Goal: Complete application form

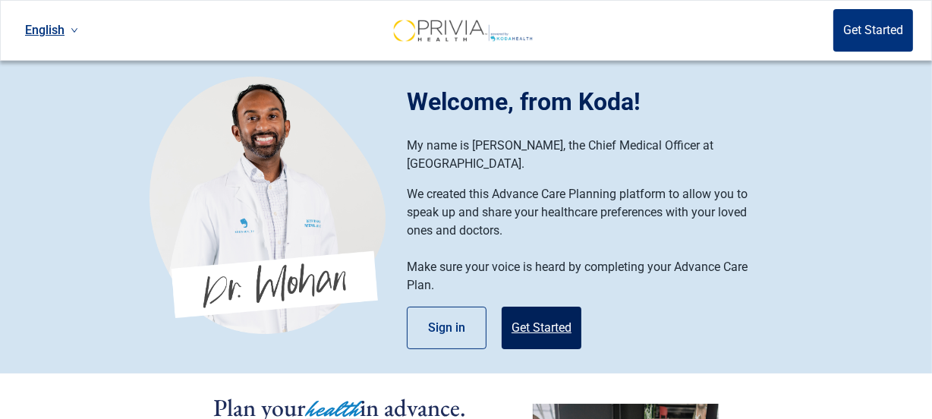
click at [546, 307] on button "Get Started" at bounding box center [542, 328] width 80 height 42
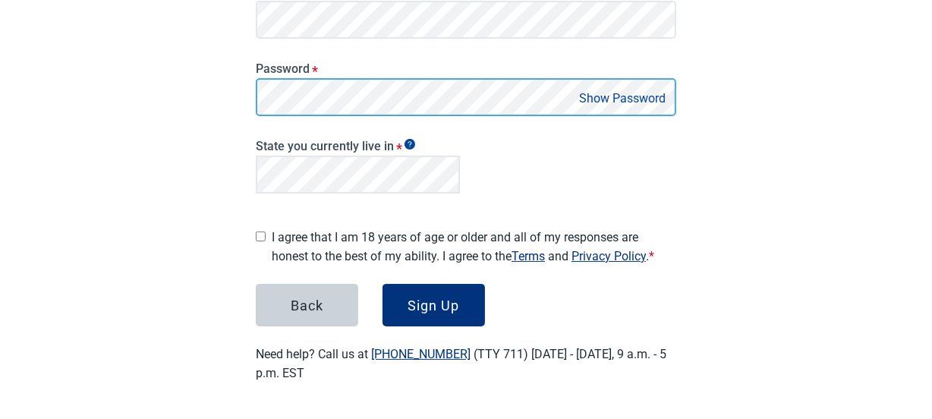
scroll to position [231, 0]
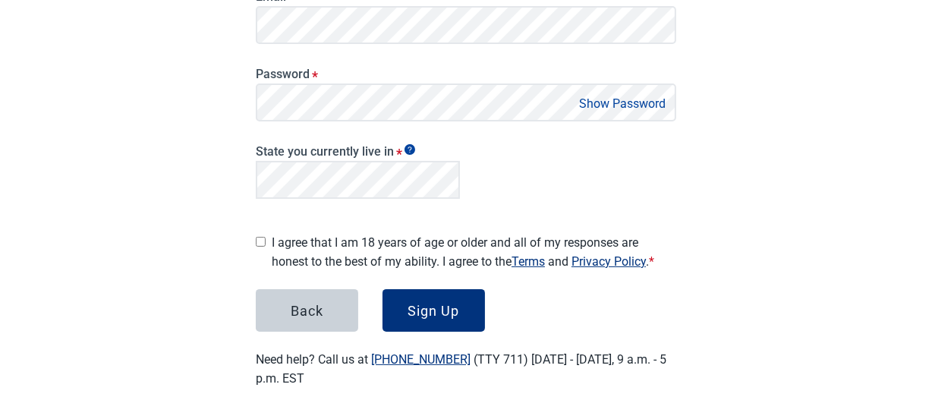
click at [254, 238] on main "Create your account Please enter your information to get your Healthcare Plan s…" at bounding box center [465, 108] width 493 height 631
click at [260, 237] on input "I agree that I am 18 years of age or older and all of my responses are honest t…" at bounding box center [261, 242] width 10 height 10
checkbox input "true"
click at [580, 107] on button "Show Password" at bounding box center [622, 103] width 96 height 20
click at [438, 303] on div "Sign Up" at bounding box center [434, 310] width 52 height 15
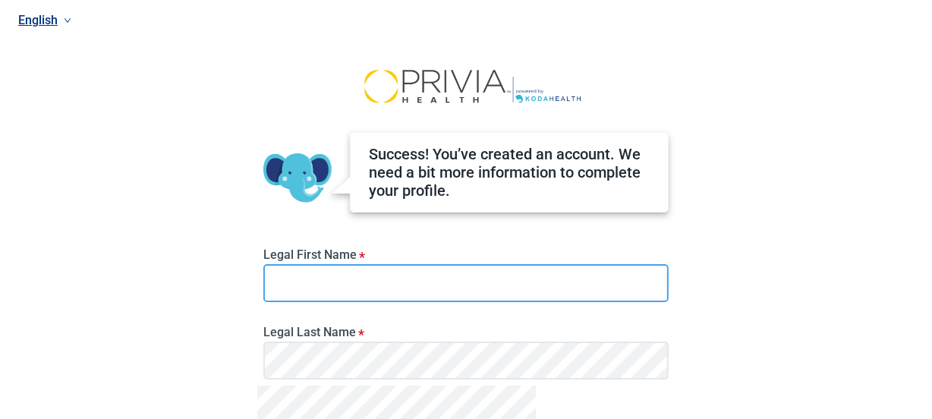
click at [301, 284] on input "Legal First Name *" at bounding box center [465, 283] width 405 height 38
type input "[PERSON_NAME]"
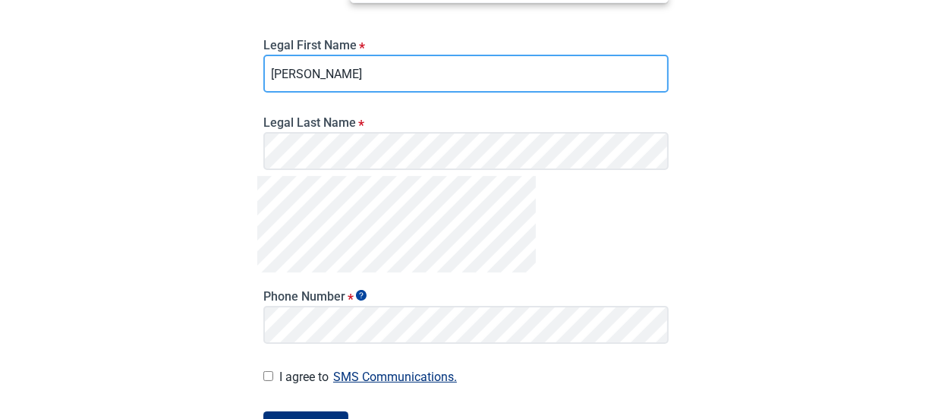
scroll to position [217, 0]
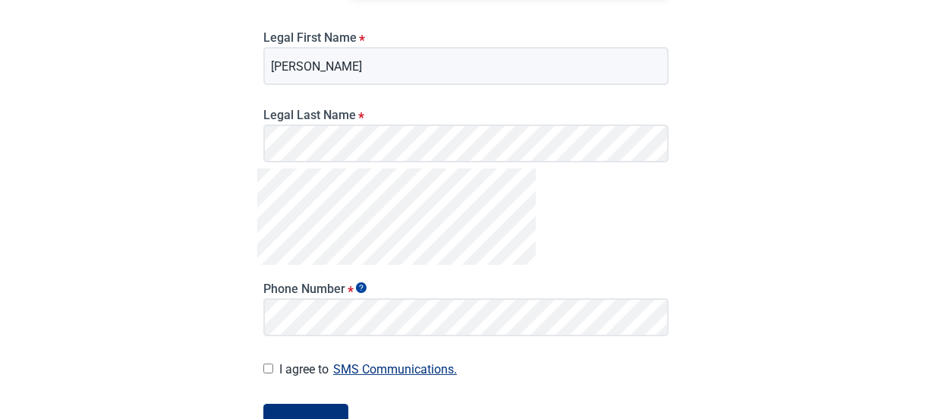
click at [269, 372] on input "I agree to SMS Communications." at bounding box center [268, 368] width 10 height 10
checkbox input "true"
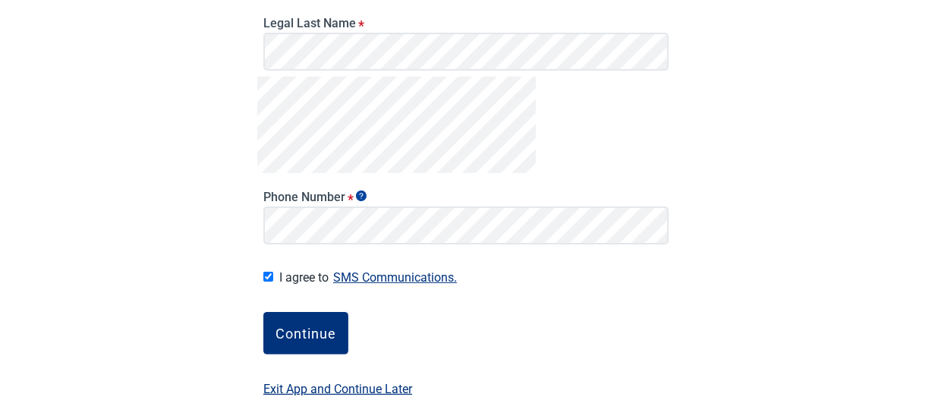
scroll to position [319, 0]
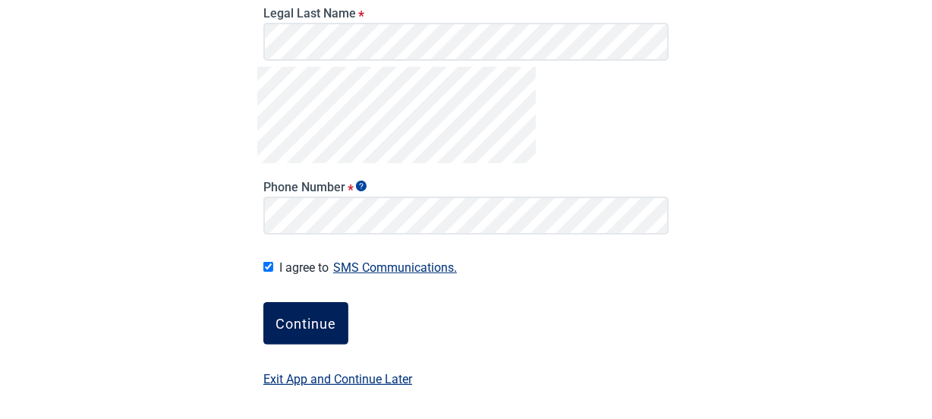
click at [307, 337] on button "Continue" at bounding box center [305, 323] width 85 height 42
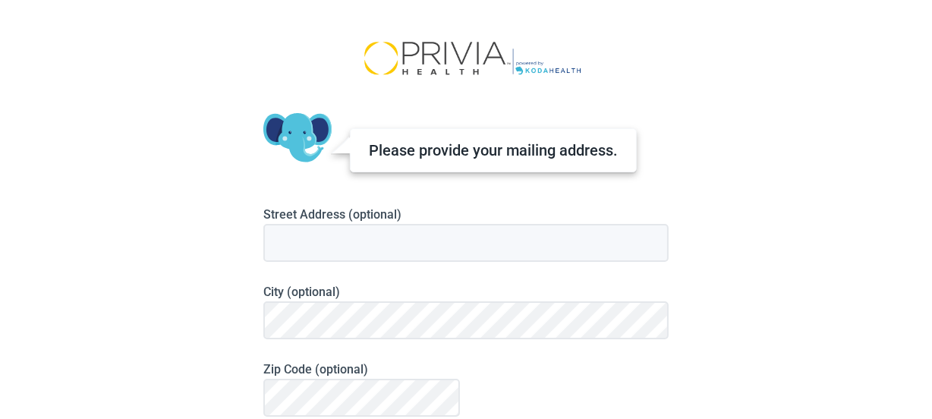
scroll to position [24, 0]
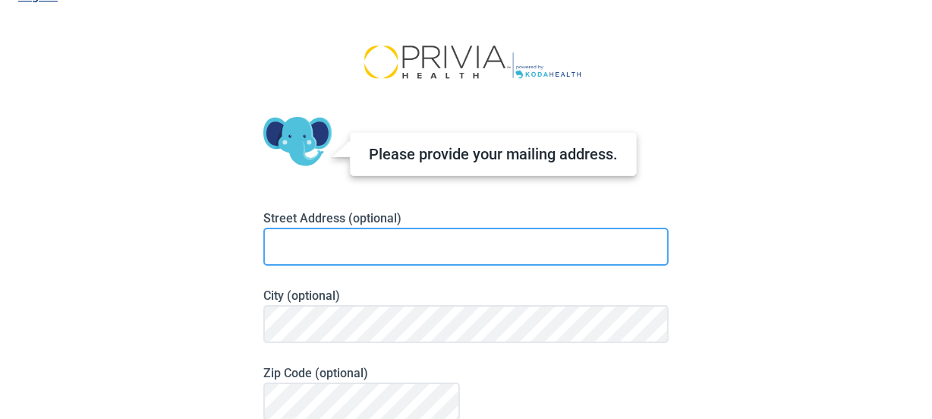
click at [326, 246] on input at bounding box center [465, 247] width 405 height 38
type input "[STREET_ADDRESS]"
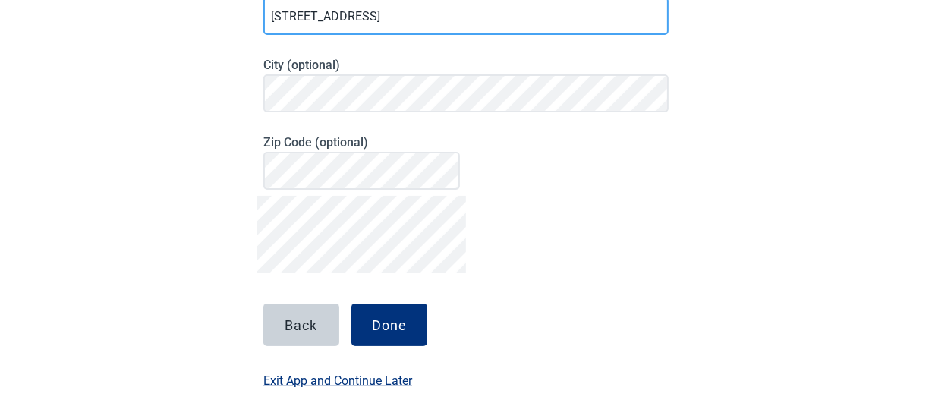
scroll to position [256, 0]
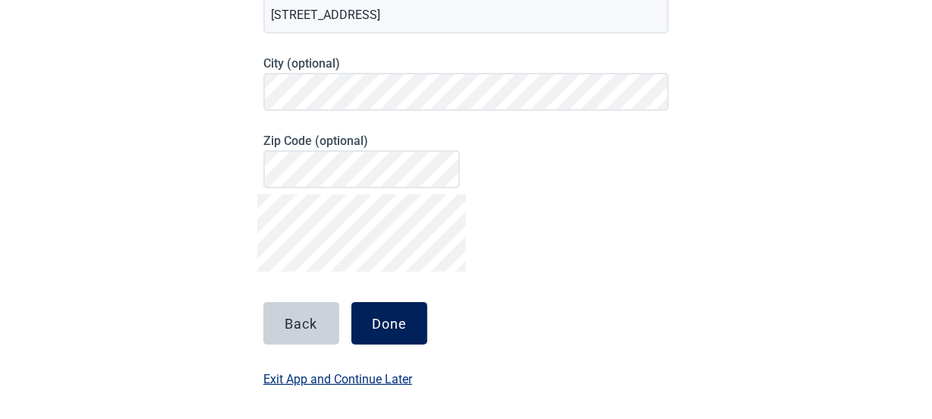
click at [395, 325] on div "Done" at bounding box center [389, 323] width 35 height 15
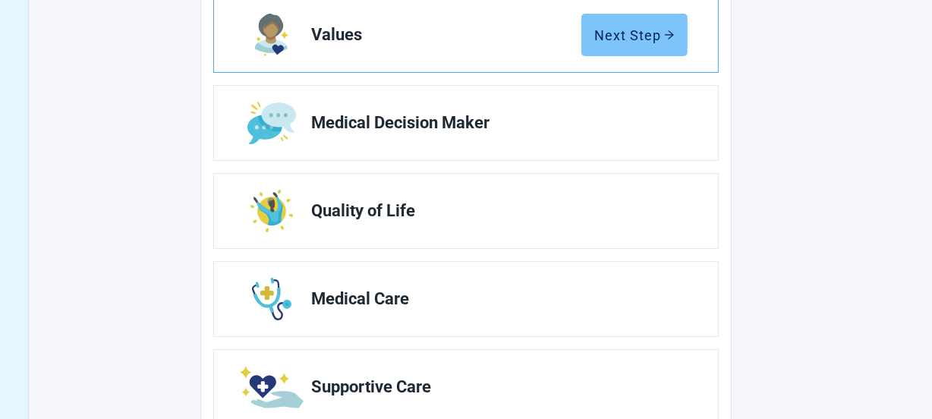
click at [612, 28] on div "Next Step" at bounding box center [634, 34] width 80 height 15
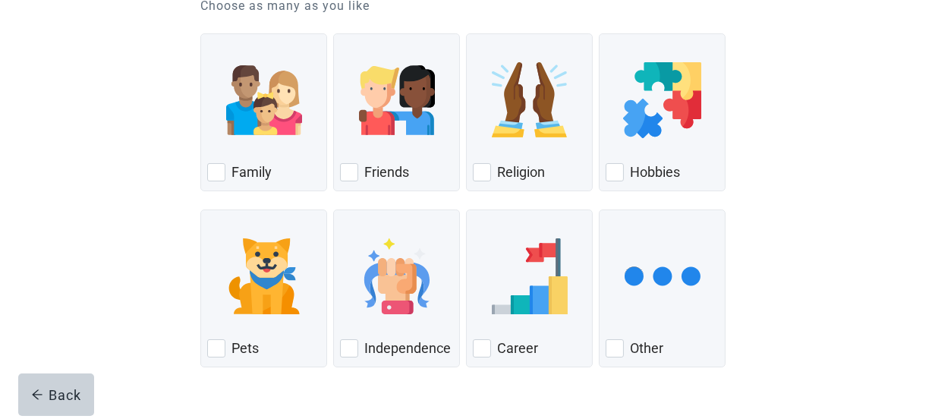
scroll to position [207, 0]
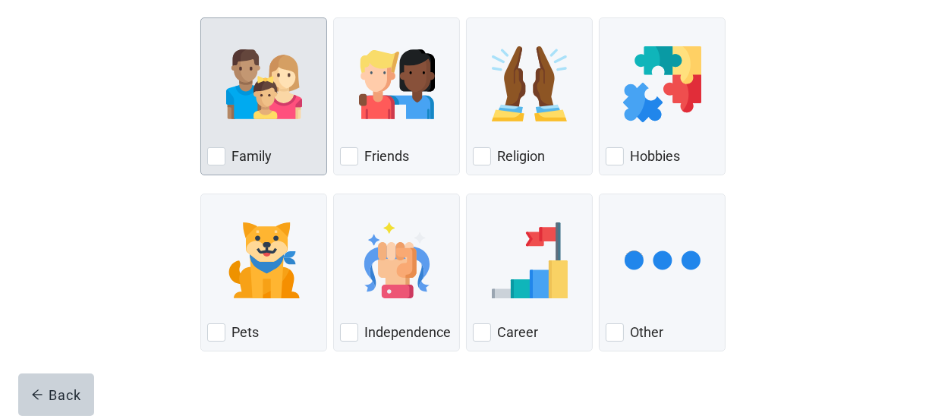
click at [218, 156] on div "Family, checkbox, not checked" at bounding box center [216, 156] width 18 height 18
click at [201, 18] on input "Family" at bounding box center [200, 17] width 1 height 1
checkbox input "true"
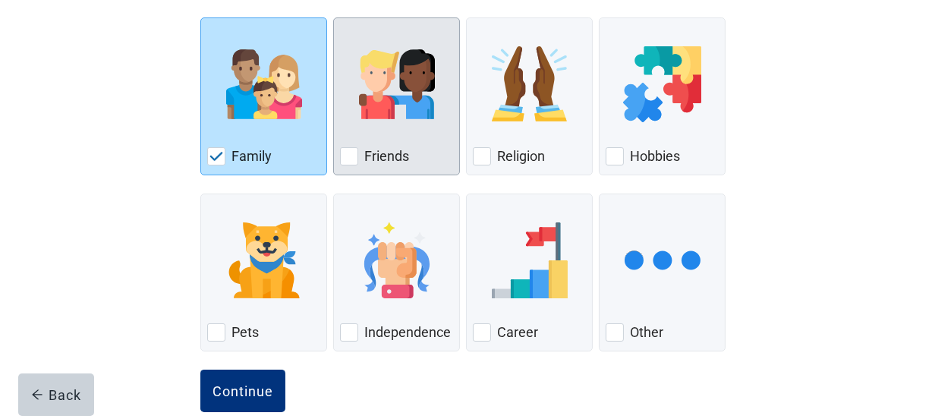
click at [354, 149] on div "Friends, checkbox, not checked" at bounding box center [349, 156] width 18 height 18
click at [334, 18] on input "Friends" at bounding box center [333, 17] width 1 height 1
checkbox input "true"
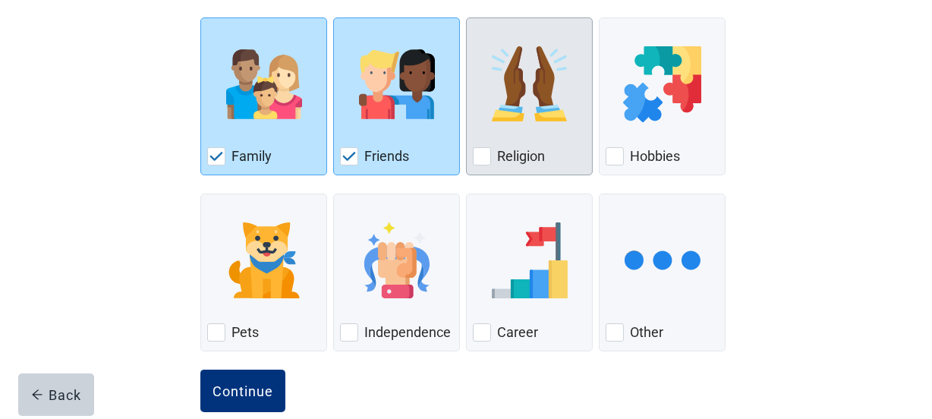
click at [483, 153] on div "Religion, checkbox, not checked" at bounding box center [482, 156] width 18 height 18
click at [467, 18] on input "Religion" at bounding box center [466, 17] width 1 height 1
checkbox input "true"
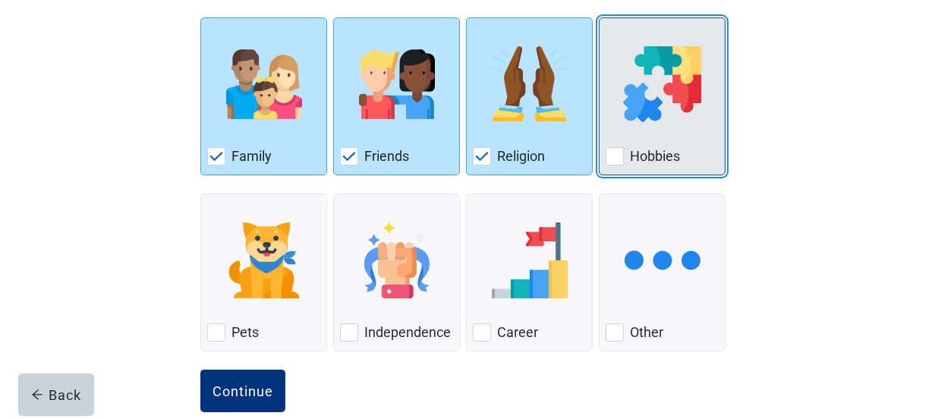
click at [607, 153] on div "Hobbies, checkbox, not checked" at bounding box center [615, 156] width 18 height 18
click at [599, 18] on input "Hobbies" at bounding box center [599, 17] width 1 height 1
checkbox input "true"
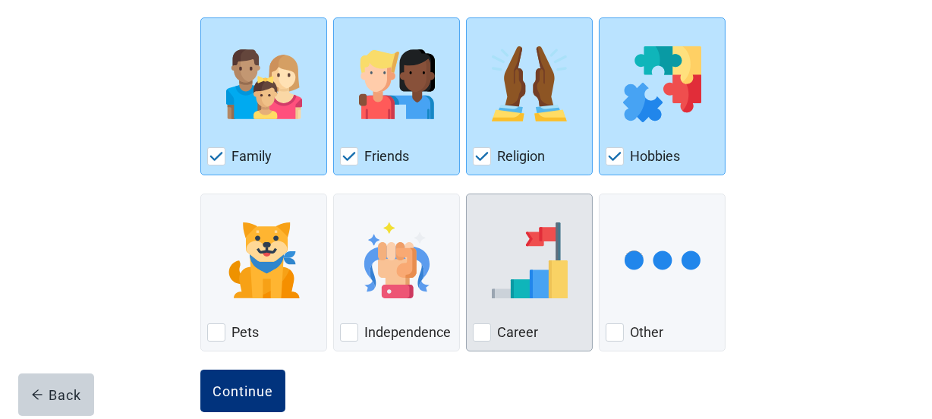
click at [480, 332] on div "Career, checkbox, not checked" at bounding box center [482, 332] width 18 height 18
click at [467, 194] on input "Career" at bounding box center [466, 193] width 1 height 1
checkbox input "true"
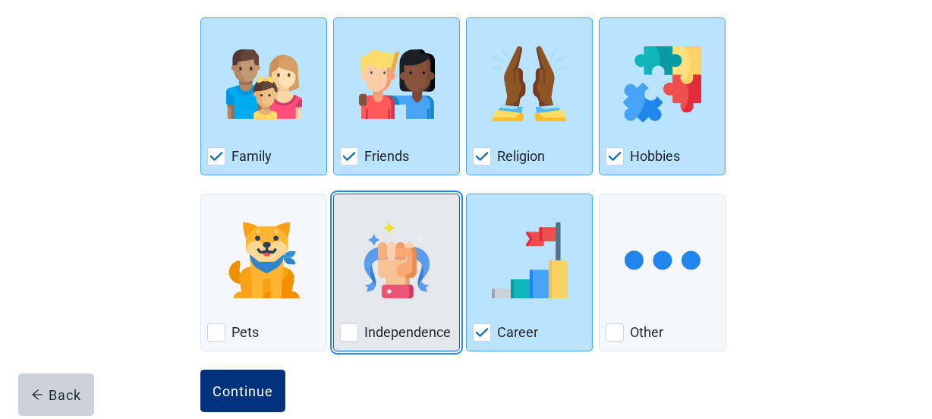
click at [344, 327] on div "Independence, checkbox, not checked" at bounding box center [349, 332] width 18 height 18
click at [334, 194] on input "Independence" at bounding box center [333, 193] width 1 height 1
checkbox input "true"
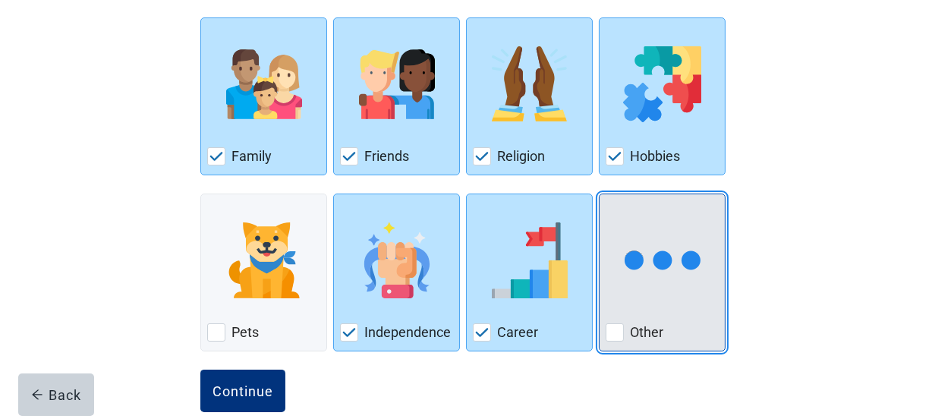
click at [612, 326] on div "Other, checkbox, not checked" at bounding box center [615, 332] width 18 height 18
click at [599, 194] on input "Other" at bounding box center [599, 193] width 1 height 1
checkbox input "true"
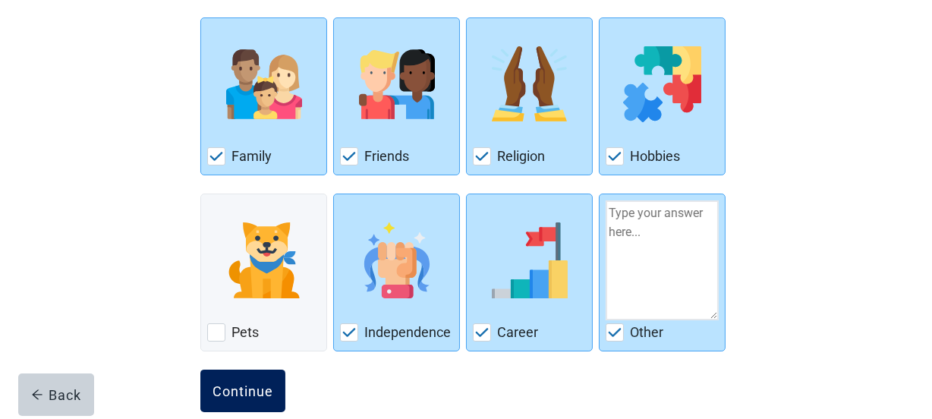
click at [266, 385] on div "Continue" at bounding box center [242, 390] width 61 height 15
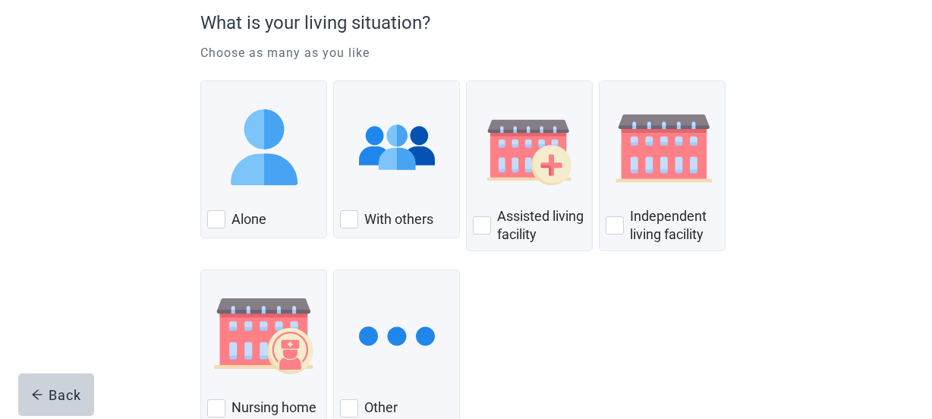
scroll to position [145, 0]
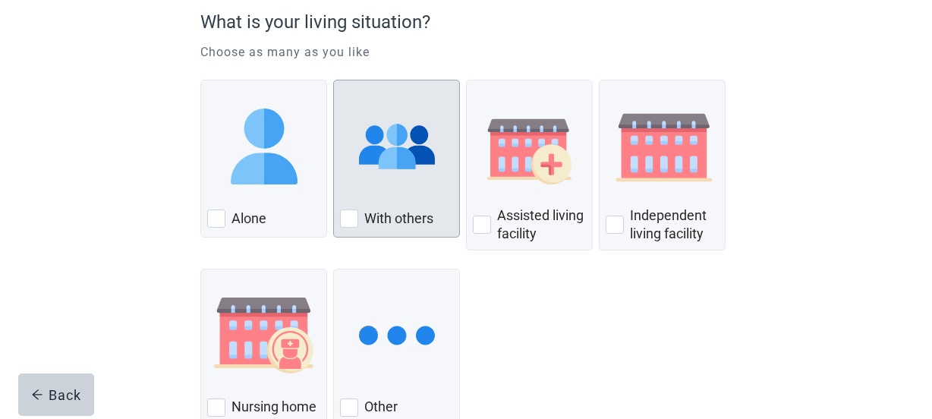
click at [349, 215] on div "With Others, checkbox, not checked" at bounding box center [349, 218] width 18 height 18
click at [334, 80] on input "With others" at bounding box center [333, 80] width 1 height 1
checkbox input "true"
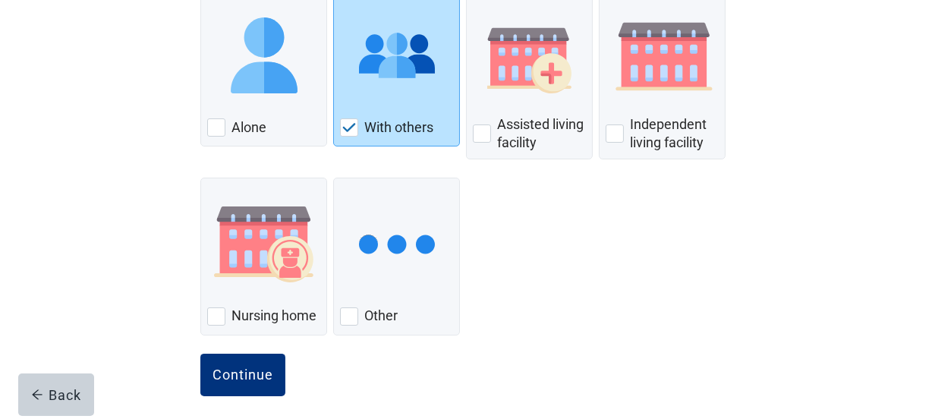
scroll to position [246, 0]
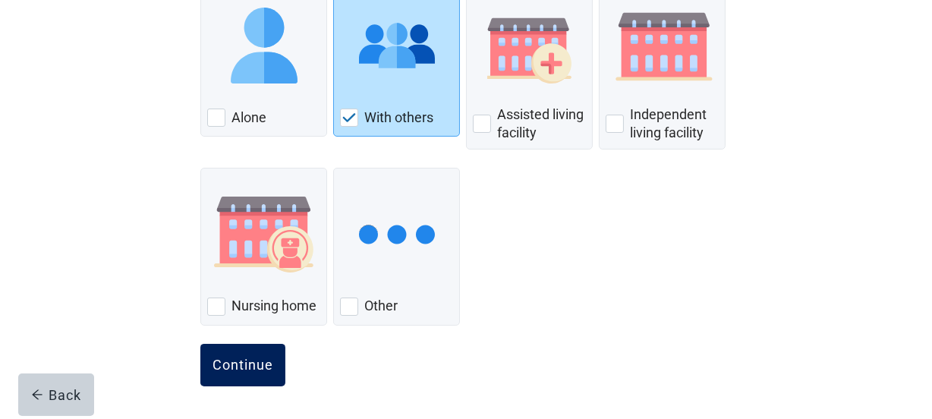
click at [237, 370] on div "Continue" at bounding box center [242, 364] width 61 height 15
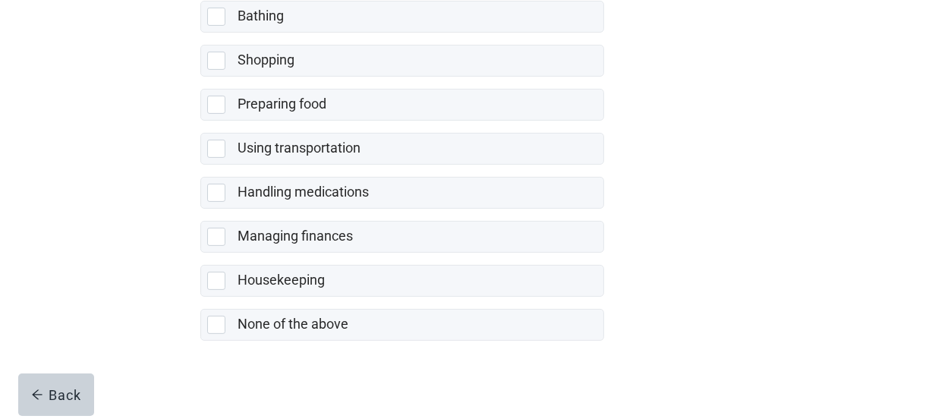
scroll to position [418, 0]
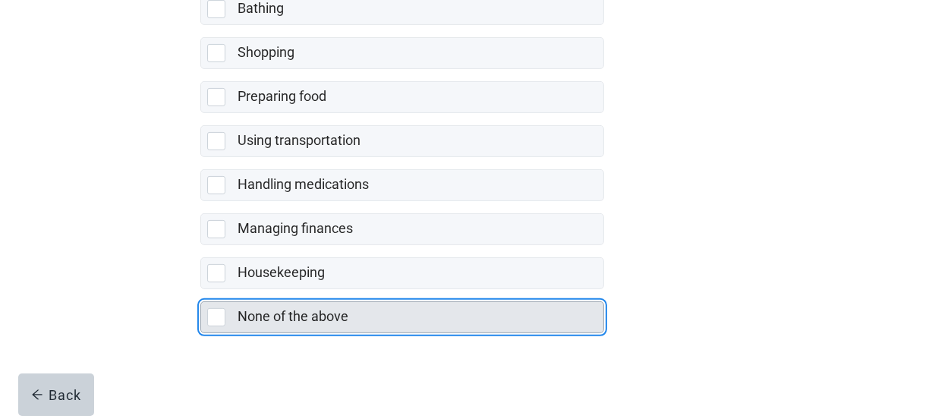
click at [214, 311] on div "None of the above, checkbox, not selected" at bounding box center [216, 317] width 18 height 18
click at [201, 290] on input "None of the above" at bounding box center [200, 289] width 1 height 1
checkbox input "true"
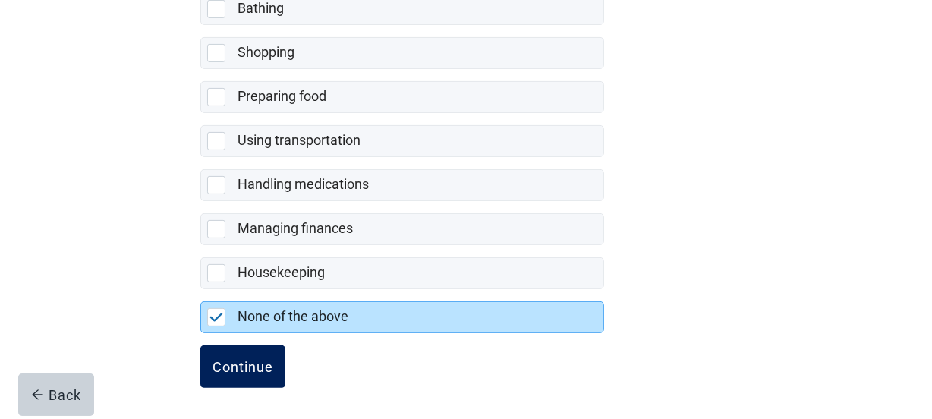
click at [225, 367] on div "Continue" at bounding box center [242, 366] width 61 height 15
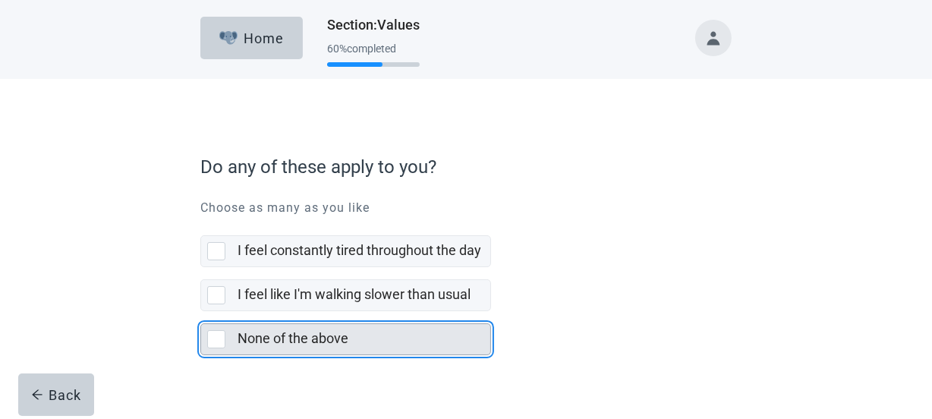
click at [219, 339] on div "None of the above, checkbox, not selected" at bounding box center [216, 339] width 18 height 18
click at [201, 312] on input "None of the above" at bounding box center [200, 311] width 1 height 1
checkbox input "true"
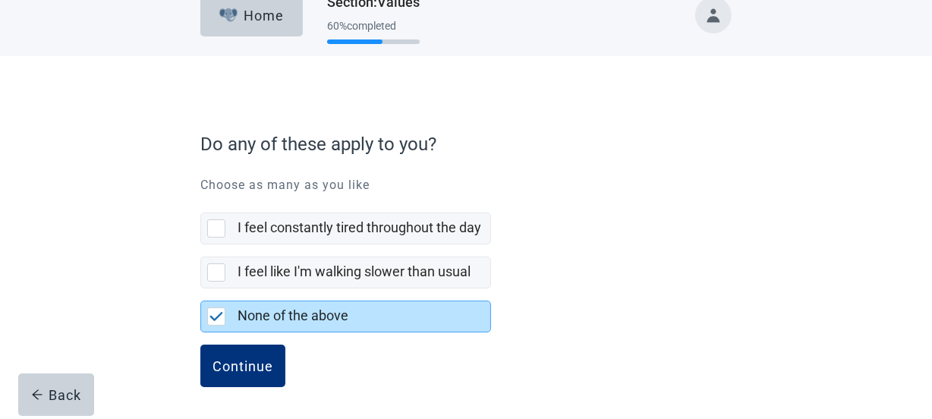
scroll to position [24, 0]
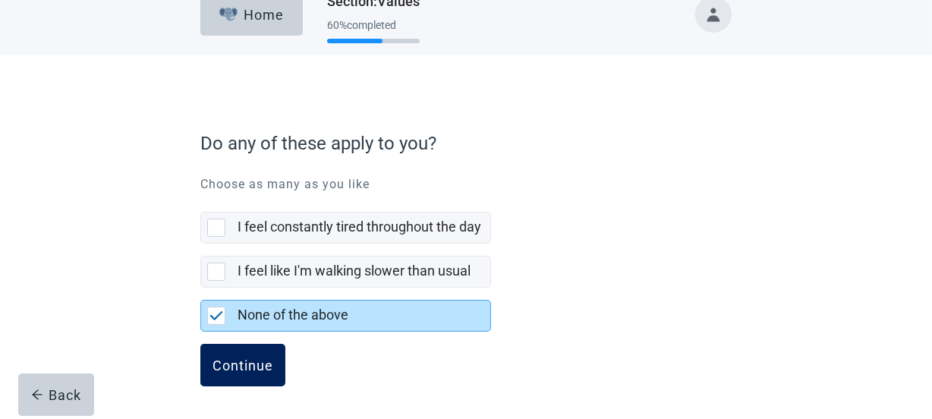
click at [218, 375] on button "Continue" at bounding box center [242, 365] width 85 height 42
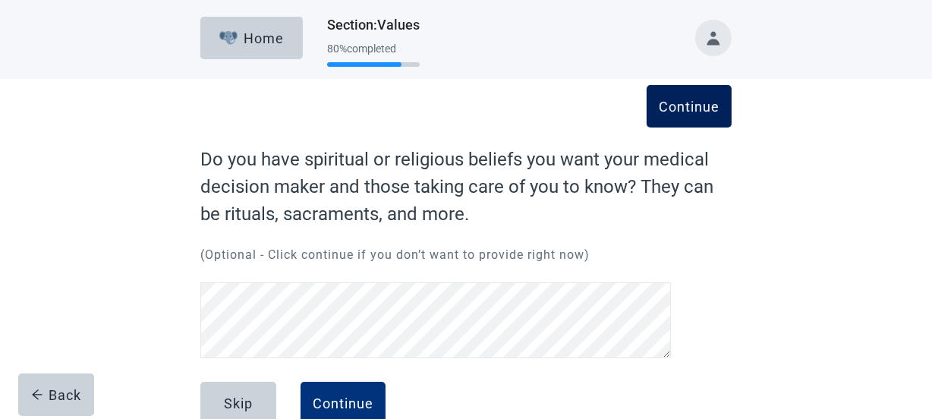
click at [709, 105] on div "Continue" at bounding box center [689, 106] width 61 height 15
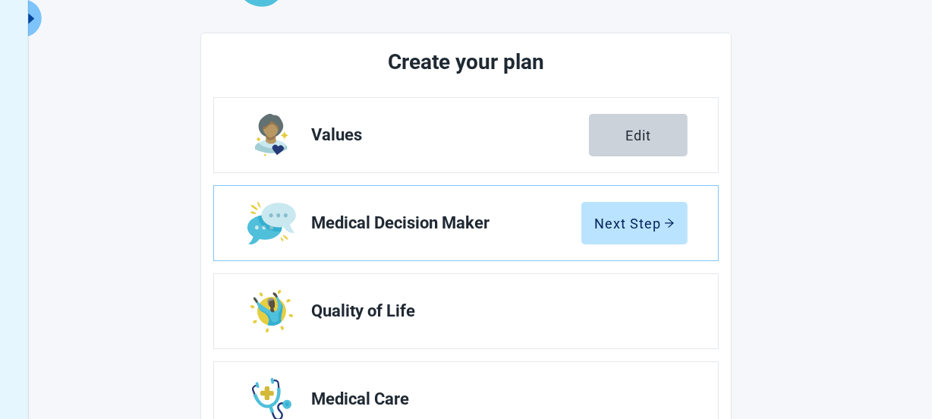
scroll to position [171, 0]
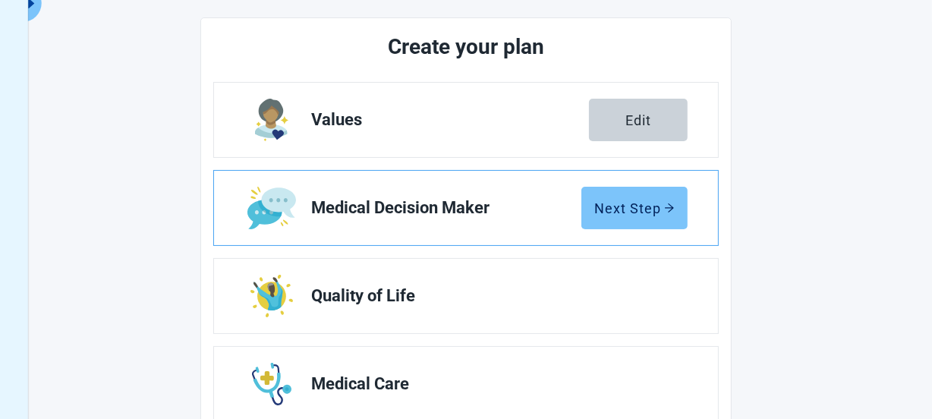
click at [640, 220] on button "Next Step" at bounding box center [634, 208] width 106 height 42
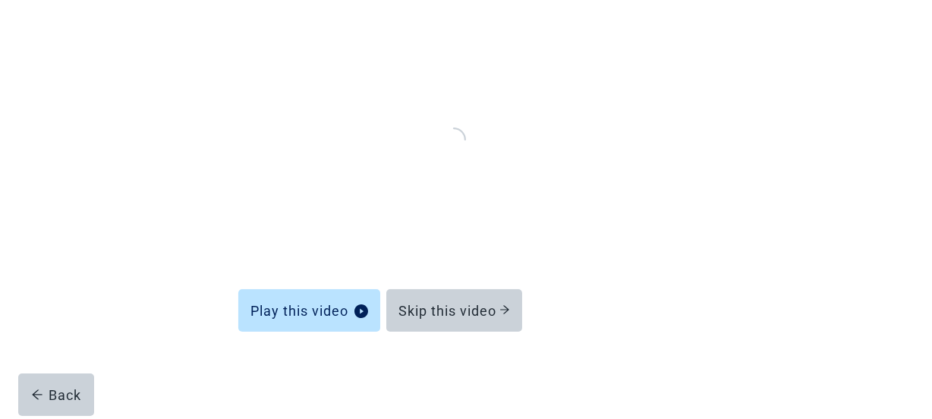
scroll to position [166, 0]
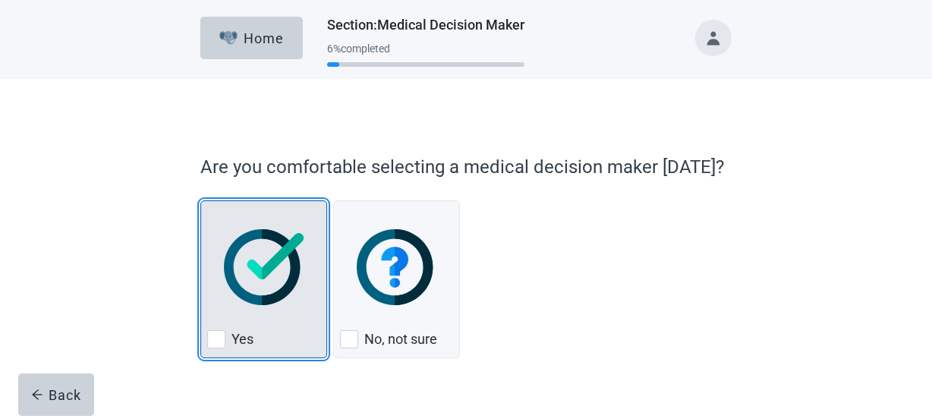
click at [241, 335] on label "Yes" at bounding box center [242, 339] width 22 height 18
checkbox input "true"
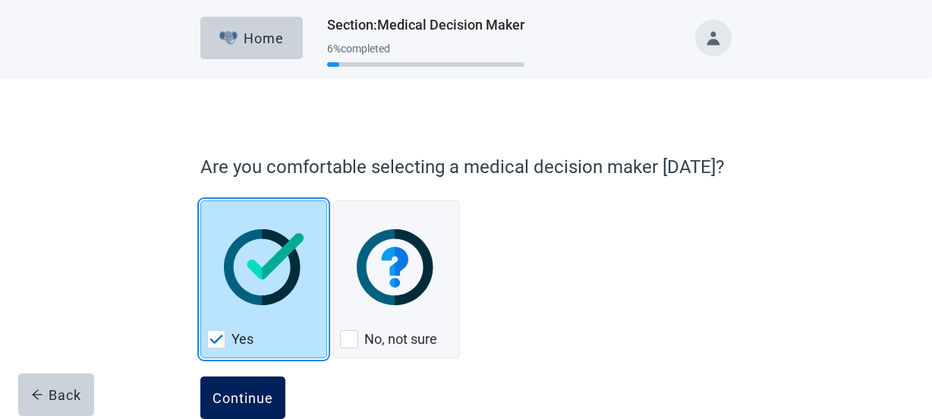
click at [234, 403] on div "Continue" at bounding box center [242, 397] width 61 height 15
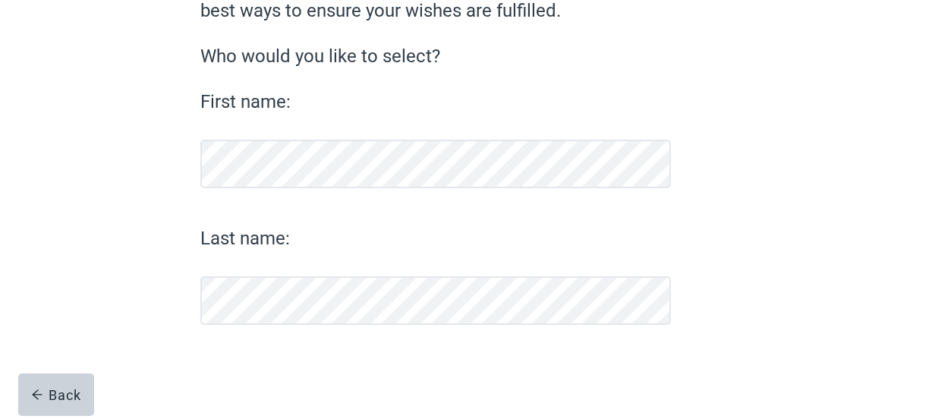
scroll to position [175, 0]
click at [228, 357] on div "Continue" at bounding box center [242, 364] width 61 height 15
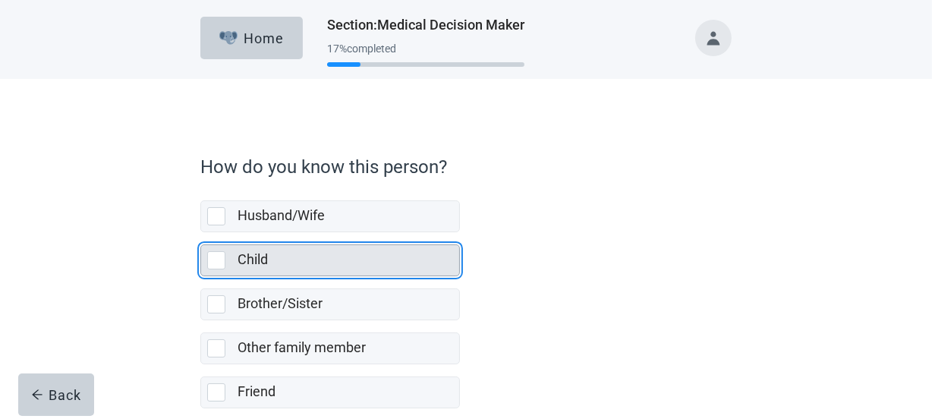
click at [219, 256] on div "Child, checkbox, not selected" at bounding box center [216, 260] width 18 height 18
click at [201, 233] on input "Child" at bounding box center [200, 232] width 1 height 1
checkbox input "true"
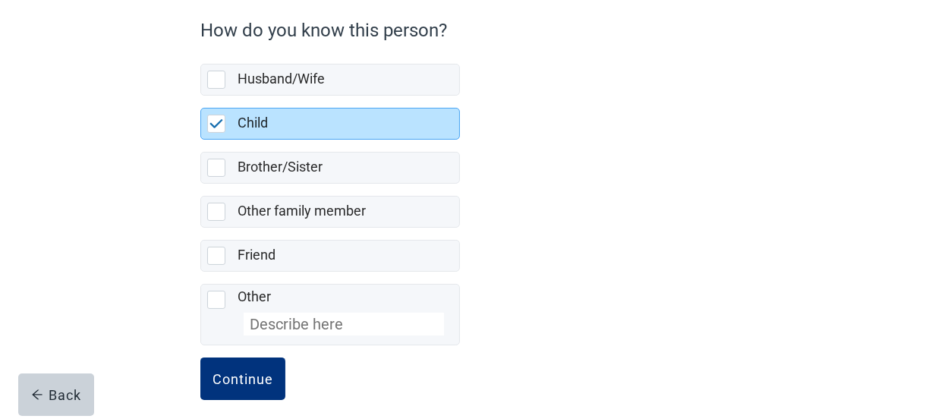
scroll to position [150, 0]
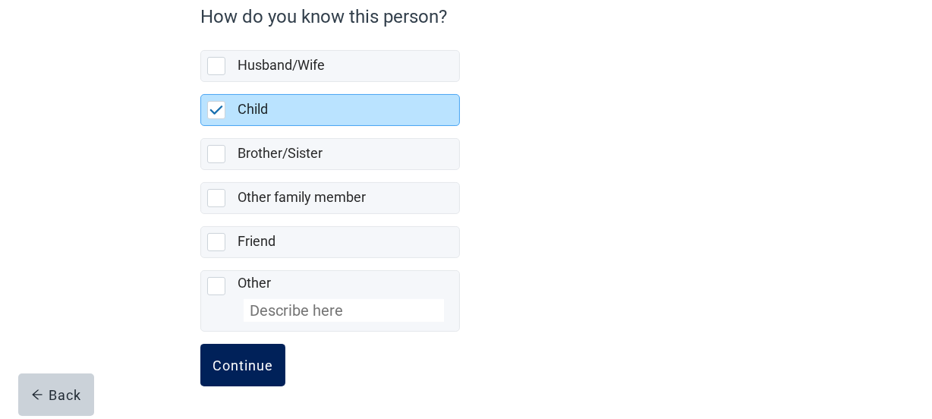
click at [229, 366] on div "Continue" at bounding box center [242, 364] width 61 height 15
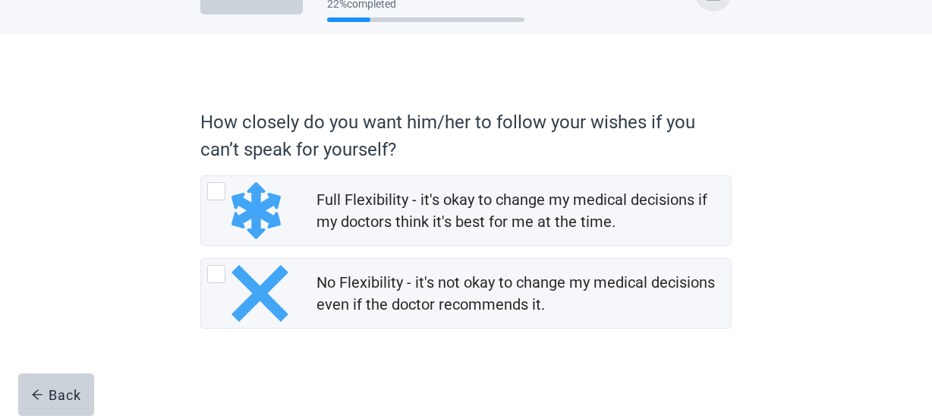
scroll to position [48, 0]
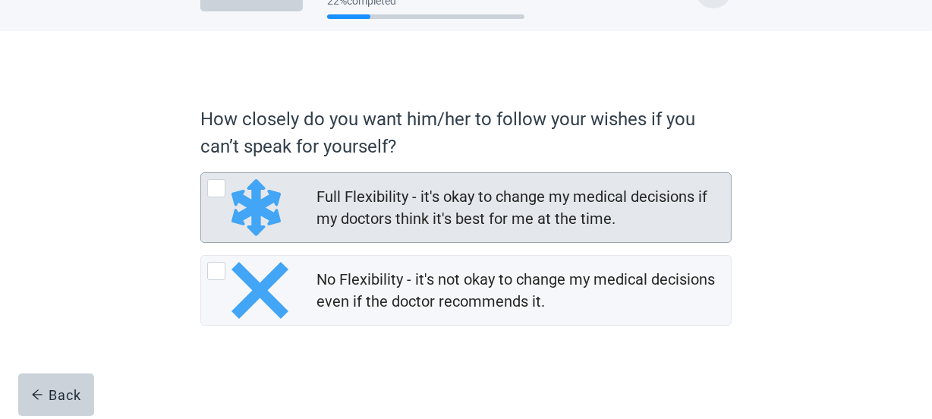
click at [222, 195] on div "Full Flexibility - it's okay to change my medical decisions if my doctors think…" at bounding box center [216, 188] width 18 height 18
click at [201, 173] on input "Full Flexibility - it's okay to change my medical decisions if my doctors think…" at bounding box center [200, 172] width 1 height 1
radio input "true"
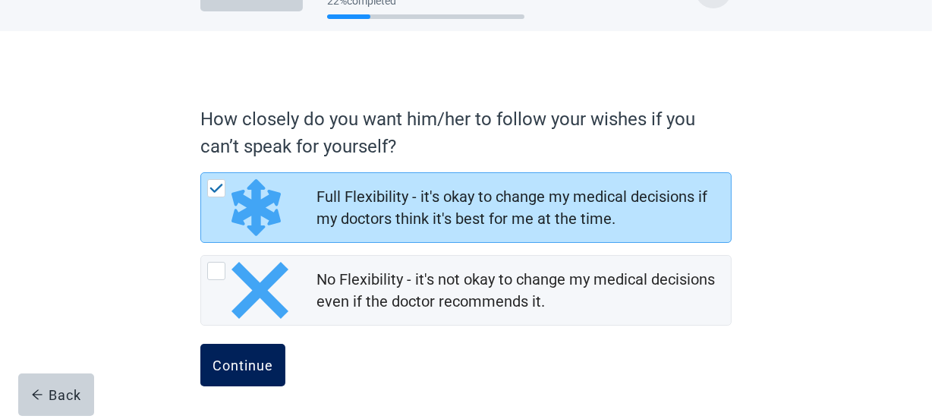
click at [258, 357] on div "Continue" at bounding box center [242, 364] width 61 height 15
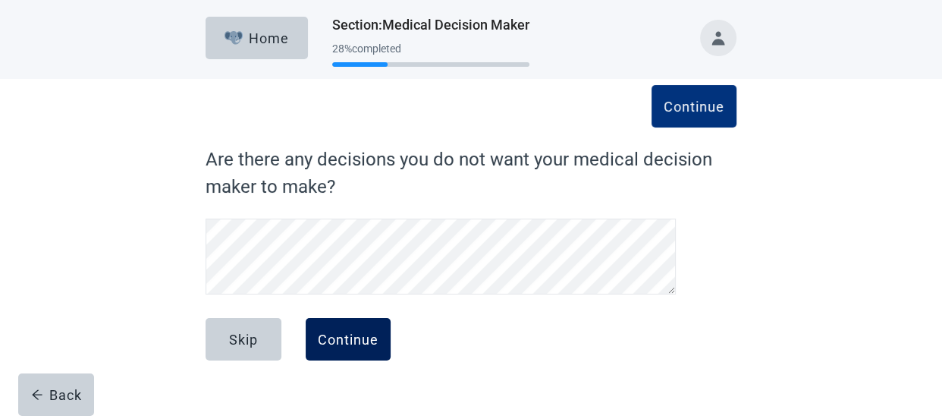
click at [357, 339] on div "Continue" at bounding box center [348, 339] width 61 height 15
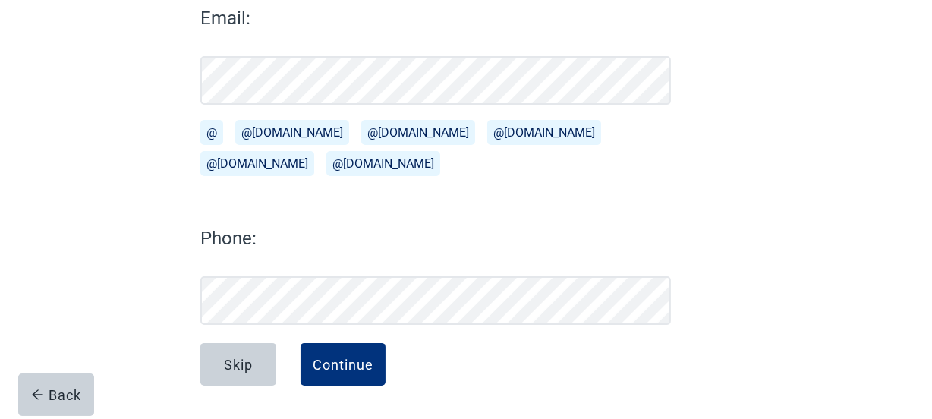
click at [215, 127] on button "@" at bounding box center [211, 132] width 23 height 25
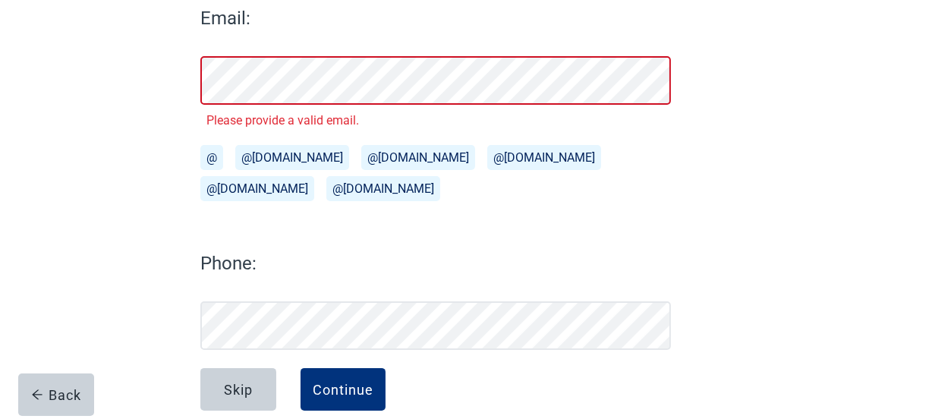
click at [268, 159] on button "@[DOMAIN_NAME]" at bounding box center [292, 157] width 114 height 25
click at [257, 285] on div "Phone:" at bounding box center [435, 300] width 470 height 100
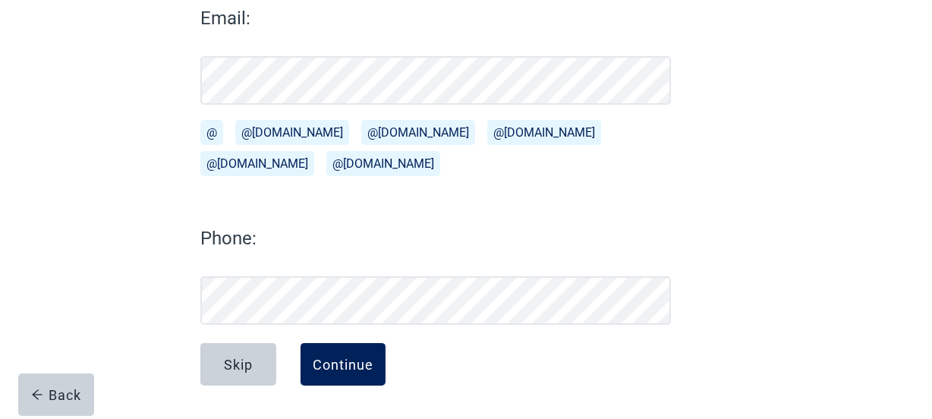
click at [310, 367] on button "Continue" at bounding box center [342, 364] width 85 height 42
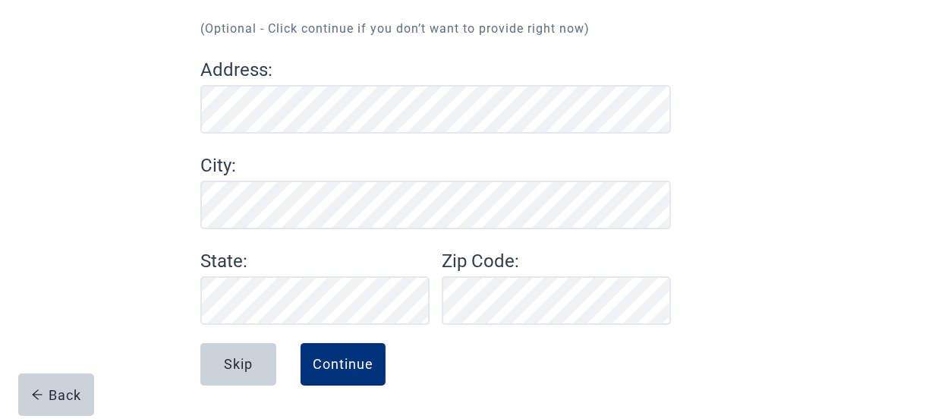
scroll to position [171, 0]
click at [335, 362] on div "Continue" at bounding box center [343, 364] width 61 height 15
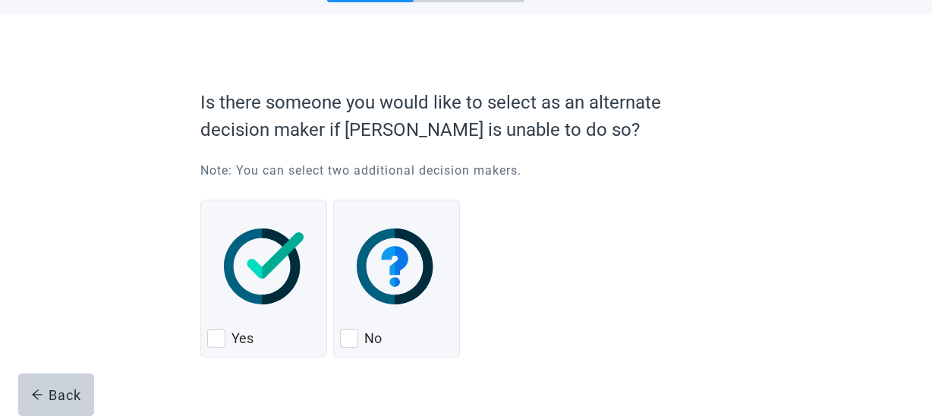
scroll to position [97, 0]
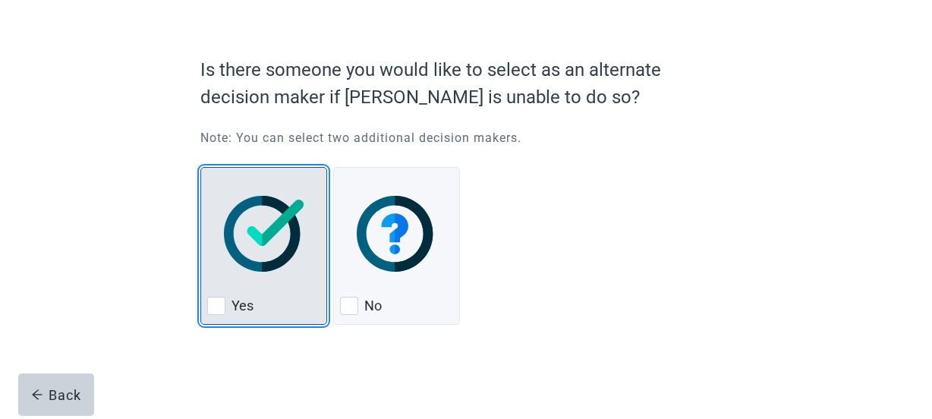
click at [217, 310] on div "Yes, checkbox, not checked" at bounding box center [216, 306] width 18 height 18
click at [201, 168] on input "Yes" at bounding box center [200, 167] width 1 height 1
checkbox input "true"
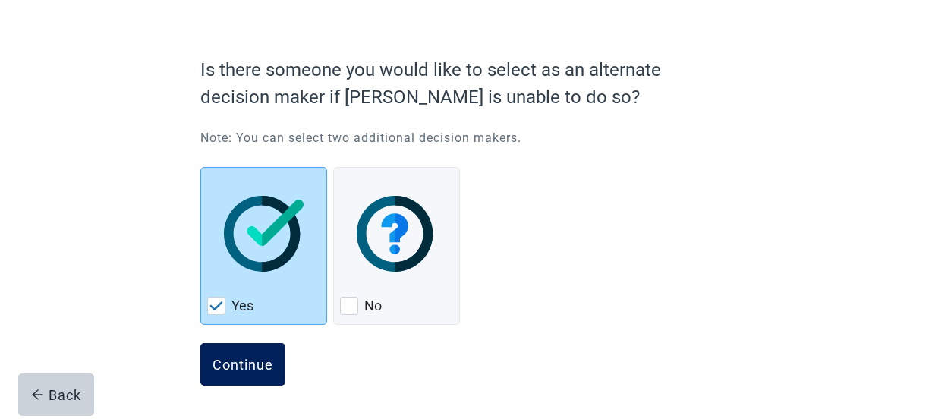
click at [247, 358] on div "Continue" at bounding box center [242, 364] width 61 height 15
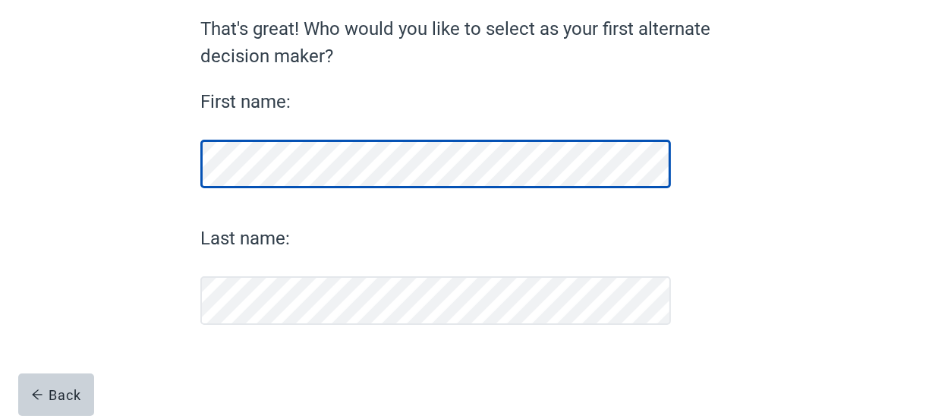
scroll to position [130, 0]
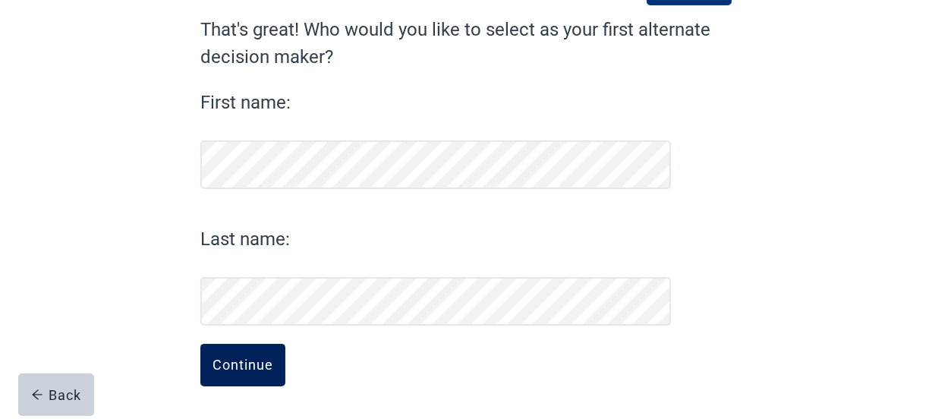
click at [247, 357] on div "Continue" at bounding box center [242, 364] width 61 height 15
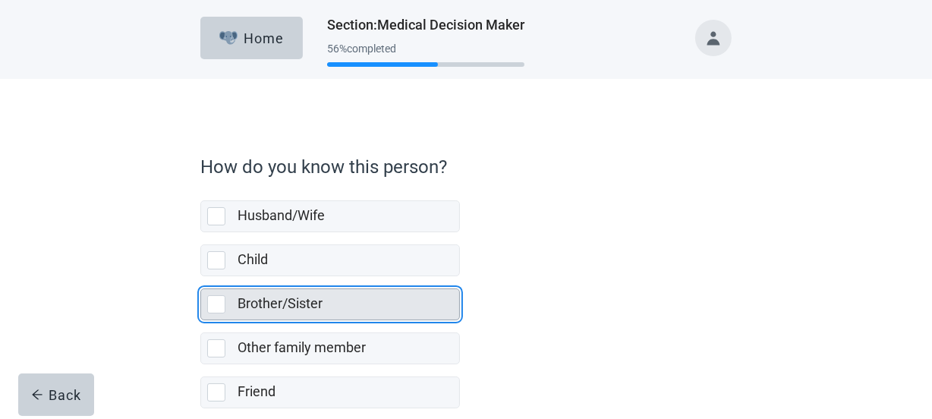
click at [222, 307] on div "Brother/Sister, checkbox, not selected" at bounding box center [216, 304] width 18 height 18
click at [201, 277] on input "Brother/Sister" at bounding box center [200, 276] width 1 height 1
checkbox input "true"
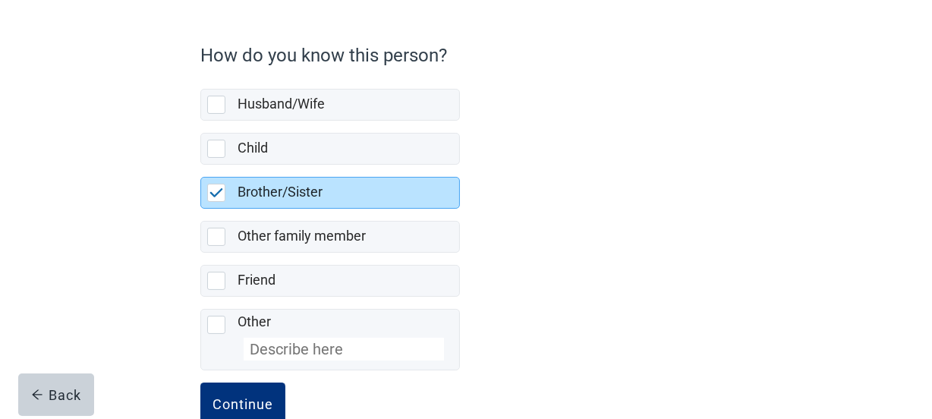
scroll to position [150, 0]
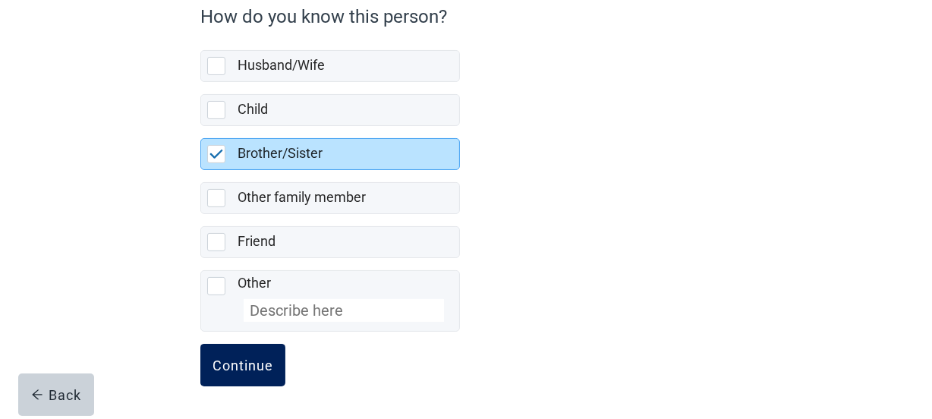
click at [248, 363] on div "Continue" at bounding box center [242, 364] width 61 height 15
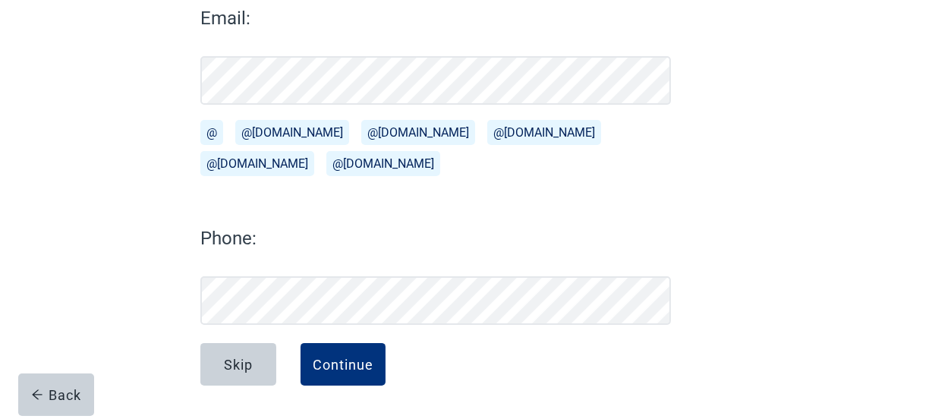
scroll to position [223, 0]
click at [326, 164] on button "@[DOMAIN_NAME]" at bounding box center [383, 163] width 114 height 25
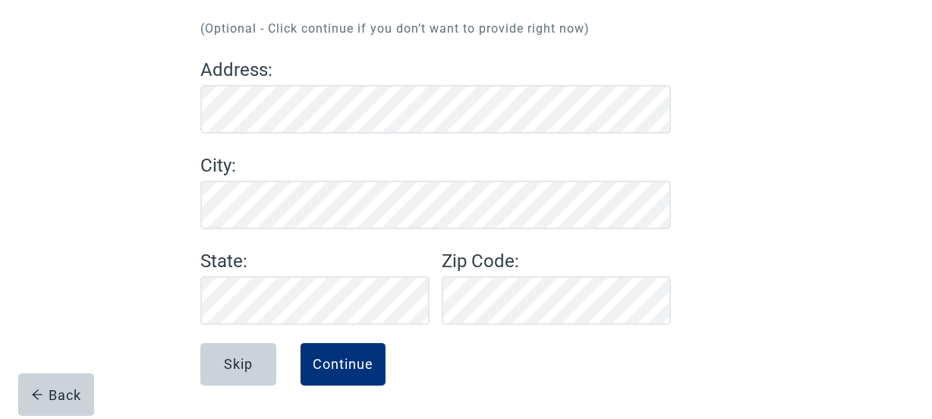
scroll to position [171, 0]
click at [313, 374] on button "Continue" at bounding box center [342, 364] width 85 height 42
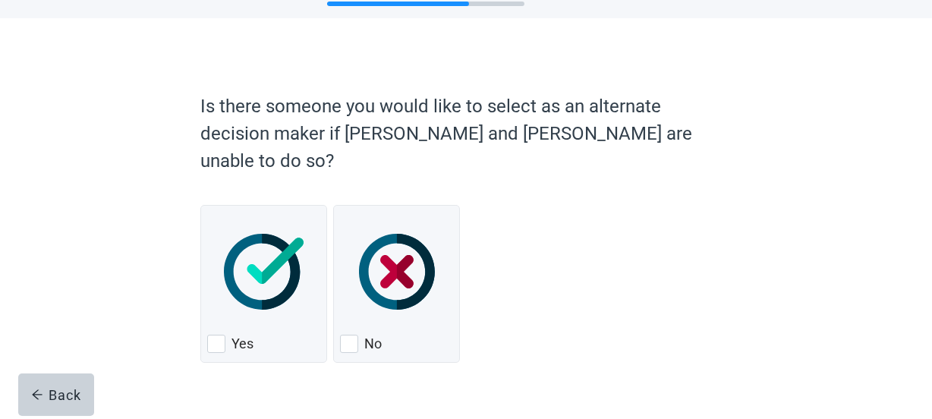
scroll to position [71, 0]
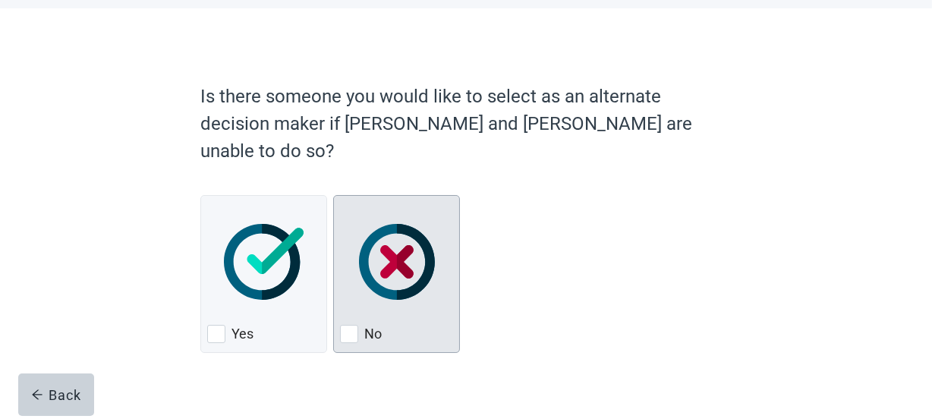
click at [348, 325] on div "No, checkbox, not checked" at bounding box center [349, 334] width 18 height 18
click at [334, 196] on input "No" at bounding box center [333, 195] width 1 height 1
checkbox input "true"
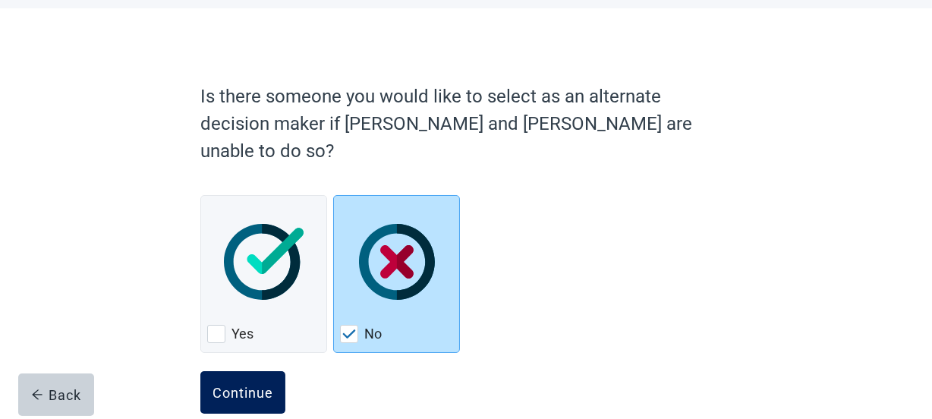
click at [232, 385] on div "Continue" at bounding box center [242, 392] width 61 height 15
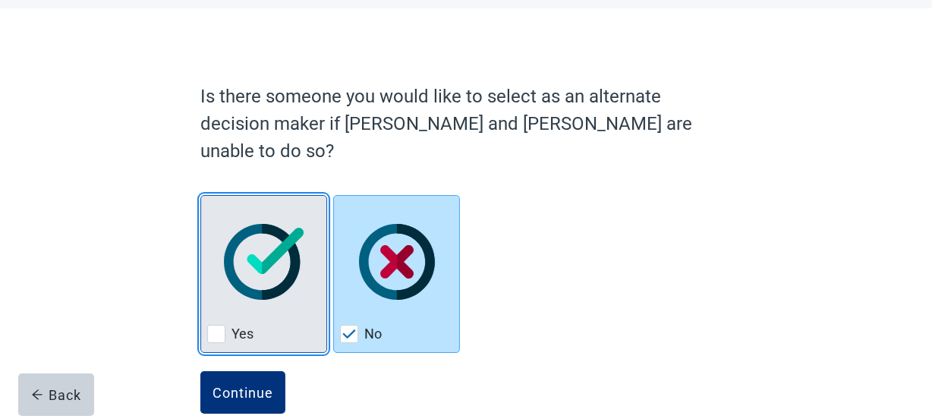
click at [219, 325] on div "Yes, checkbox, not checked" at bounding box center [216, 334] width 18 height 18
click at [201, 196] on input "Yes" at bounding box center [200, 195] width 1 height 1
checkbox input "true"
checkbox input "false"
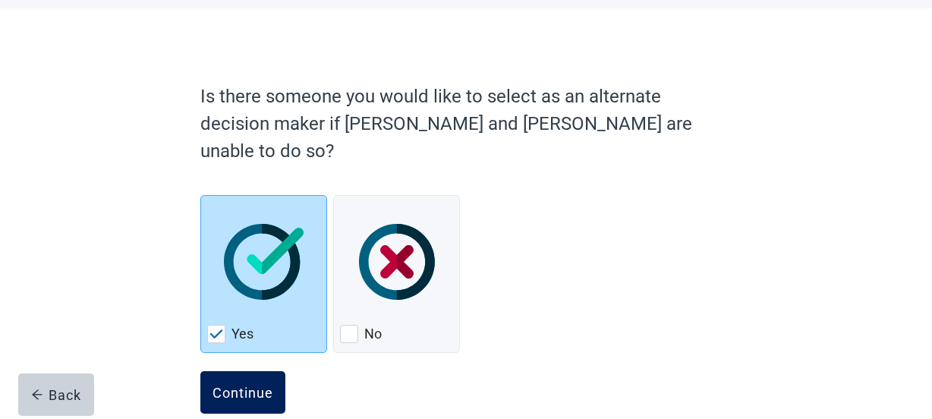
click at [265, 385] on div "Continue" at bounding box center [242, 392] width 61 height 15
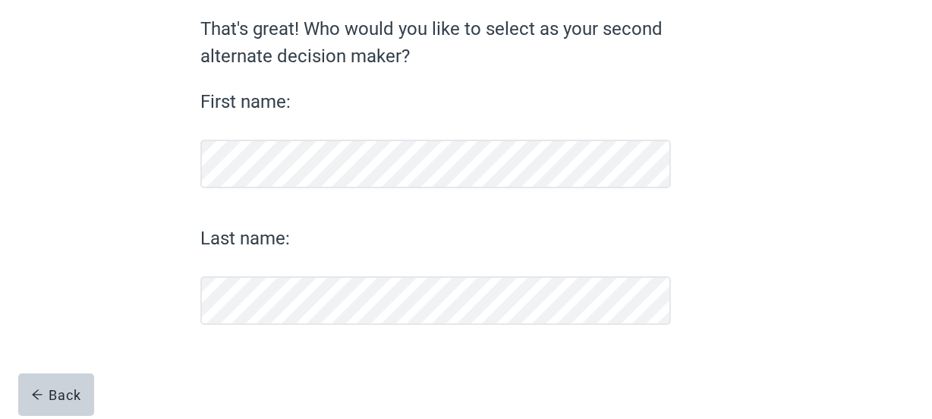
scroll to position [130, 0]
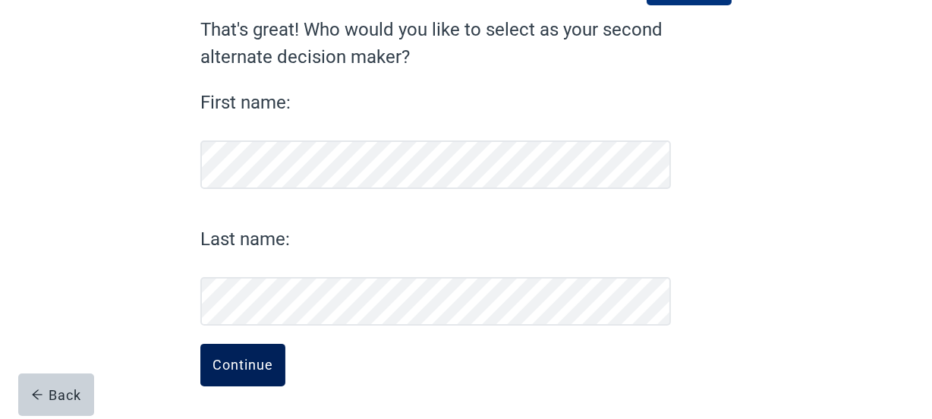
click at [240, 349] on button "Continue" at bounding box center [242, 365] width 85 height 42
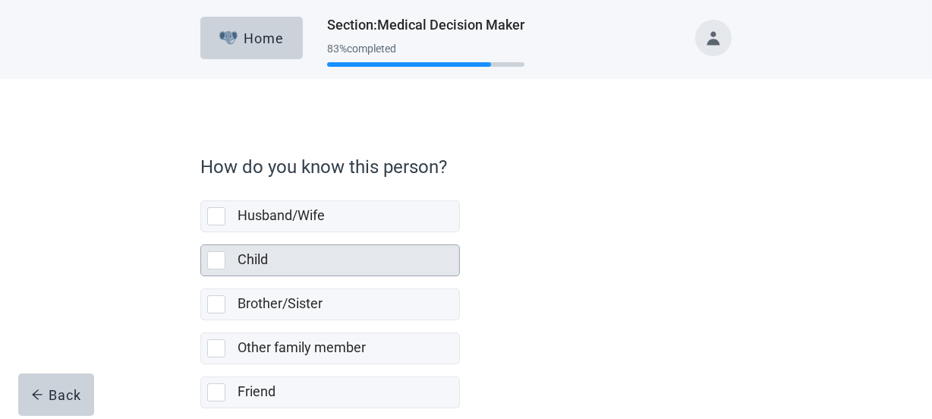
click at [209, 251] on div "Child, checkbox, not selected" at bounding box center [216, 260] width 18 height 18
click at [201, 233] on input "Child" at bounding box center [200, 232] width 1 height 1
checkbox input "true"
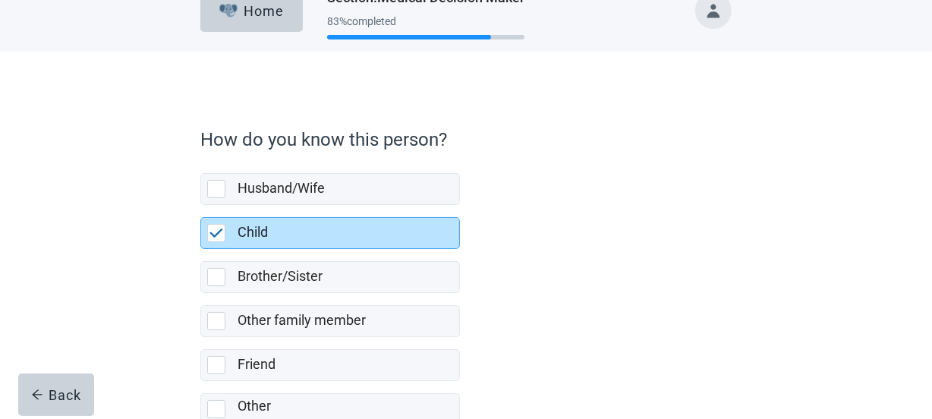
scroll to position [150, 0]
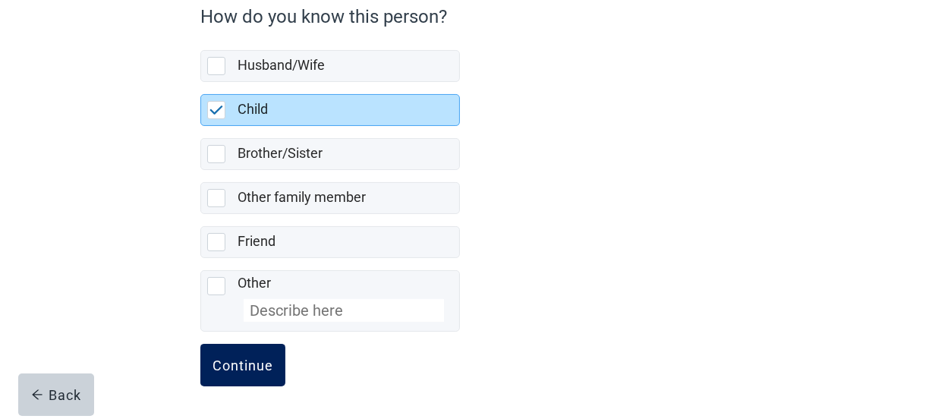
click at [244, 363] on div "Continue" at bounding box center [242, 364] width 61 height 15
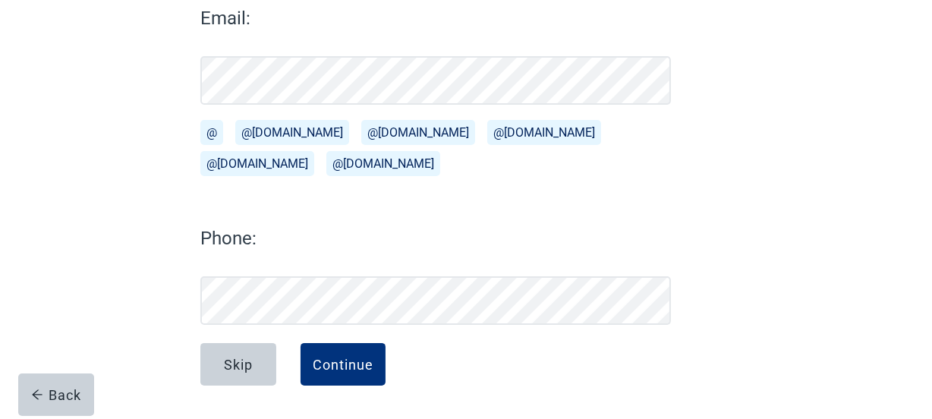
scroll to position [223, 0]
click at [359, 350] on button "Continue" at bounding box center [342, 364] width 85 height 42
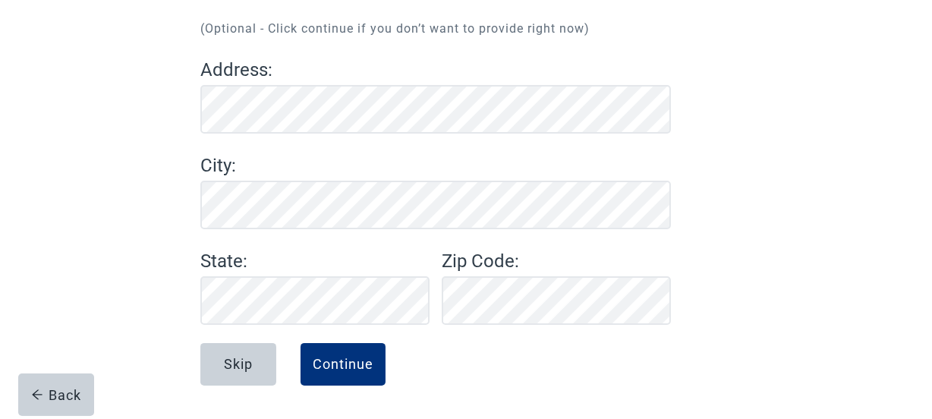
scroll to position [171, 0]
click at [347, 354] on button "Continue" at bounding box center [342, 364] width 85 height 42
click at [259, 356] on button "Skip" at bounding box center [238, 364] width 76 height 42
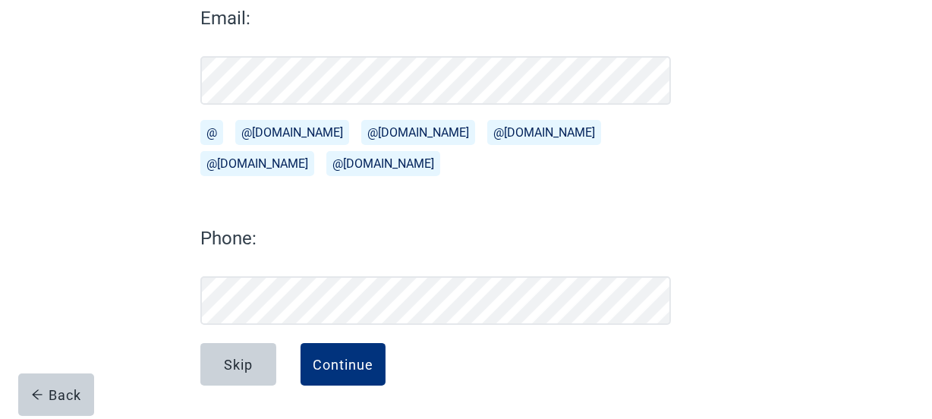
scroll to position [223, 0]
click at [354, 371] on button "Continue" at bounding box center [342, 364] width 85 height 42
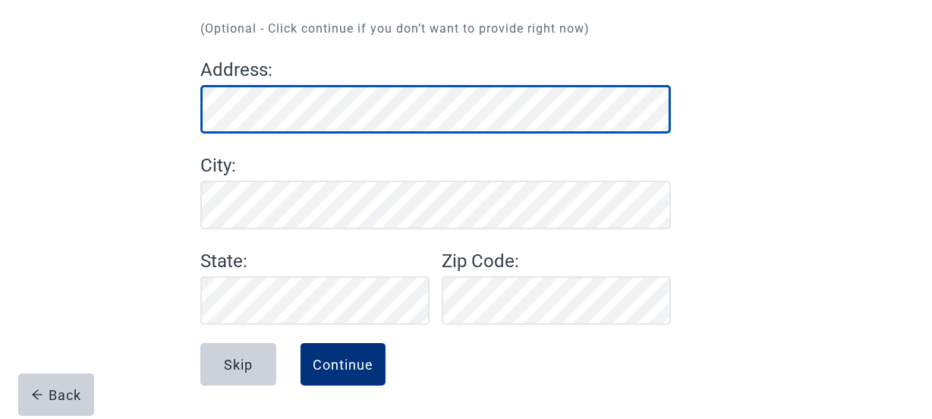
scroll to position [171, 0]
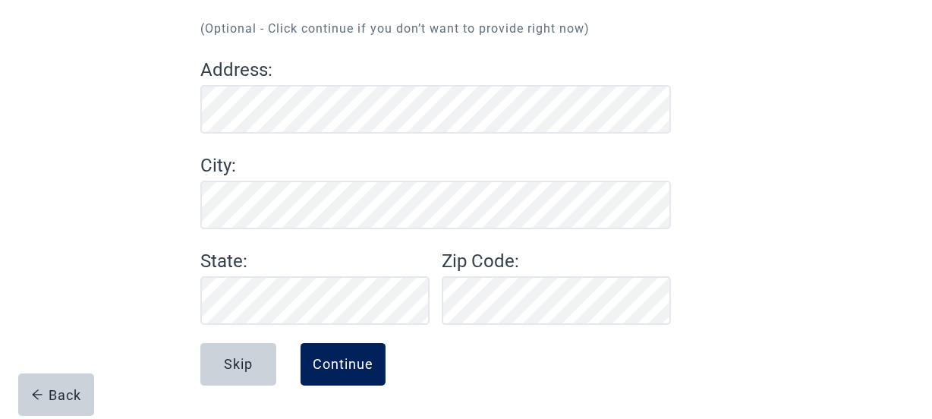
click at [342, 360] on div "Continue" at bounding box center [343, 364] width 61 height 15
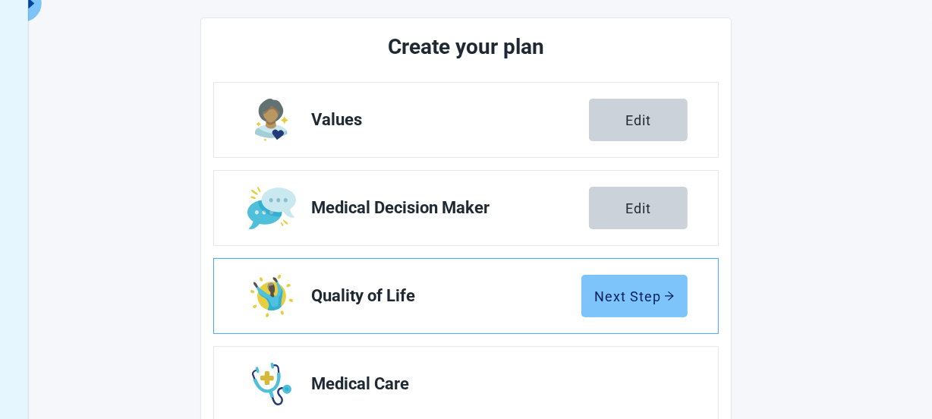
click at [672, 297] on icon "arrow-right" at bounding box center [669, 296] width 11 height 11
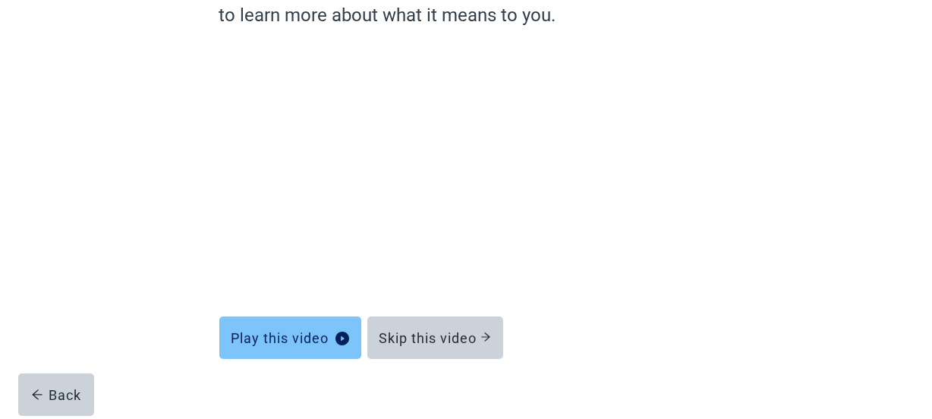
click at [296, 344] on div "Play this video" at bounding box center [290, 337] width 118 height 15
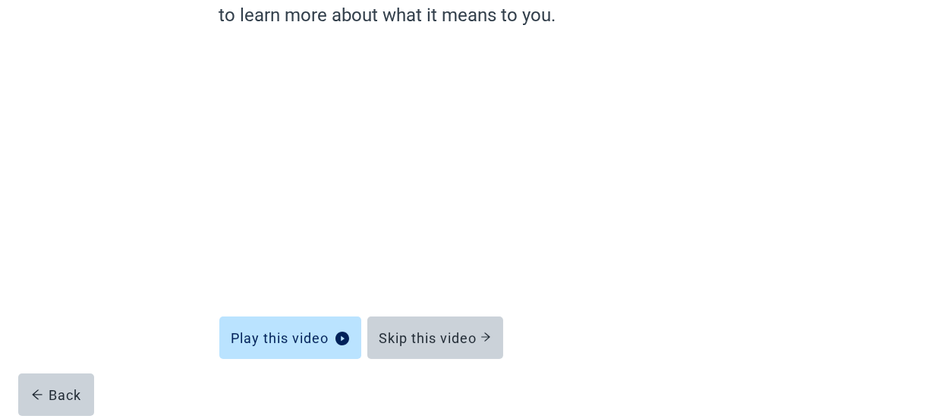
scroll to position [193, 0]
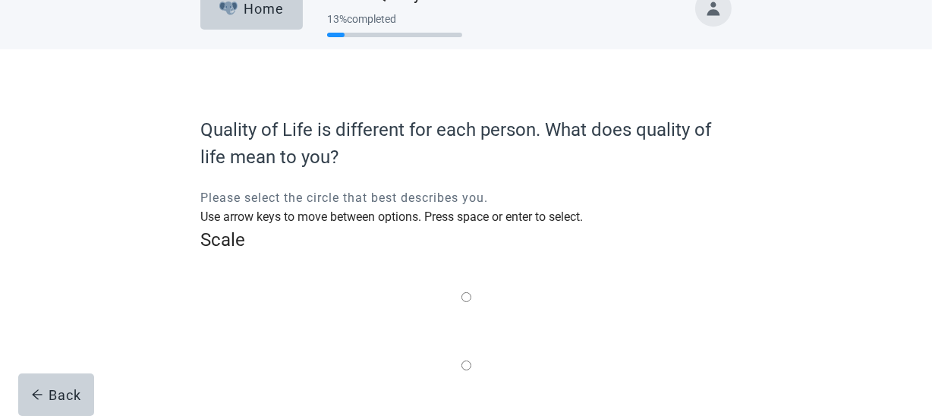
scroll to position [27, 0]
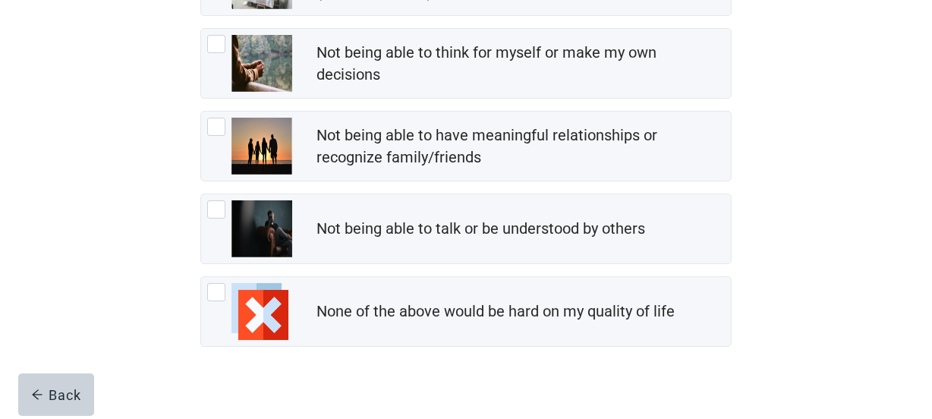
scroll to position [312, 0]
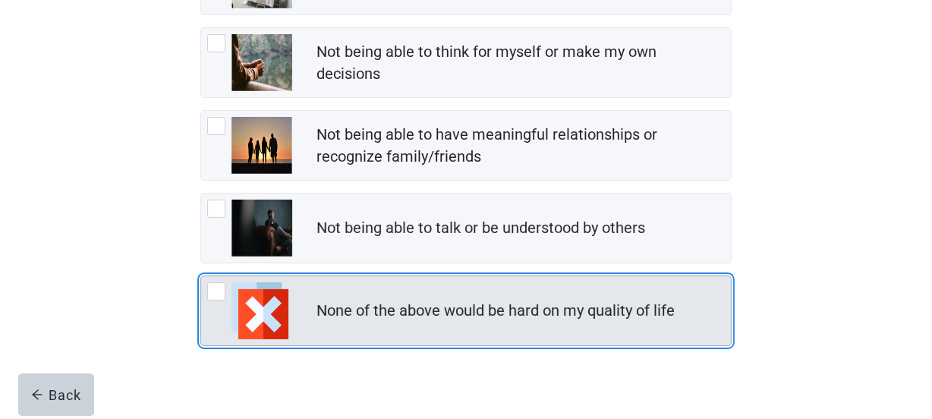
click at [216, 297] on div "None of the above would be hard on my quality of life, checkbox, not checked" at bounding box center [216, 291] width 18 height 18
click at [201, 276] on input "None of the above would be hard on my quality of life" at bounding box center [200, 275] width 1 height 1
checkbox input "true"
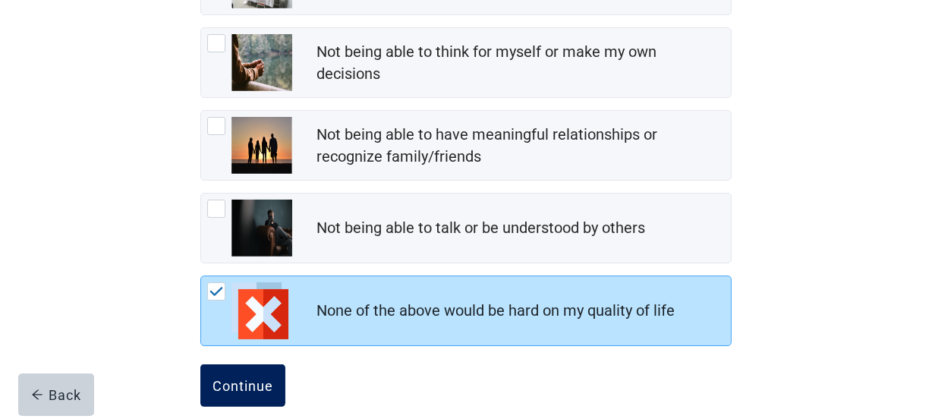
click at [244, 389] on div "Continue" at bounding box center [242, 385] width 61 height 15
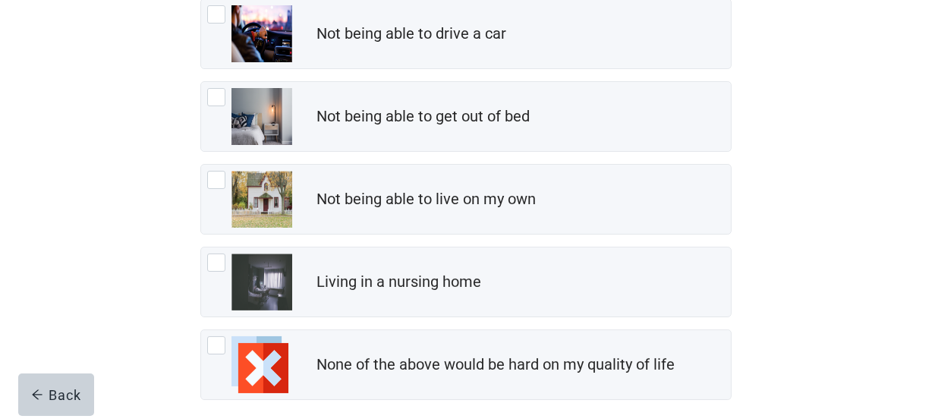
scroll to position [262, 0]
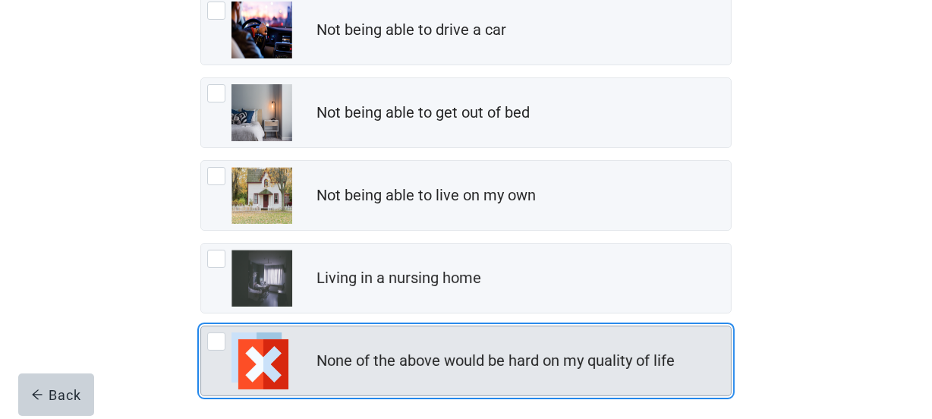
click at [216, 346] on div "None of the above would be hard on my quality of life, checkbox, not checked" at bounding box center [216, 341] width 18 height 18
click at [201, 326] on input "None of the above would be hard on my quality of life" at bounding box center [200, 326] width 1 height 1
checkbox input "true"
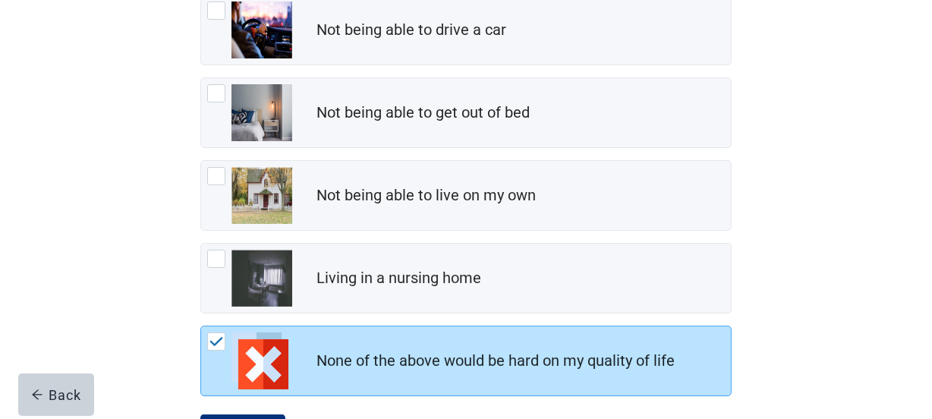
scroll to position [332, 0]
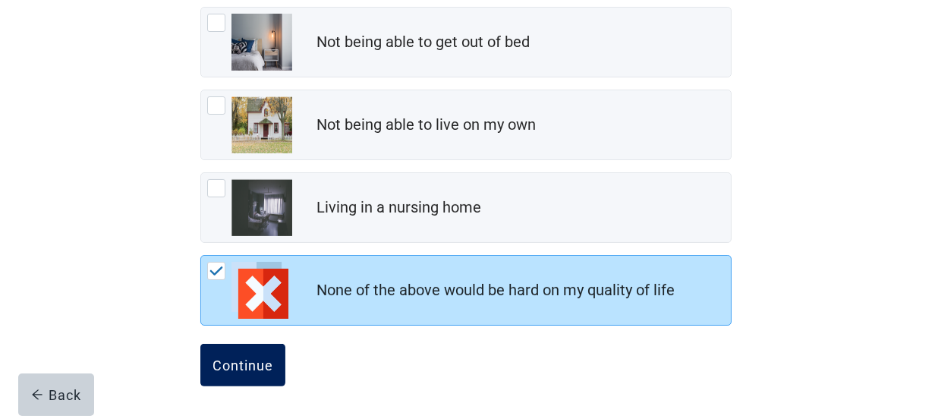
click at [263, 364] on div "Continue" at bounding box center [242, 364] width 61 height 15
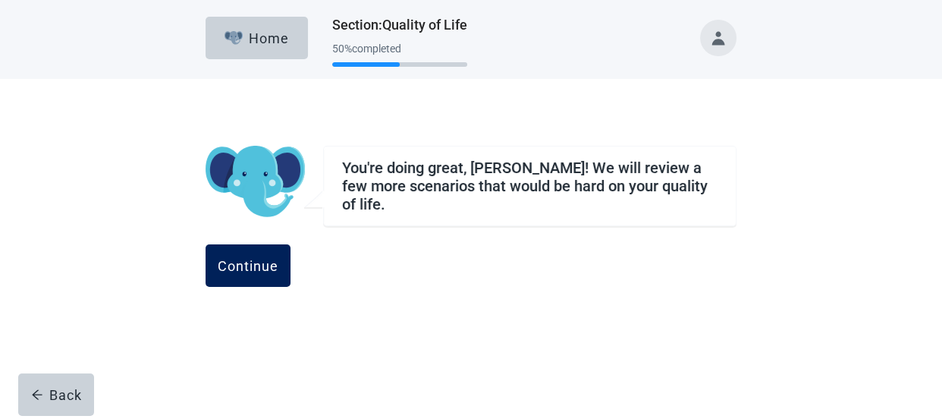
click at [278, 262] on div "Continue" at bounding box center [248, 265] width 61 height 15
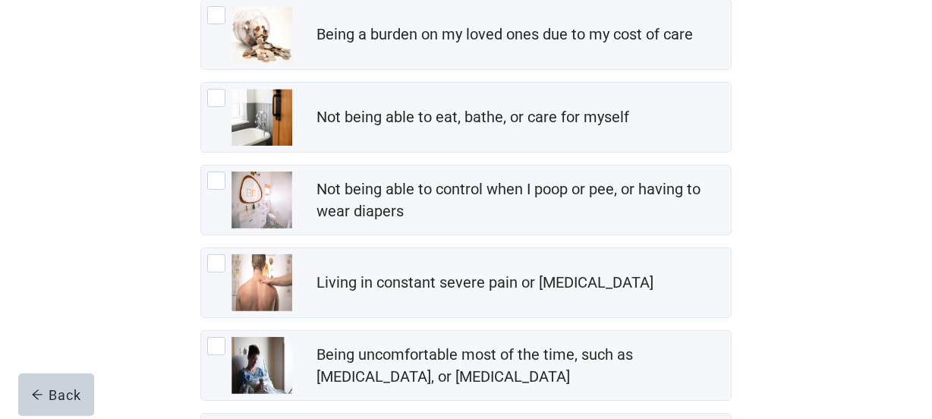
scroll to position [207, 0]
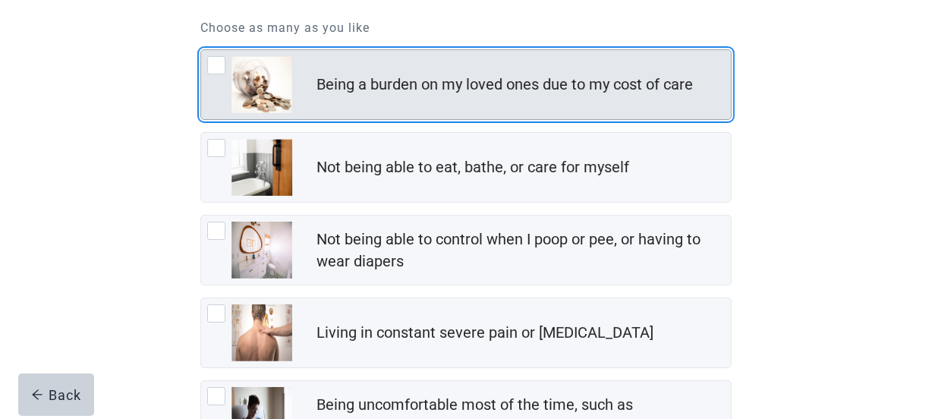
click at [212, 65] on div "Being a burden on my loved ones due to my cost of care, checkbox, not checked" at bounding box center [216, 65] width 18 height 18
click at [201, 50] on input "Being a burden on my loved ones due to my cost of care" at bounding box center [200, 49] width 1 height 1
checkbox input "true"
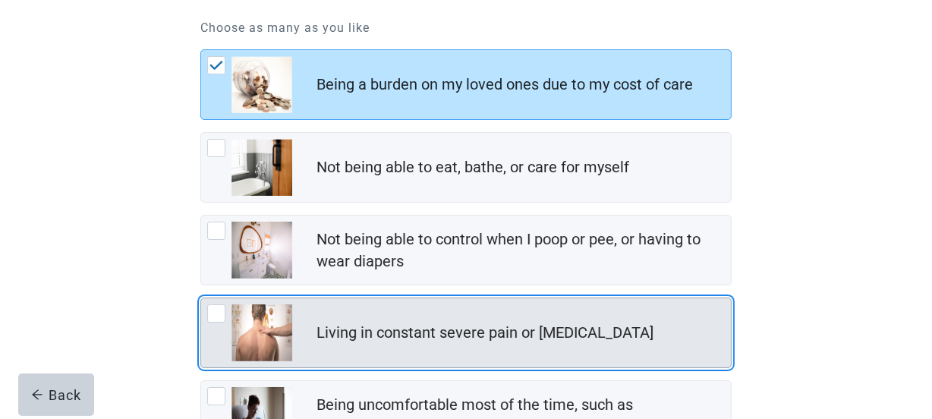
click at [217, 305] on div "Living in constant severe pain or shortness of breath, checkbox, not checked" at bounding box center [216, 313] width 18 height 18
click at [201, 298] on input "Living in constant severe pain or [MEDICAL_DATA]" at bounding box center [200, 297] width 1 height 1
checkbox input "true"
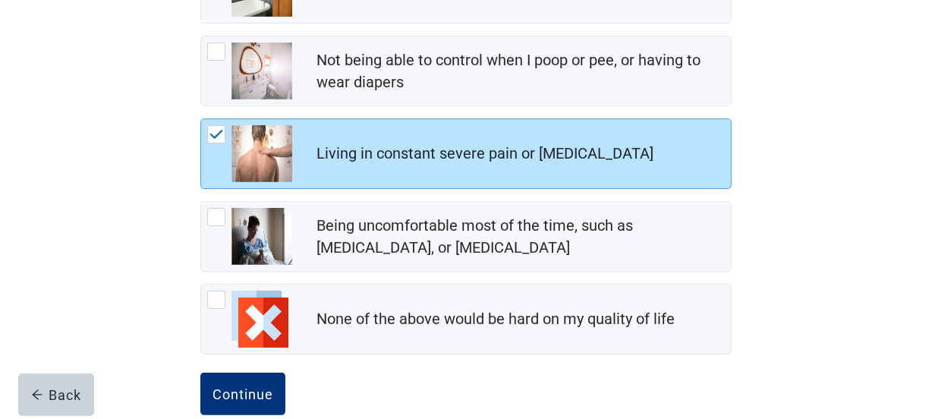
scroll to position [415, 0]
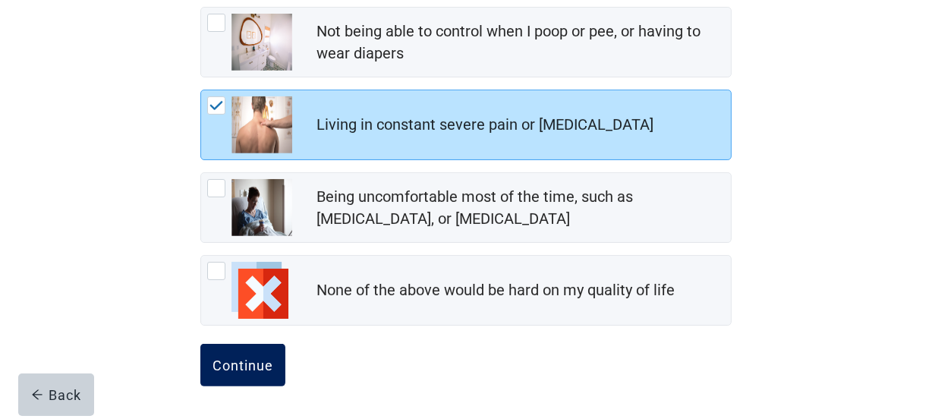
click at [228, 362] on div "Continue" at bounding box center [242, 364] width 61 height 15
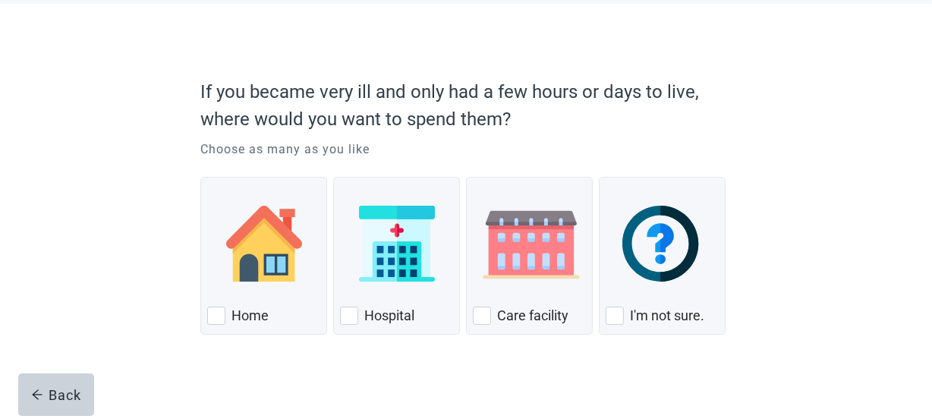
scroll to position [84, 0]
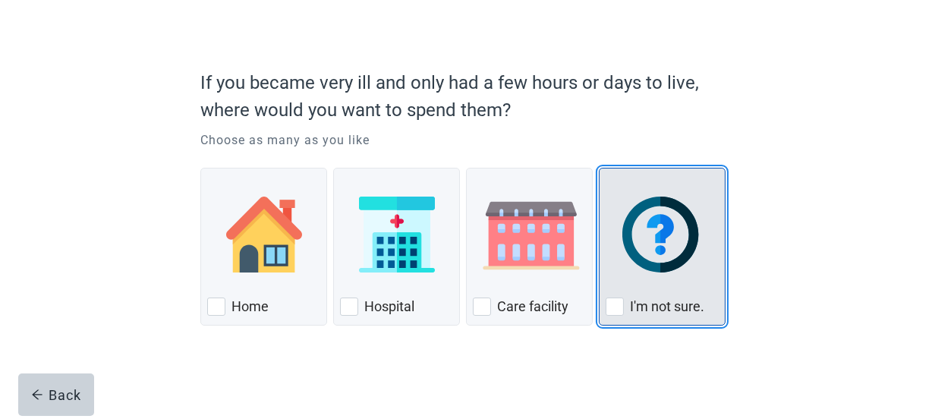
click at [616, 303] on div "I'm not sure., checkbox, not checked" at bounding box center [615, 306] width 18 height 18
click at [599, 168] on input "I'm not sure." at bounding box center [599, 168] width 1 height 1
checkbox input "true"
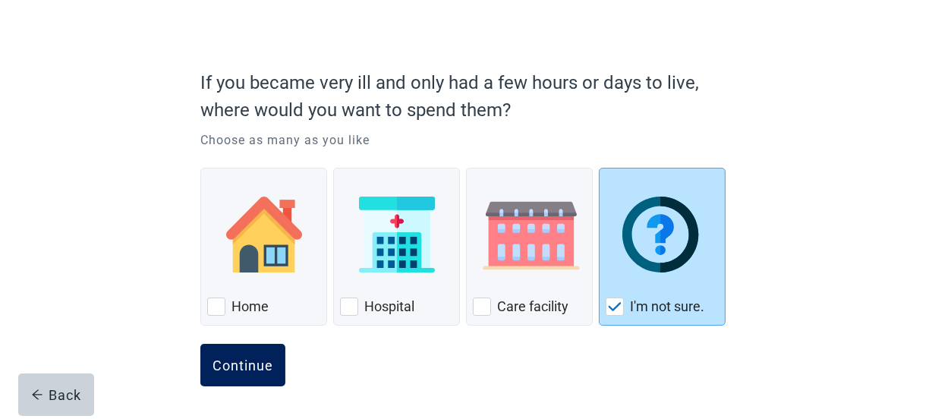
click at [243, 371] on div "Continue" at bounding box center [242, 364] width 61 height 15
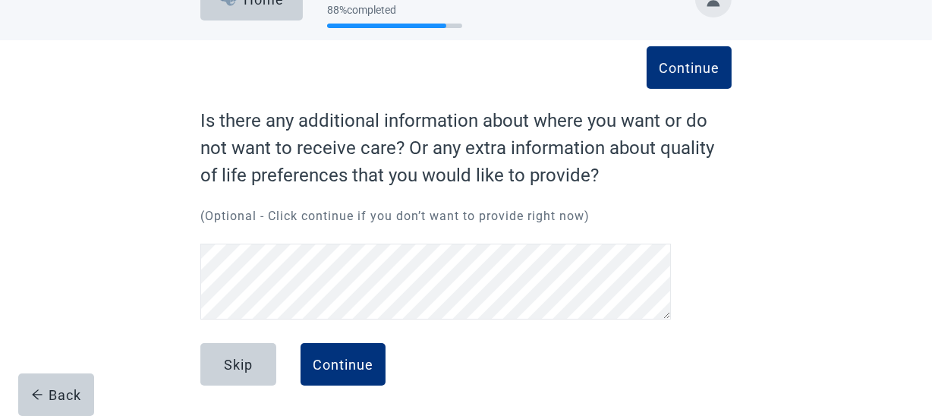
scroll to position [38, 0]
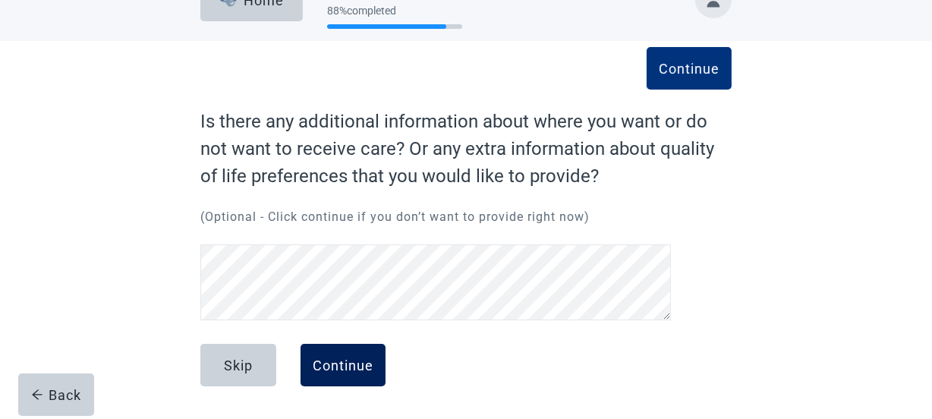
click at [346, 355] on button "Continue" at bounding box center [342, 365] width 85 height 42
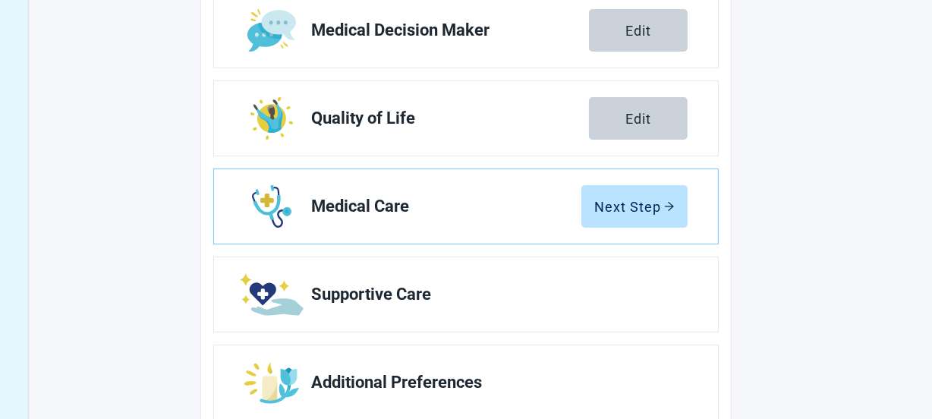
scroll to position [395, 0]
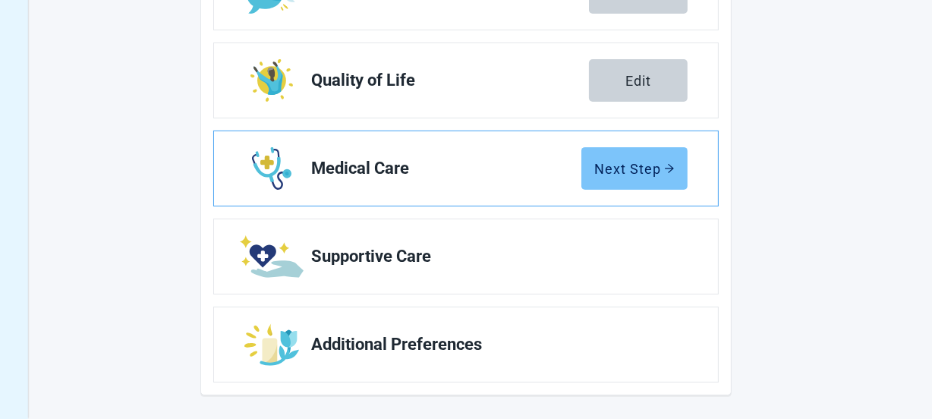
click at [657, 171] on div "Next Step" at bounding box center [634, 168] width 80 height 15
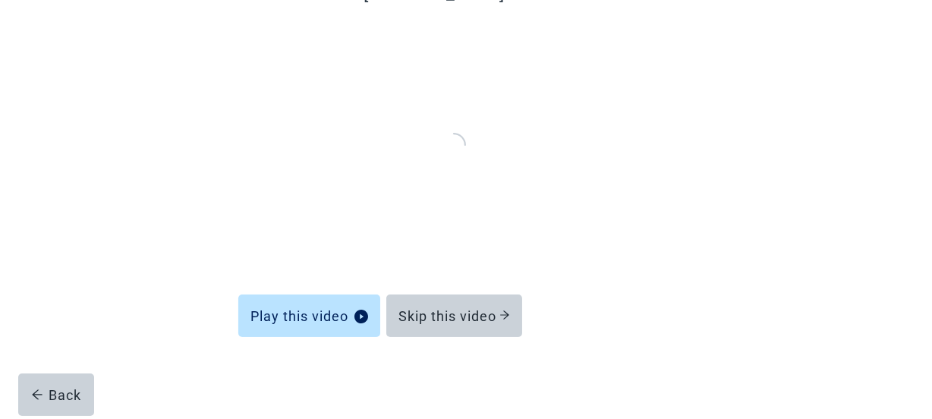
scroll to position [166, 0]
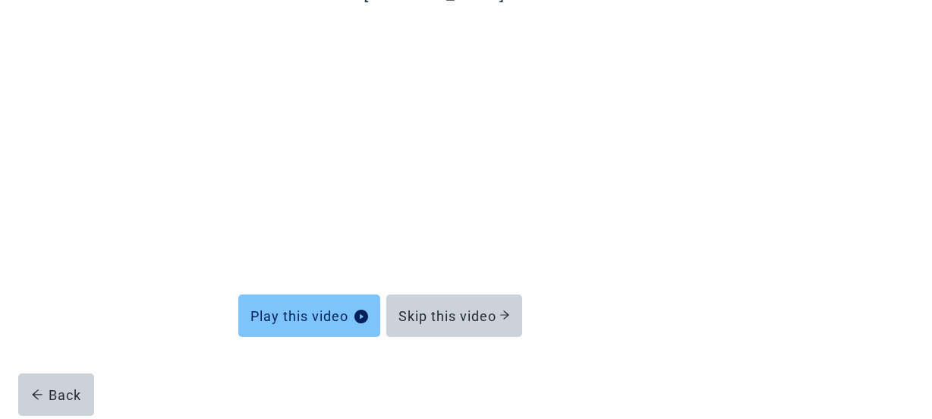
click at [286, 313] on div "Play this video" at bounding box center [309, 315] width 118 height 15
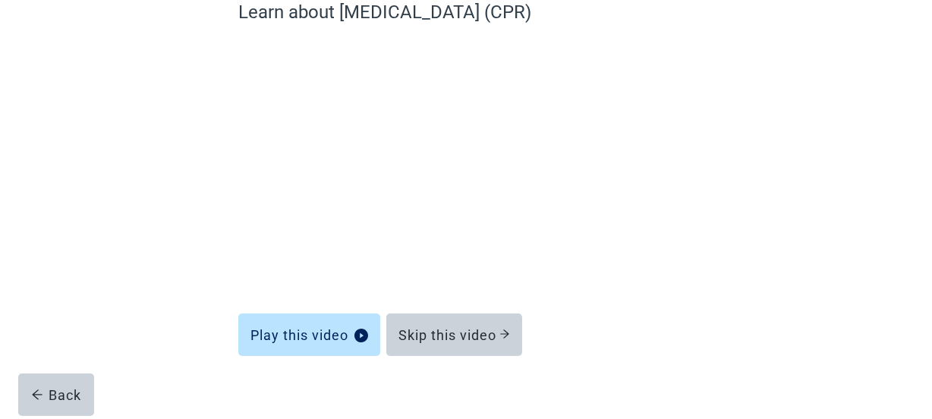
scroll to position [166, 0]
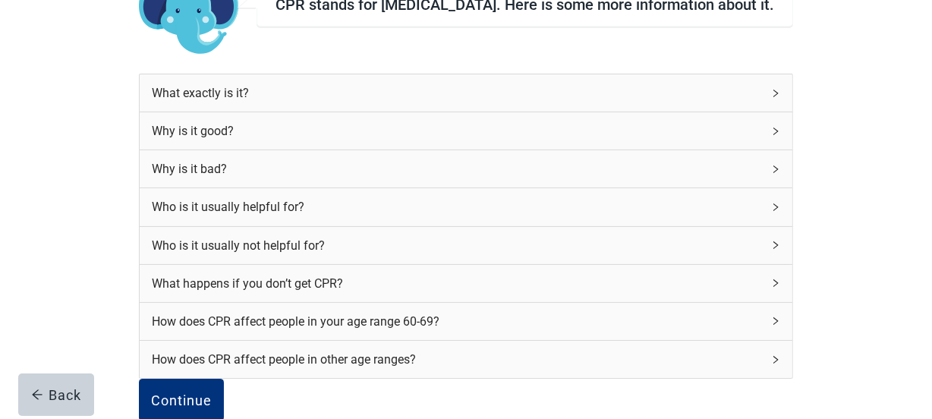
scroll to position [125, 0]
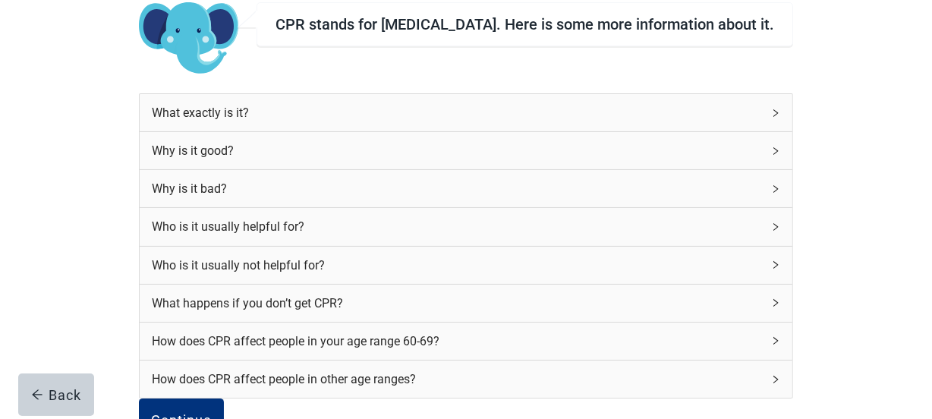
click at [530, 122] on div "What exactly is it?" at bounding box center [457, 112] width 610 height 19
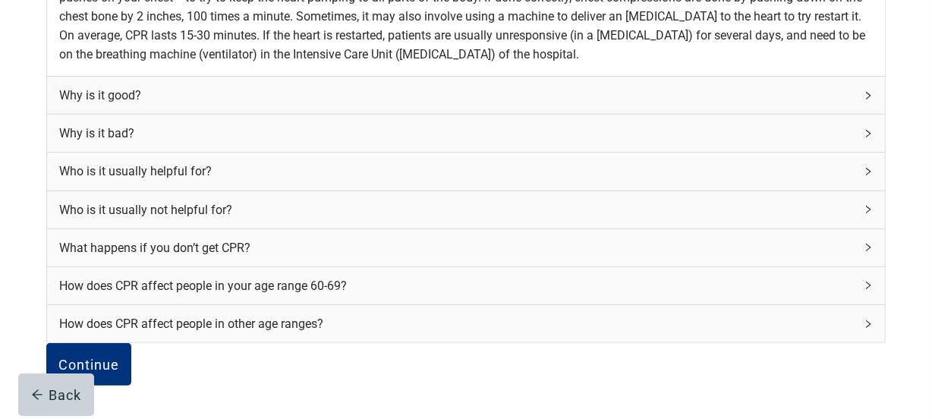
scroll to position [392, 0]
click at [669, 114] on div "Why is it good?" at bounding box center [465, 95] width 837 height 37
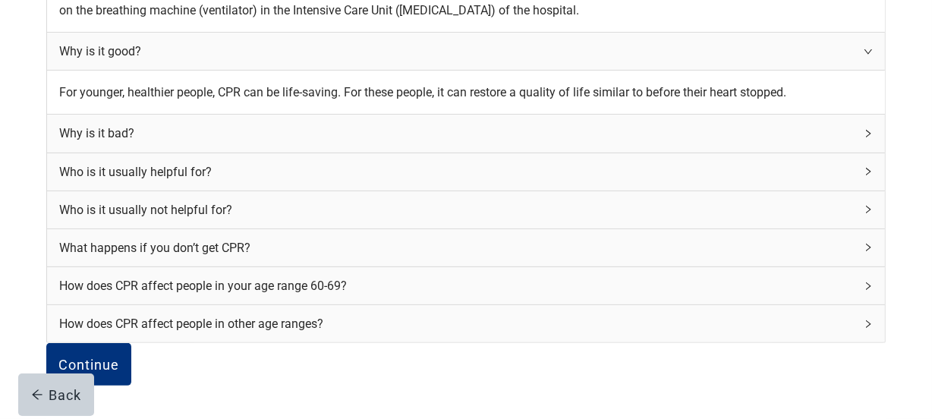
scroll to position [520, 0]
click at [683, 152] on div "Why is it bad?" at bounding box center [465, 133] width 837 height 37
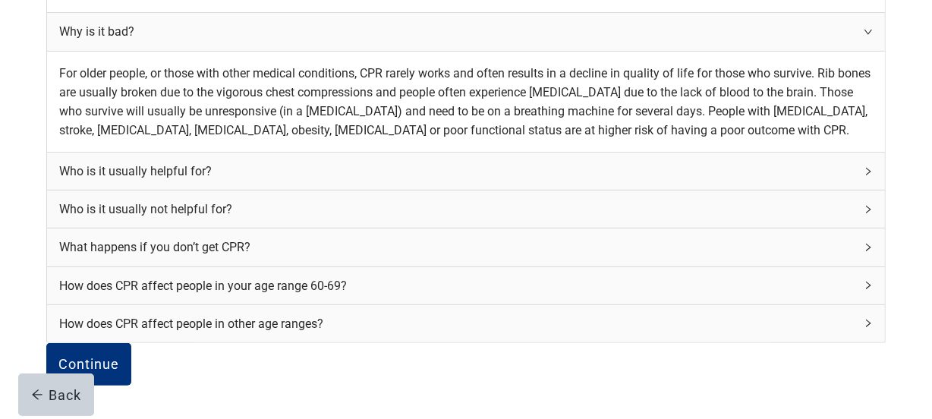
scroll to position [716, 0]
click at [666, 190] on div "Who is it usually helpful for?" at bounding box center [465, 171] width 837 height 37
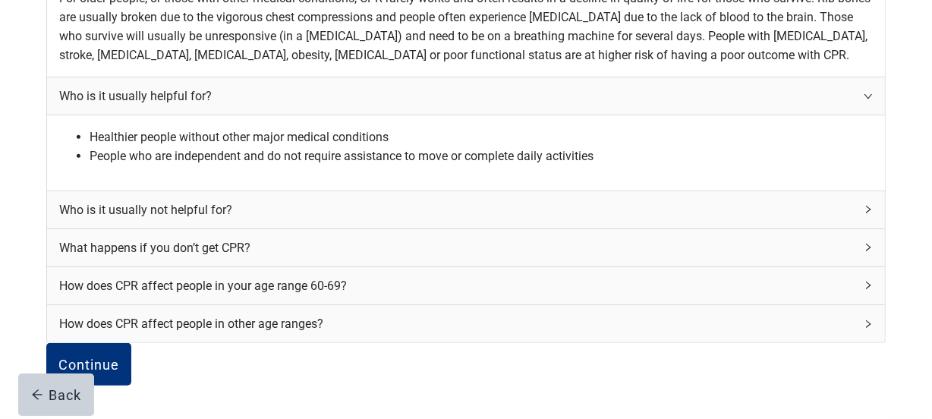
scroll to position [866, 0]
click at [863, 243] on icon "right" at bounding box center [867, 247] width 9 height 9
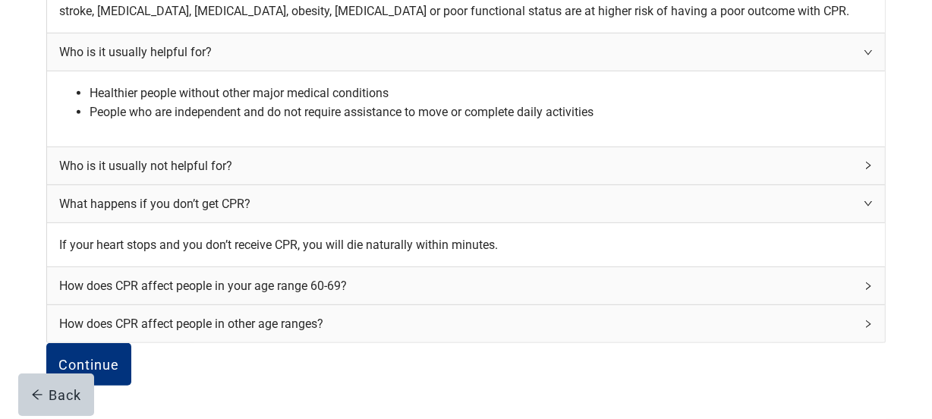
click at [596, 295] on div "How does CPR affect people in your age range 60-69?" at bounding box center [456, 285] width 794 height 19
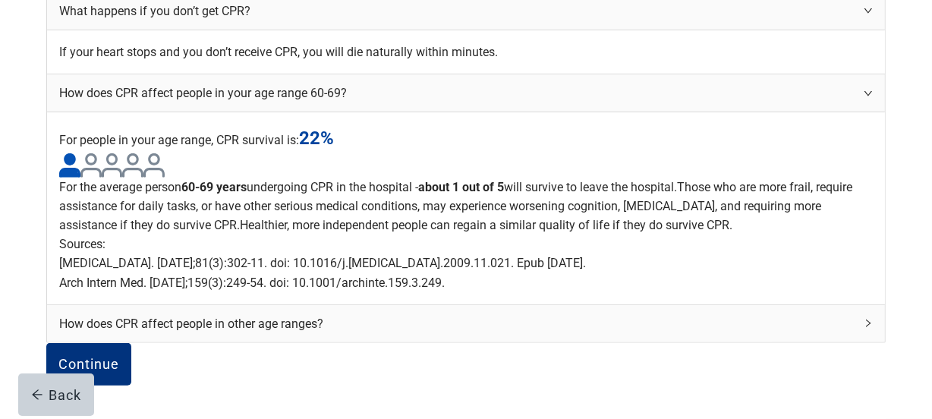
scroll to position [1410, 0]
click at [119, 357] on div "Continue" at bounding box center [88, 364] width 61 height 15
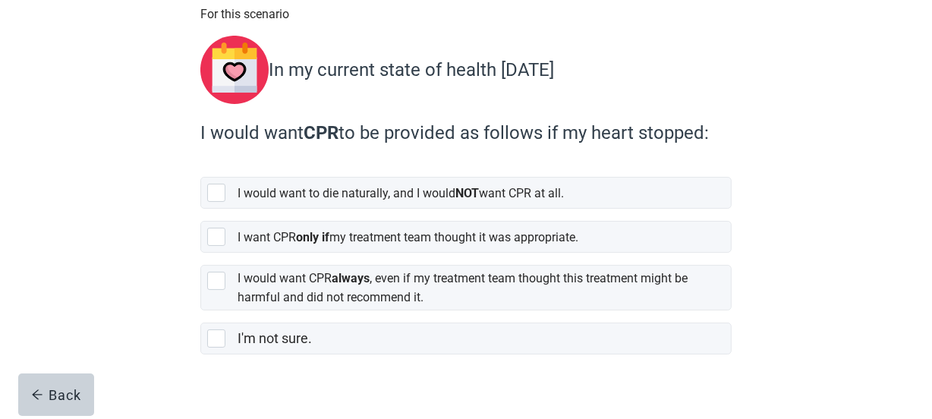
scroll to position [156, 0]
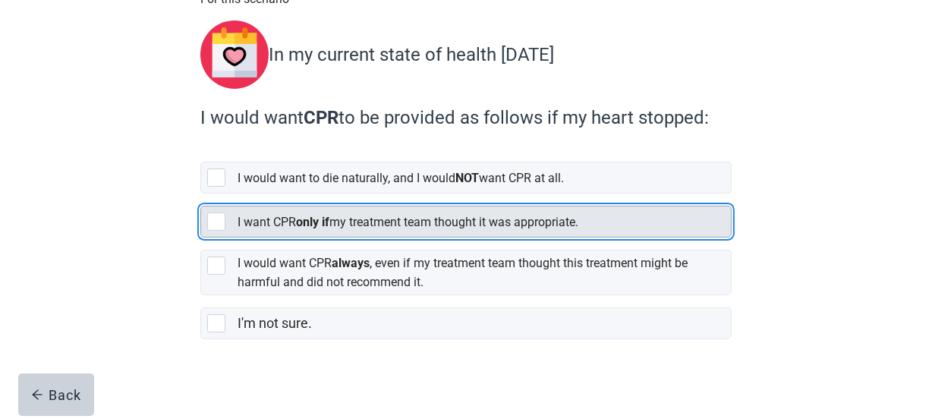
click at [207, 221] on div "[object Object], checkbox, not selected" at bounding box center [216, 221] width 18 height 18
click at [201, 194] on input "I want CPR only if my treatment team thought it was appropriate." at bounding box center [200, 193] width 1 height 1
checkbox input "true"
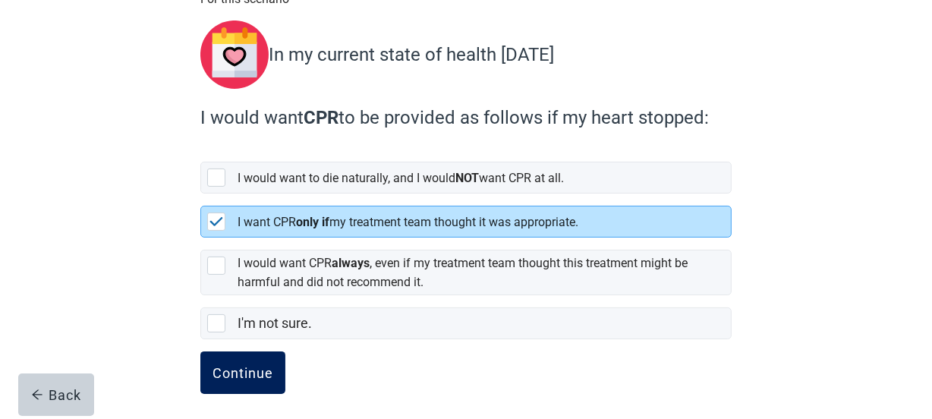
click at [266, 366] on div "Continue" at bounding box center [242, 372] width 61 height 15
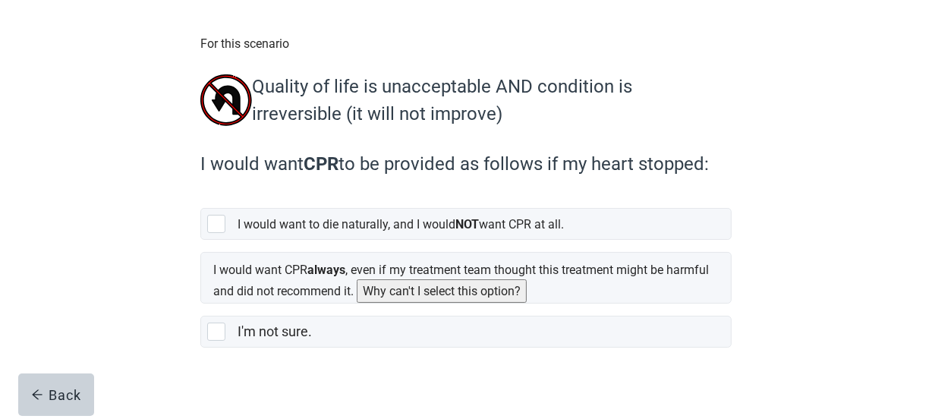
scroll to position [128, 0]
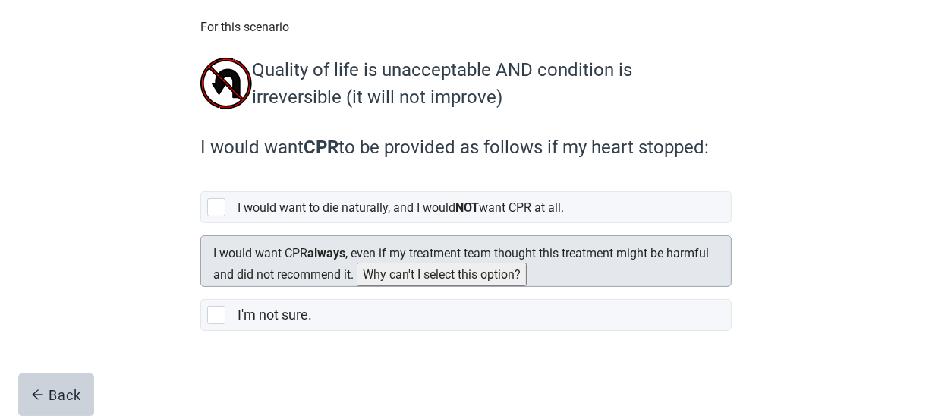
click at [527, 272] on button "Why can't I select this option?" at bounding box center [442, 275] width 170 height 24
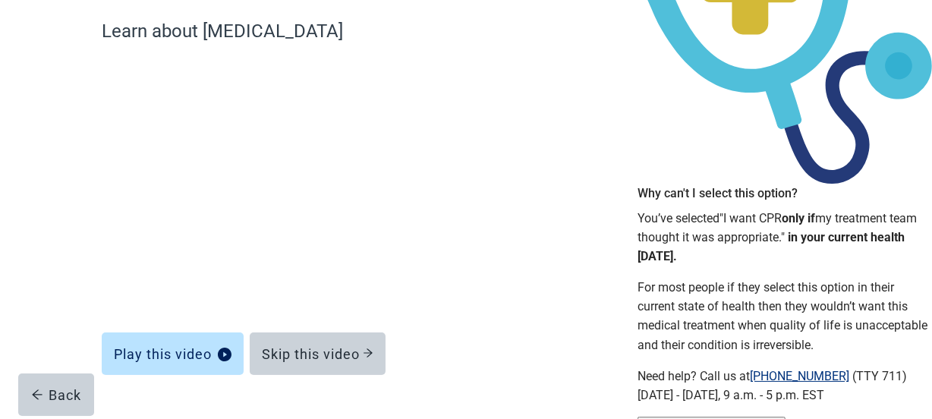
scroll to position [88, 0]
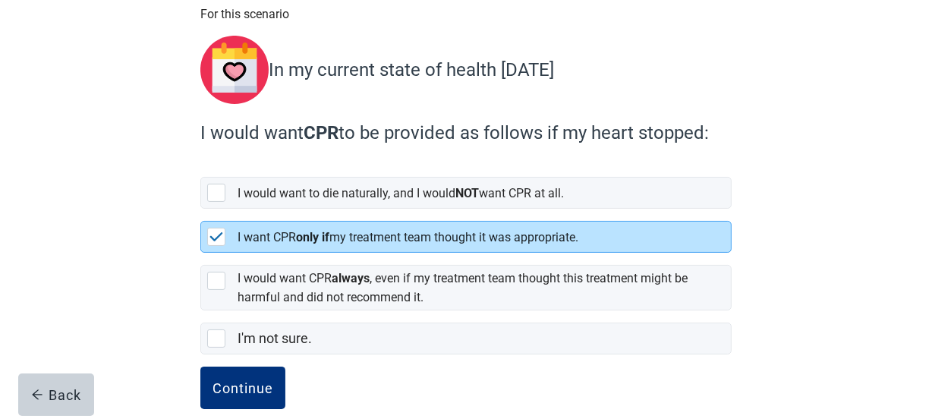
scroll to position [142, 0]
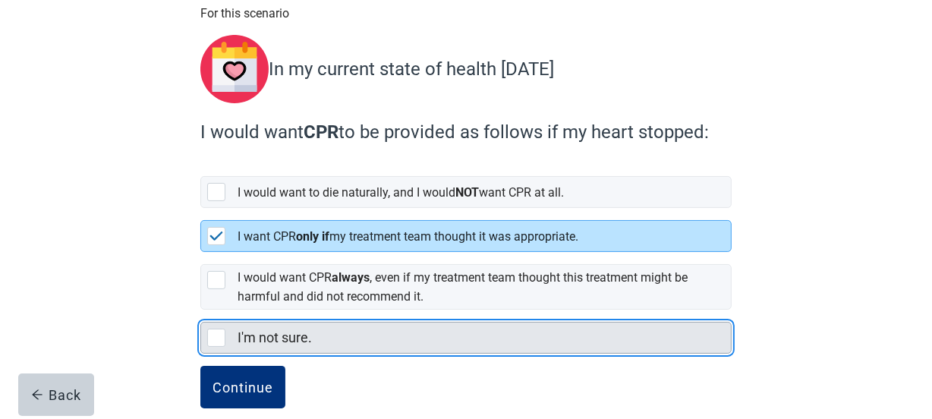
click at [213, 340] on div "I'm not sure." at bounding box center [466, 337] width 530 height 30
click at [201, 310] on input "I'm not sure." at bounding box center [200, 310] width 1 height 1
checkbox input "true"
checkbox input "false"
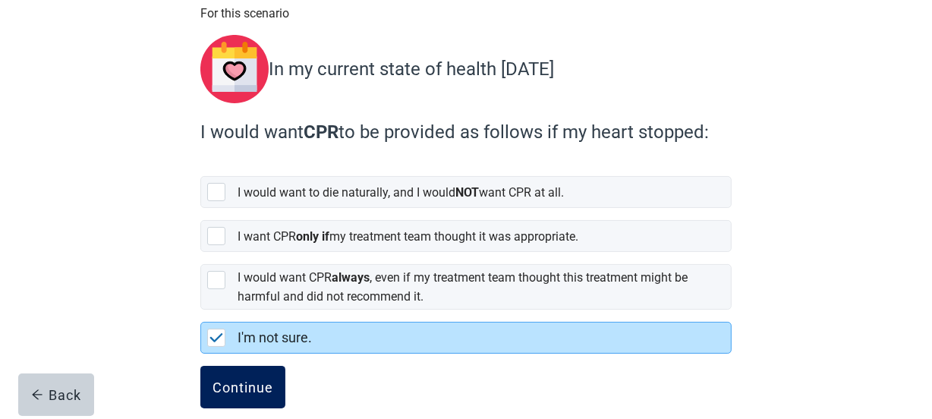
click at [227, 379] on div "Continue" at bounding box center [242, 386] width 61 height 15
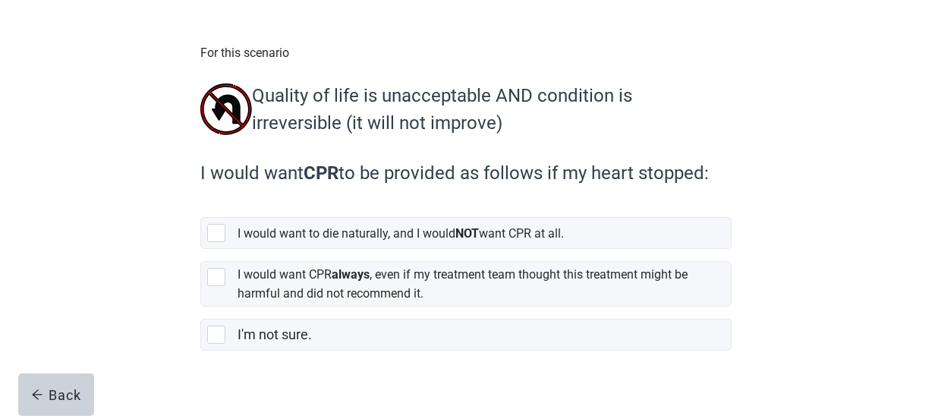
scroll to position [115, 0]
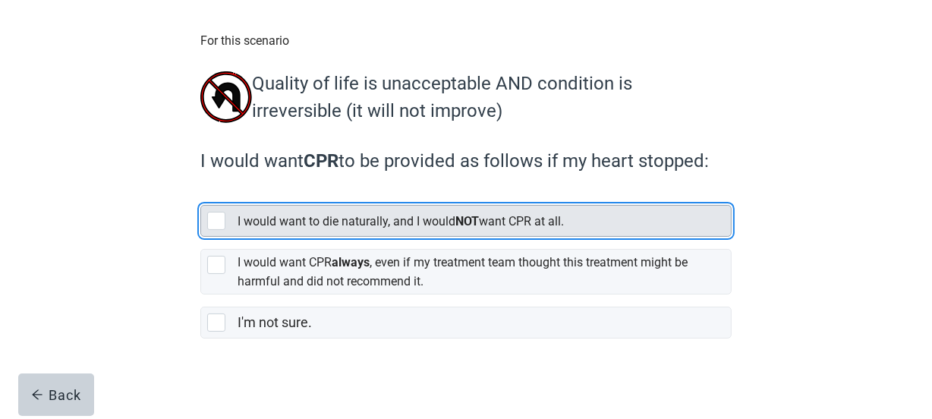
click at [223, 230] on div "[object Object], checkbox, not selected" at bounding box center [216, 221] width 18 height 18
click at [201, 193] on input "I would want to die naturally, and I would NOT want CPR at all." at bounding box center [200, 193] width 1 height 1
checkbox input "true"
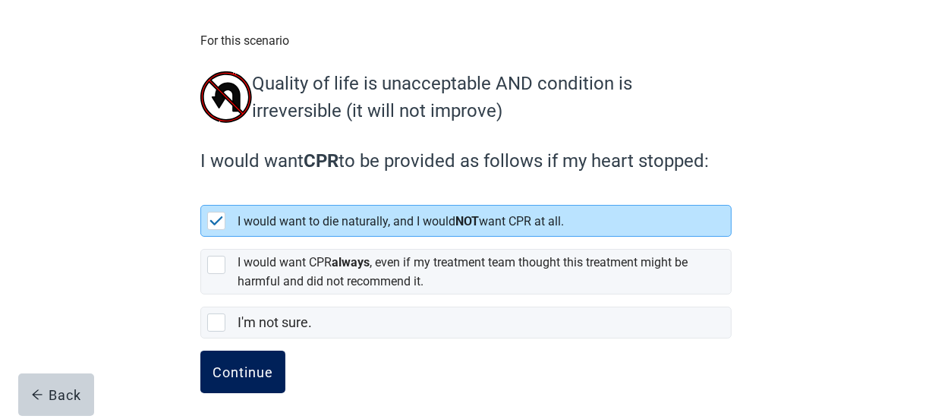
click at [235, 363] on button "Continue" at bounding box center [242, 372] width 85 height 42
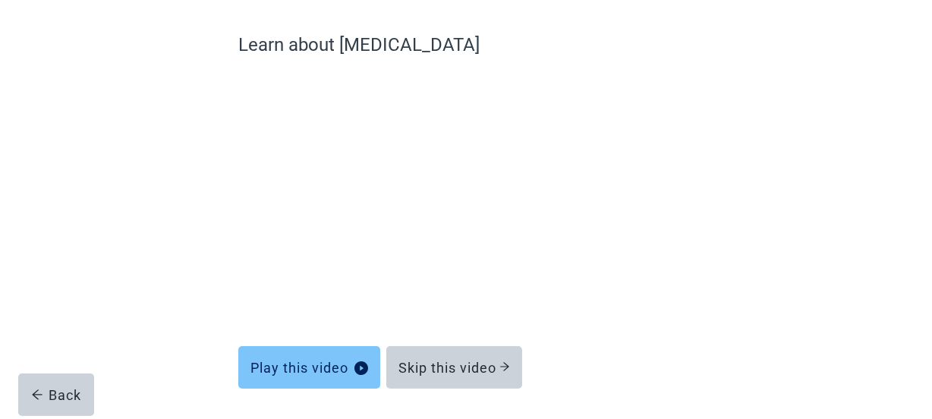
click at [300, 371] on div "Play this video" at bounding box center [309, 367] width 118 height 15
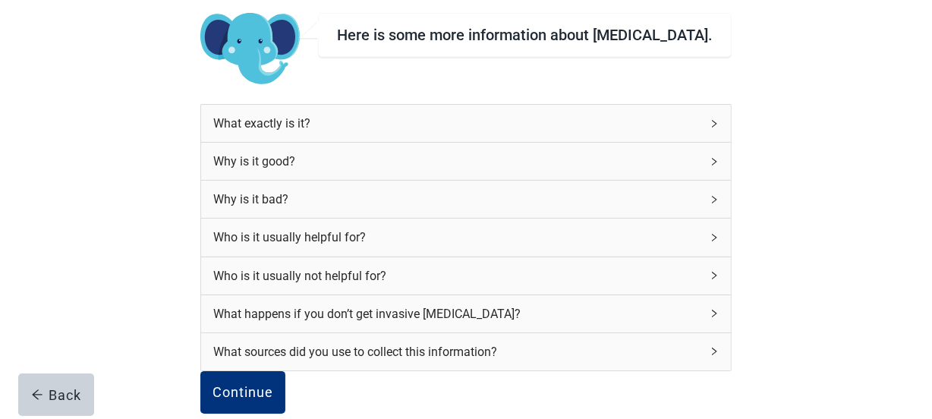
click at [420, 233] on div "Who is it usually helpful for?" at bounding box center [456, 237] width 487 height 19
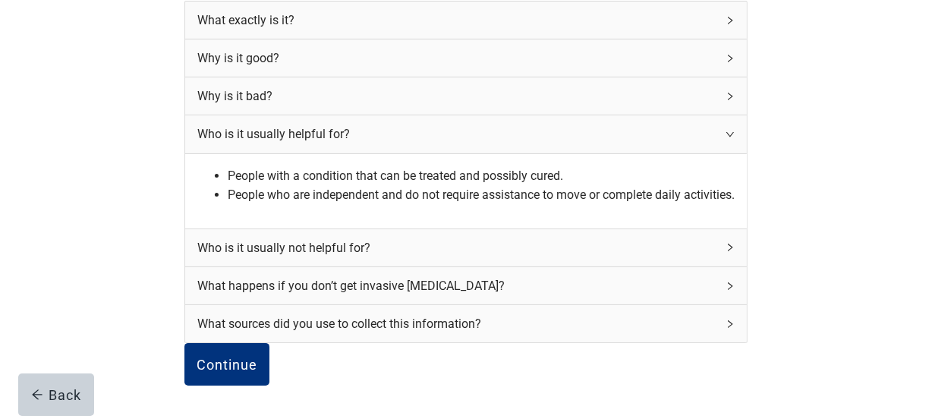
scroll to position [326, 0]
click at [478, 276] on div "What happens if you don’t get invasive [MEDICAL_DATA]?" at bounding box center [456, 285] width 519 height 19
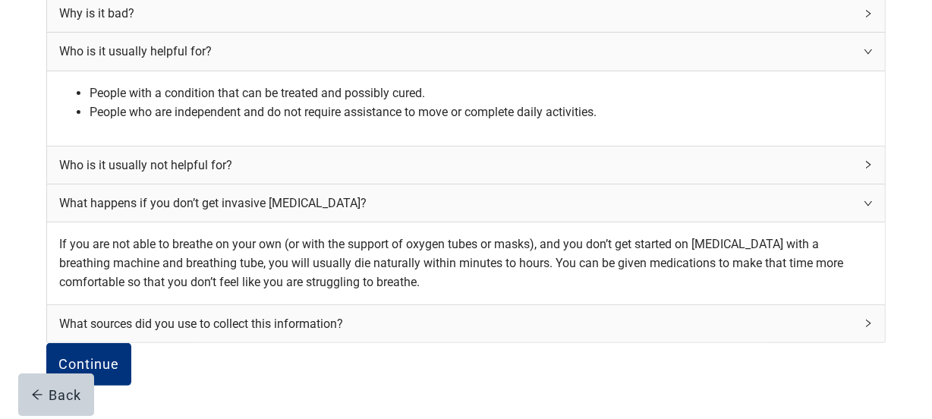
scroll to position [477, 0]
click at [119, 357] on div "Continue" at bounding box center [88, 364] width 61 height 15
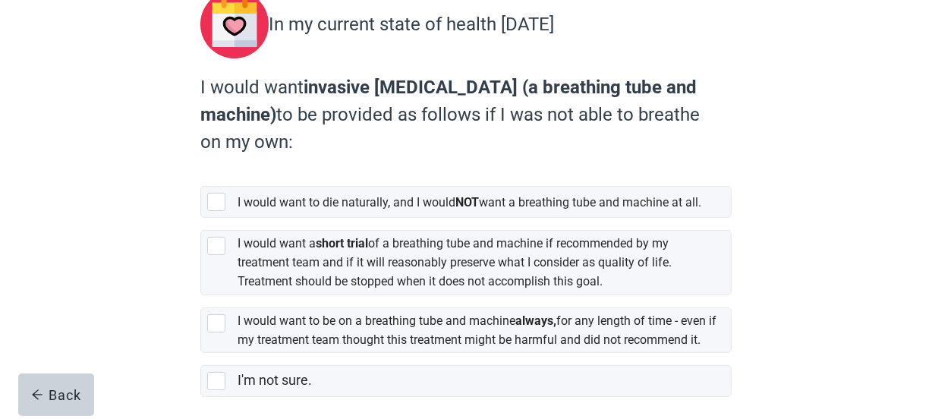
scroll to position [188, 0]
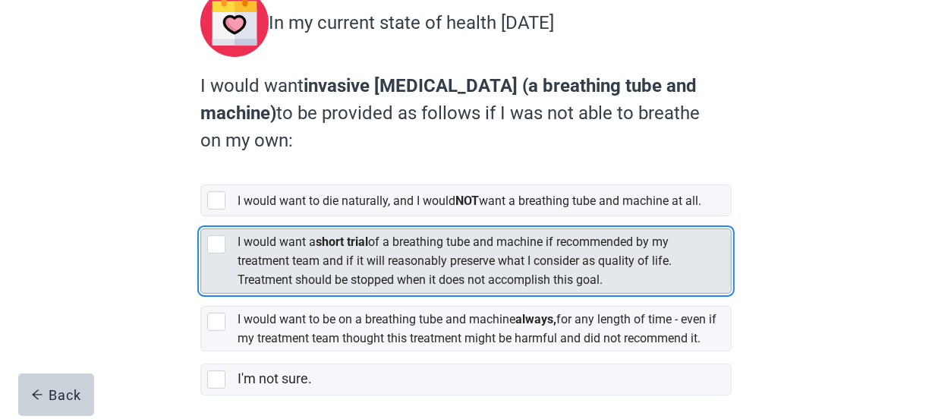
click at [214, 251] on div "[object Object], checkbox, not selected" at bounding box center [216, 244] width 18 height 18
click at [201, 217] on input "I would want a short trial of a breathing tube and machine if recommended by my…" at bounding box center [200, 216] width 1 height 1
checkbox input "true"
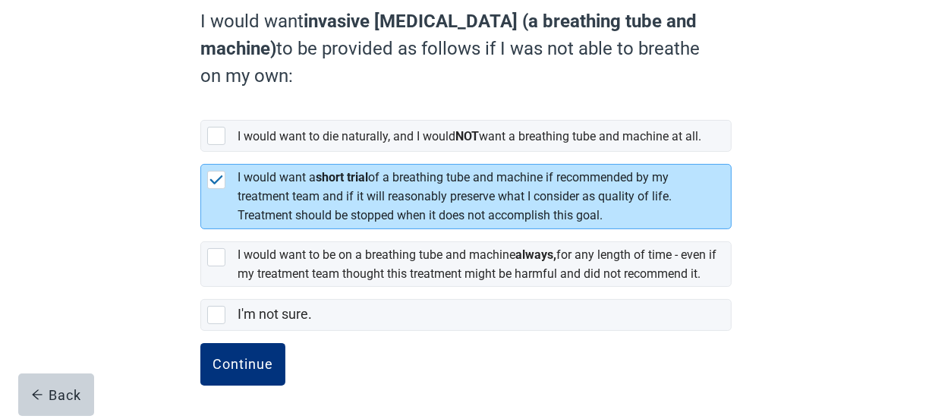
scroll to position [277, 0]
click at [250, 354] on button "Continue" at bounding box center [242, 364] width 85 height 42
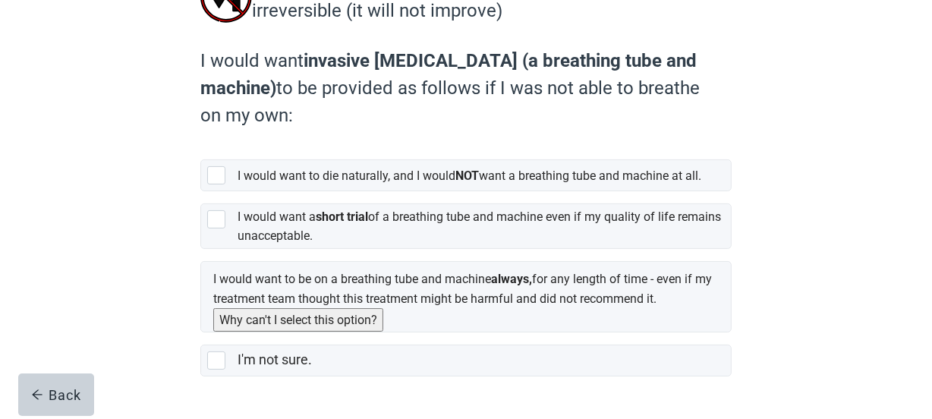
scroll to position [220, 0]
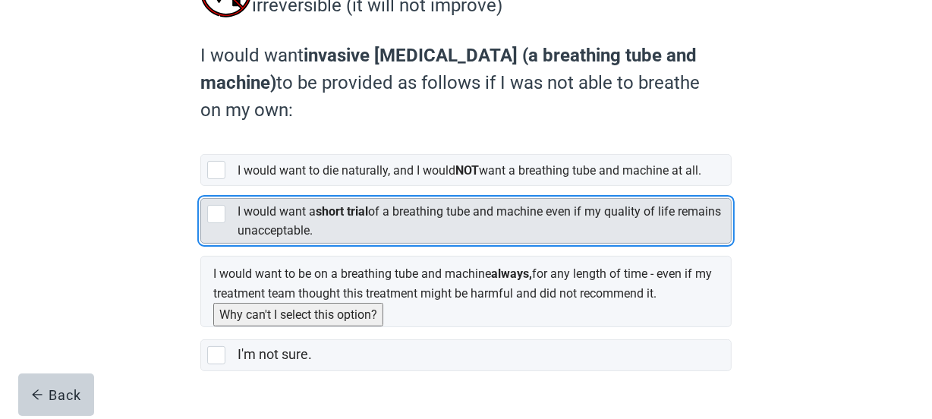
click at [212, 243] on div "I would want a short trial of a breathing tube and machine even if my quality o…" at bounding box center [466, 221] width 530 height 44
click at [201, 187] on input "I would want a short trial of a breathing tube and machine even if my quality o…" at bounding box center [200, 186] width 1 height 1
checkbox input "true"
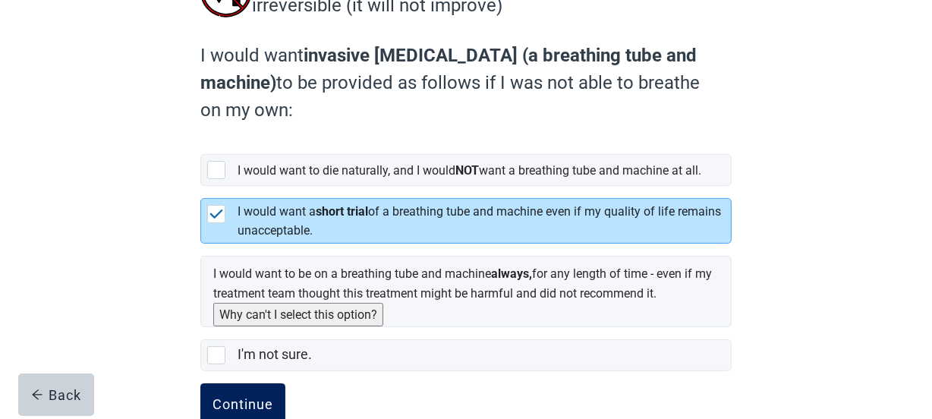
click at [234, 409] on div "Continue" at bounding box center [242, 404] width 61 height 15
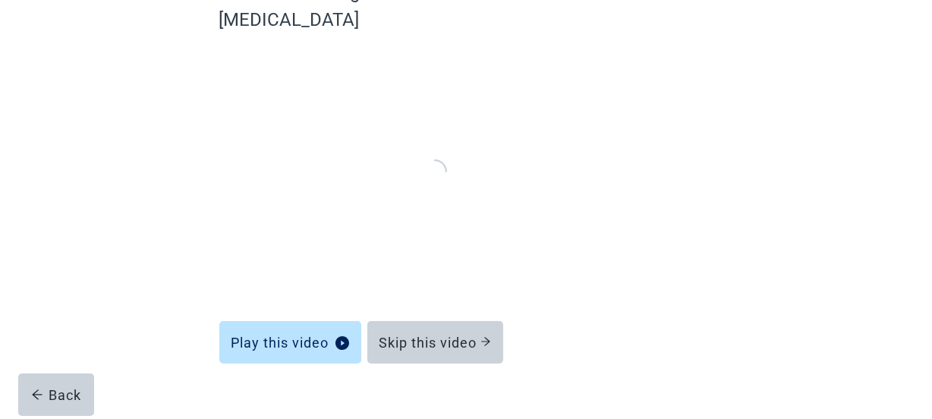
scroll to position [166, 0]
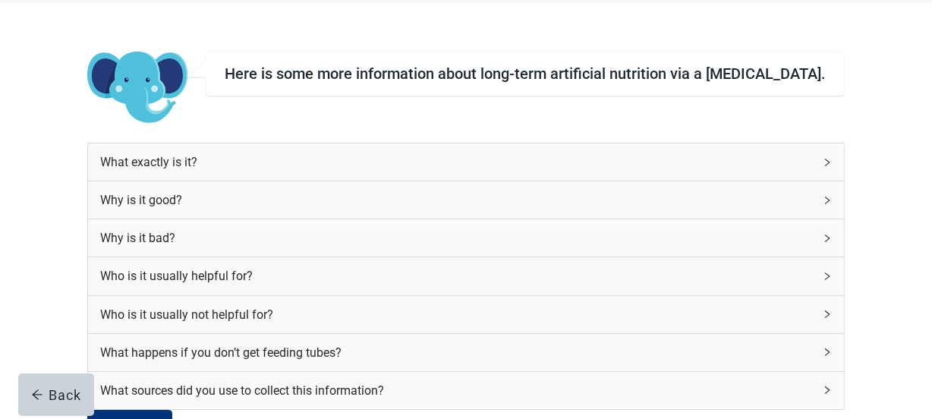
scroll to position [80, 0]
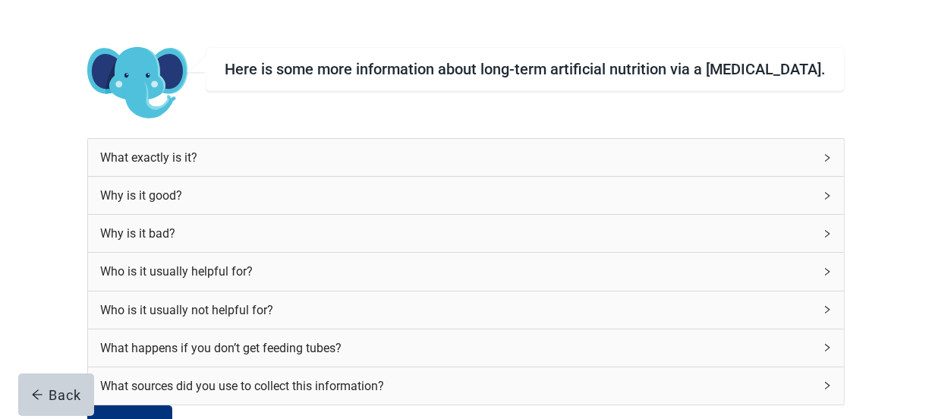
click at [518, 161] on div "What exactly is it?" at bounding box center [456, 157] width 712 height 19
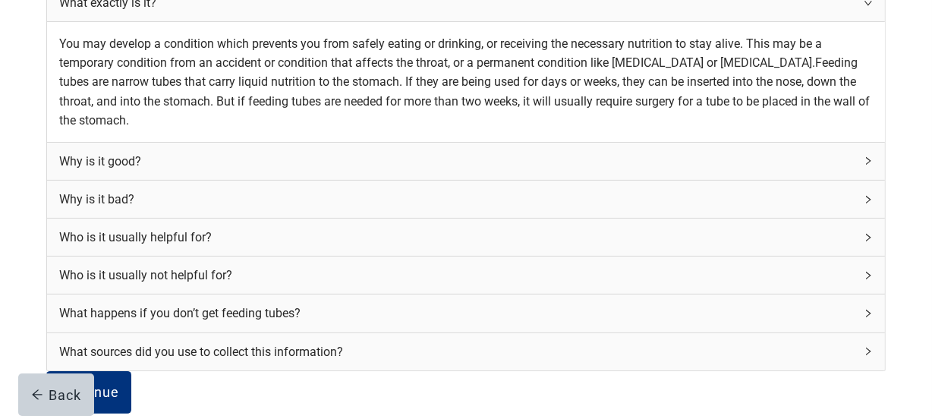
scroll to position [237, 0]
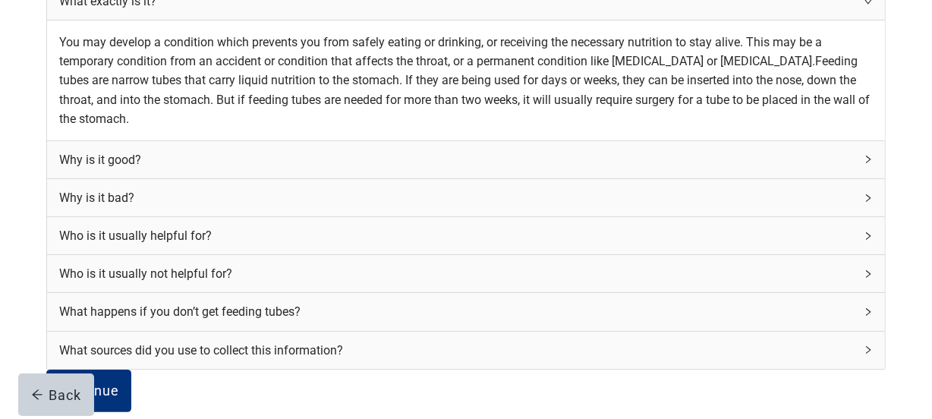
click at [435, 207] on div "Why is it bad?" at bounding box center [456, 197] width 794 height 19
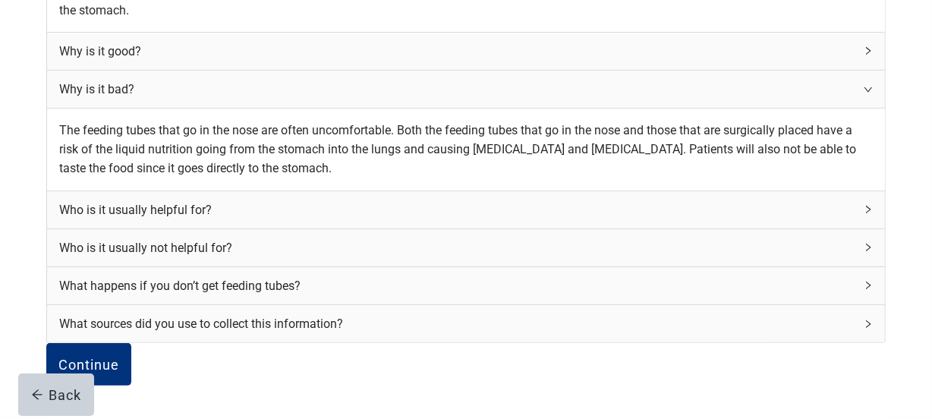
scroll to position [584, 0]
click at [119, 357] on div "Continue" at bounding box center [88, 364] width 61 height 15
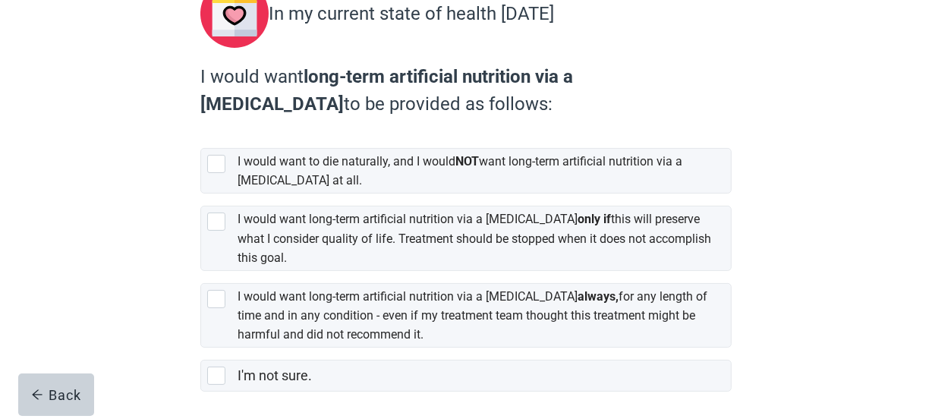
scroll to position [197, 0]
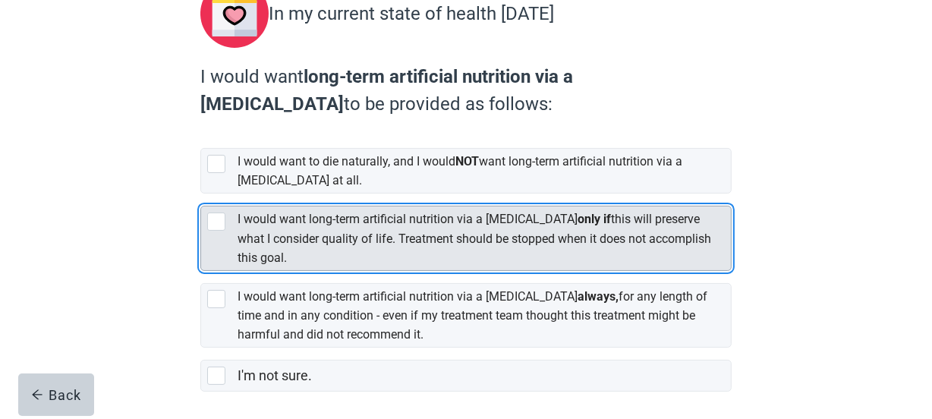
click at [209, 212] on div "[object Object], checkbox, not selected" at bounding box center [216, 221] width 18 height 18
click at [201, 194] on input "I would want long-term artificial nutrition via a [MEDICAL_DATA] only if this w…" at bounding box center [200, 193] width 1 height 1
checkbox input "true"
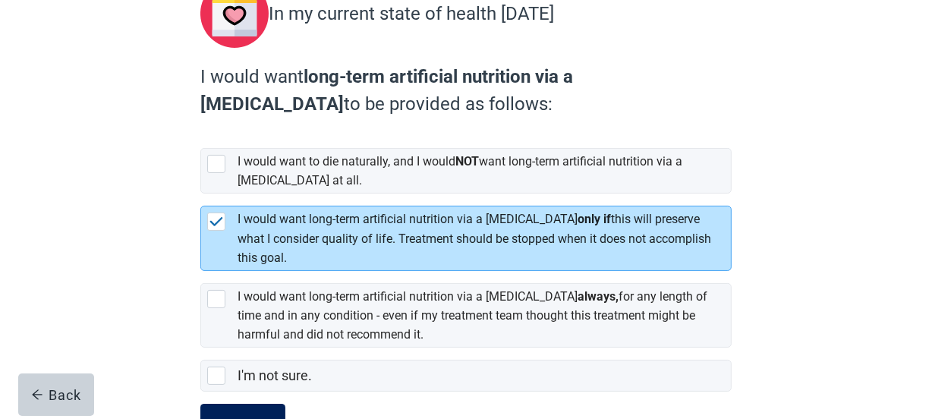
click at [225, 404] on button "Continue" at bounding box center [242, 425] width 85 height 42
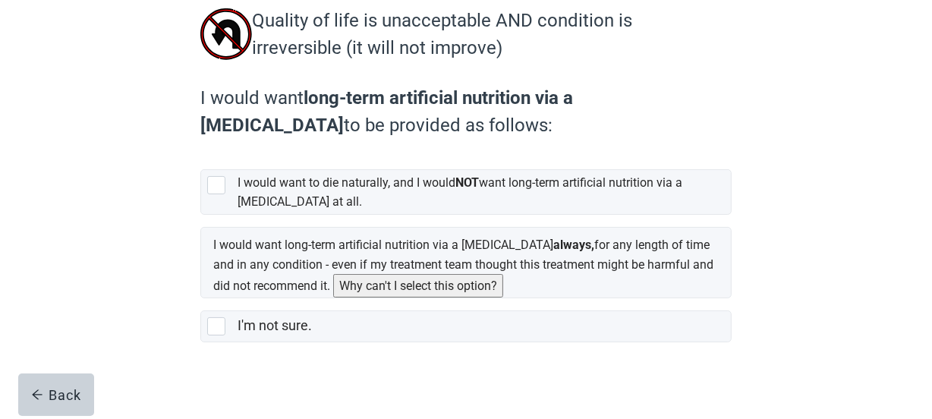
scroll to position [186, 0]
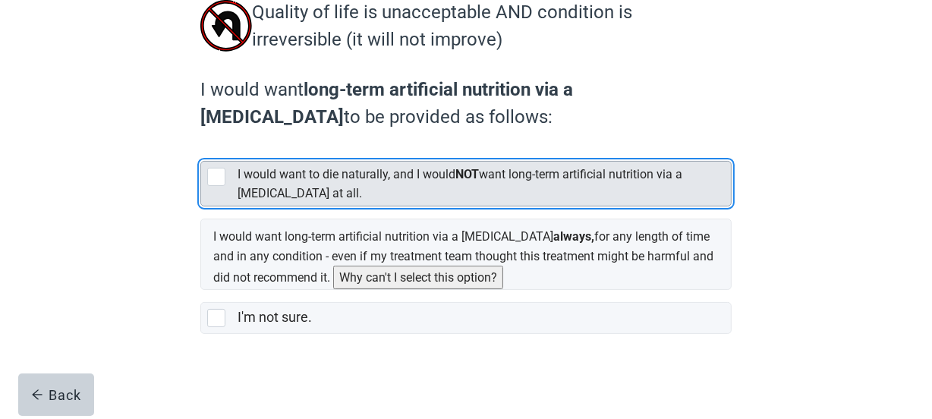
click at [213, 186] on div "[object Object], checkbox, not selected" at bounding box center [216, 177] width 18 height 18
click at [201, 149] on input "I would want to die naturally, and I would NOT want long-term artificial nutrit…" at bounding box center [200, 149] width 1 height 1
checkbox input "true"
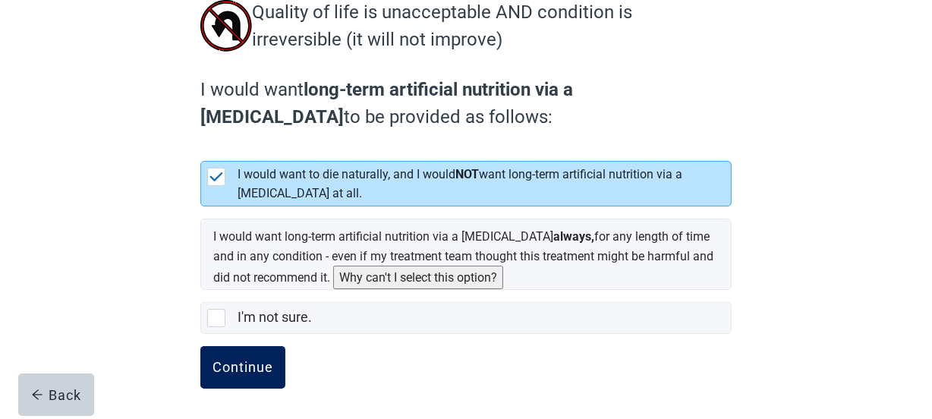
click at [227, 375] on div "Continue" at bounding box center [242, 367] width 61 height 15
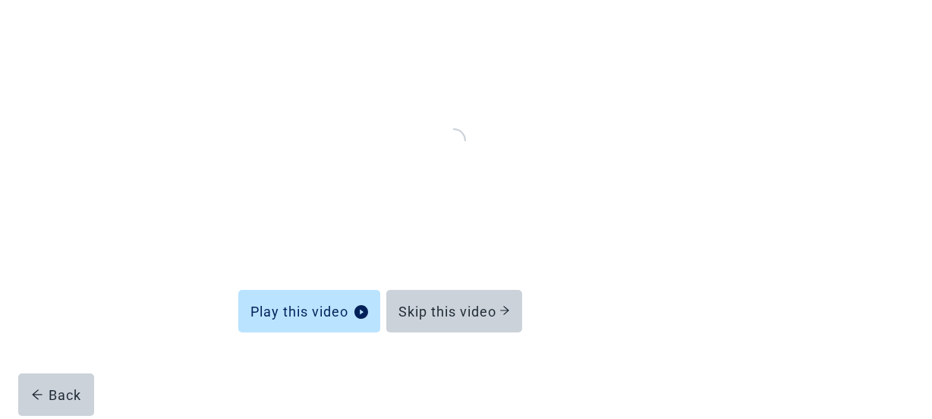
scroll to position [166, 0]
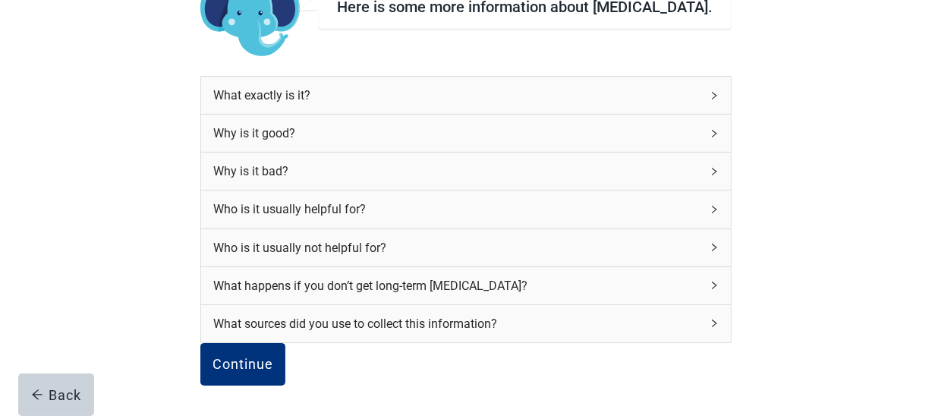
scroll to position [186, 0]
click at [360, 238] on div "Who is it usually not helpful for?" at bounding box center [456, 247] width 487 height 19
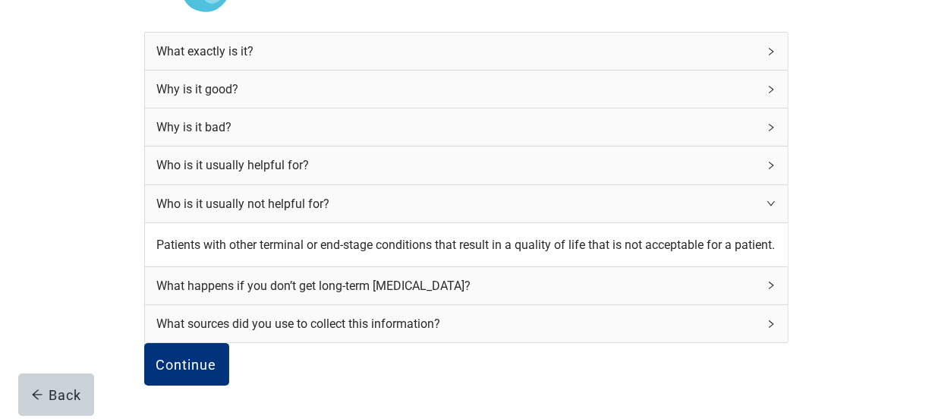
scroll to position [279, 0]
click at [217, 357] on div "Continue" at bounding box center [186, 364] width 61 height 15
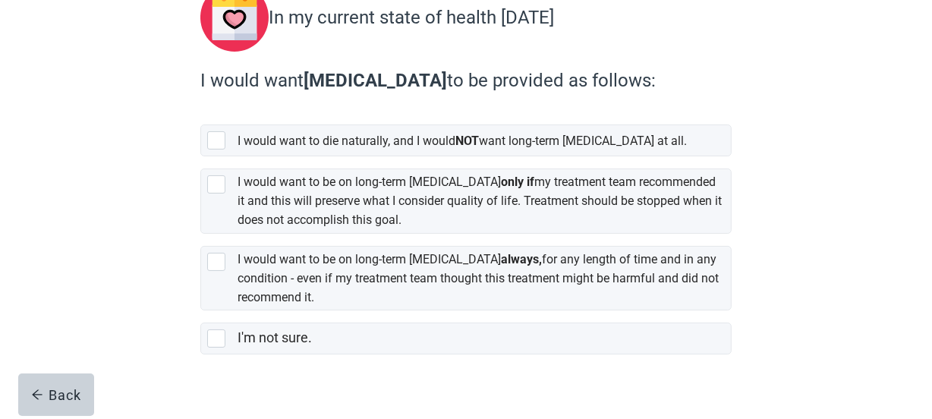
scroll to position [194, 0]
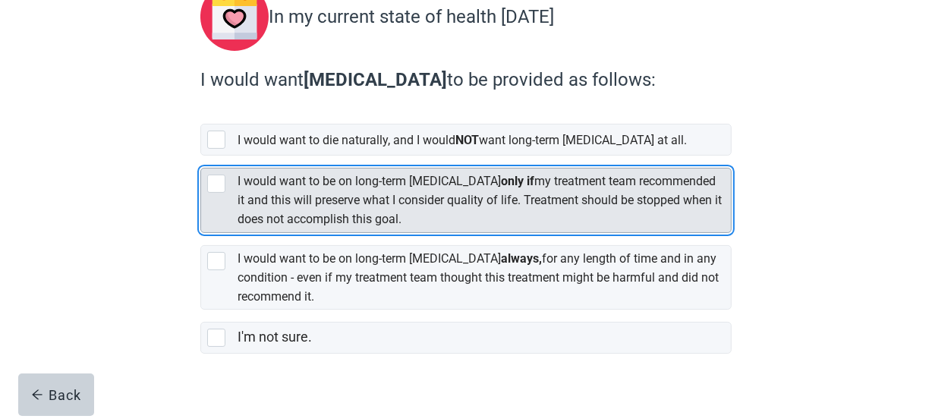
click at [218, 177] on div "[object Object], checkbox, not selected" at bounding box center [216, 184] width 18 height 18
click at [201, 156] on input "I would want to be on long-term [MEDICAL_DATA] only if my treatment team recomm…" at bounding box center [200, 156] width 1 height 1
checkbox input "true"
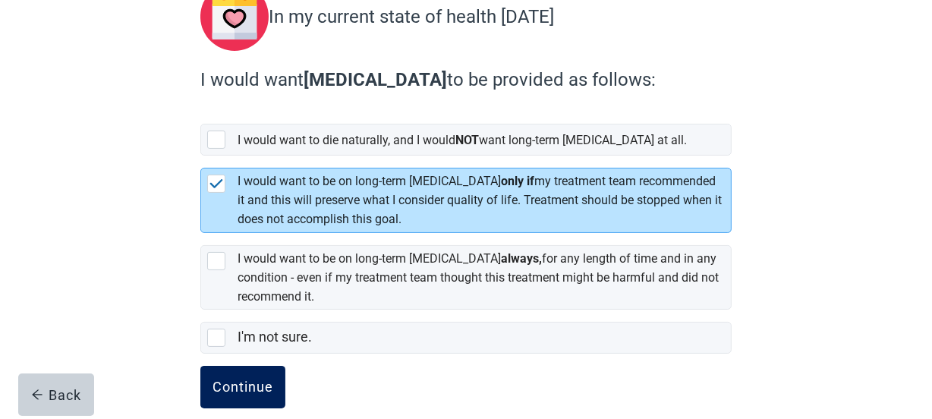
click at [238, 379] on div "Continue" at bounding box center [242, 386] width 61 height 15
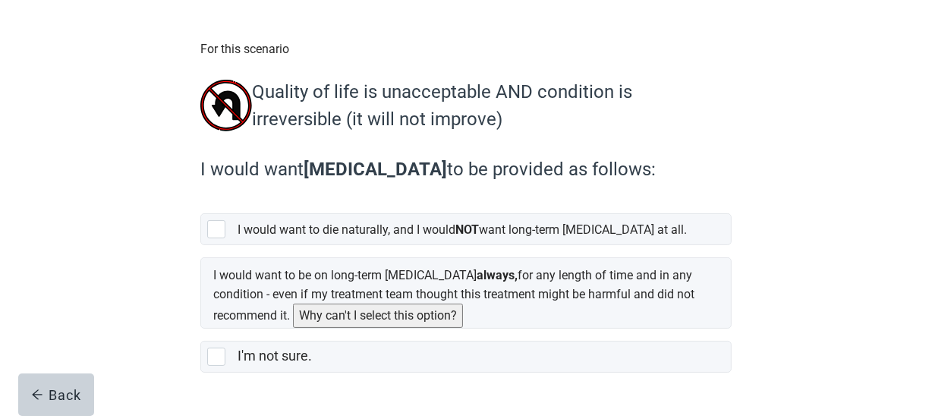
scroll to position [108, 0]
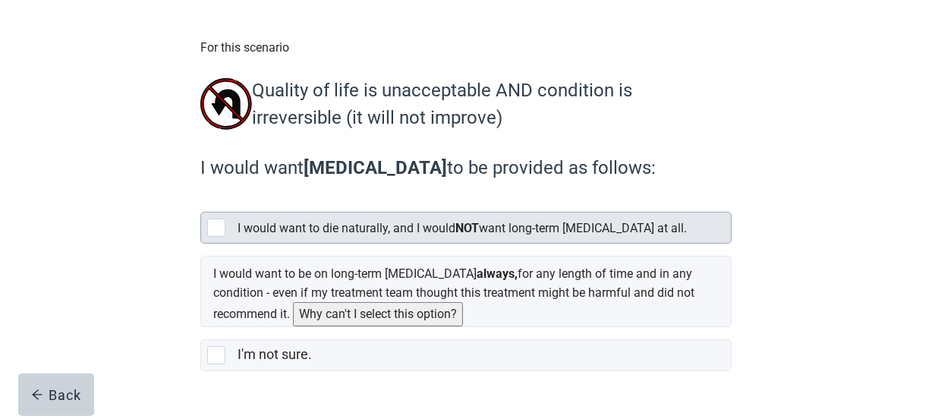
click at [223, 221] on div "[object Object], checkbox, not selected" at bounding box center [216, 228] width 18 height 18
click at [201, 200] on input "I would want to die naturally, and I would NOT want long-term [MEDICAL_DATA] at…" at bounding box center [200, 200] width 1 height 1
checkbox input "true"
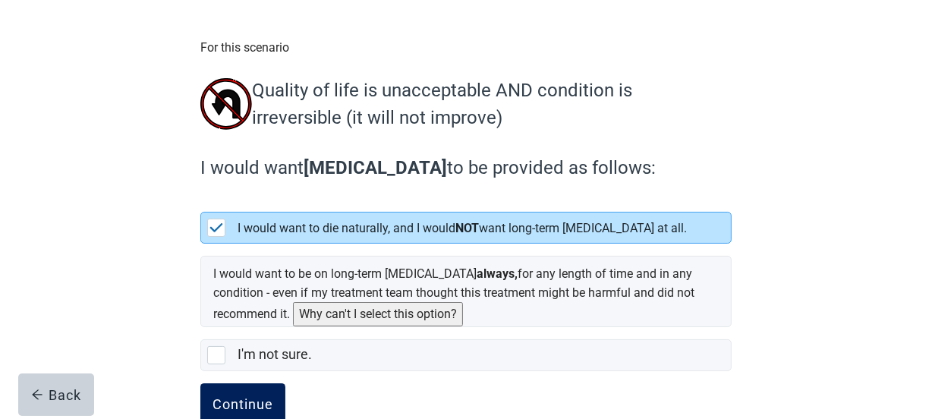
click at [242, 404] on div "Continue" at bounding box center [242, 404] width 61 height 15
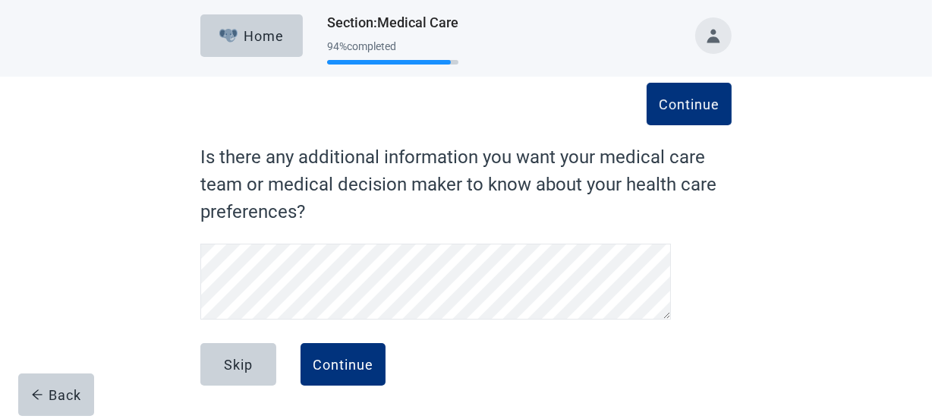
scroll to position [2, 0]
click at [351, 373] on button "Continue" at bounding box center [342, 365] width 85 height 42
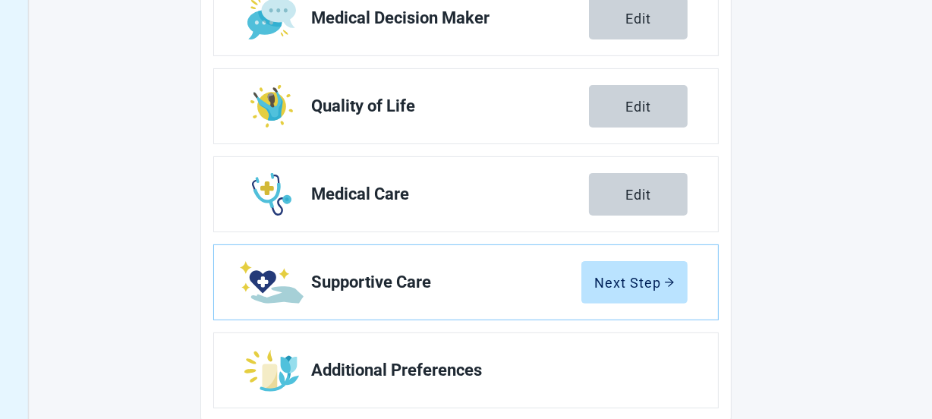
scroll to position [387, 0]
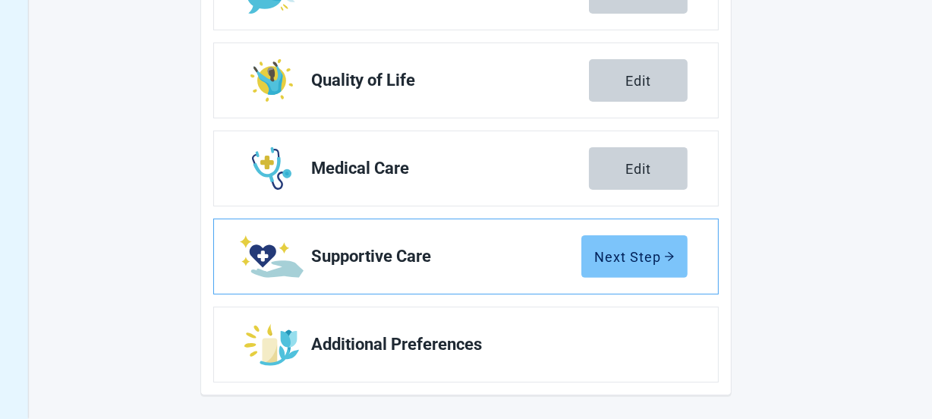
click at [630, 253] on div "Next Step" at bounding box center [634, 256] width 80 height 15
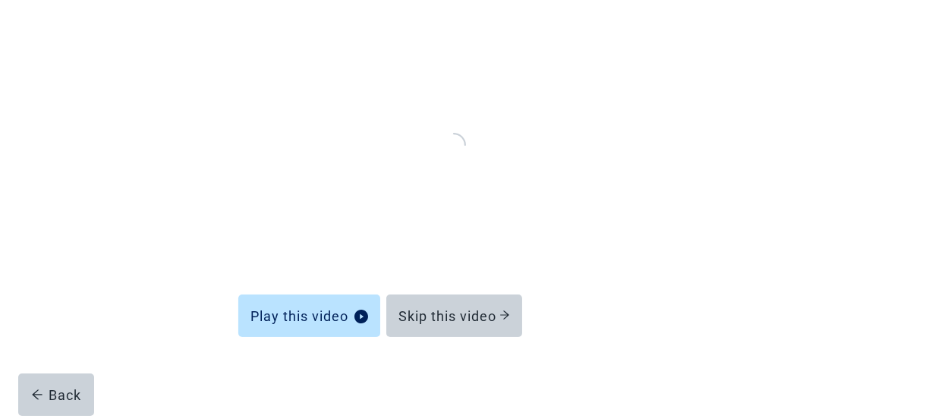
scroll to position [166, 0]
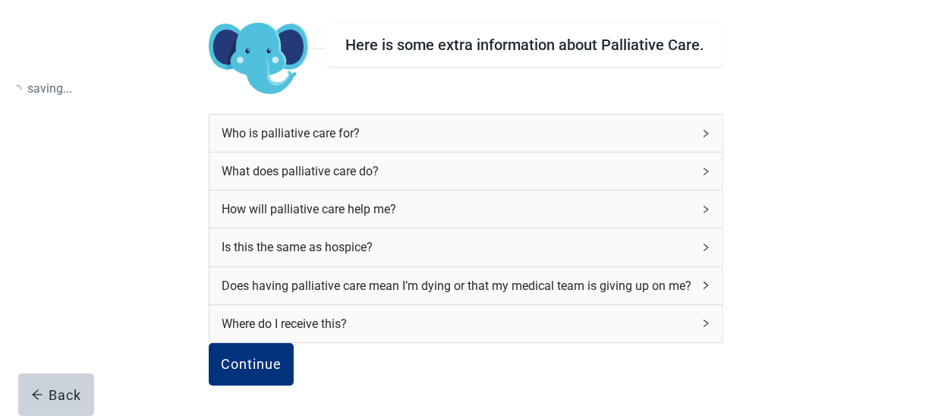
scroll to position [247, 0]
click at [254, 357] on div "Continue" at bounding box center [251, 364] width 61 height 15
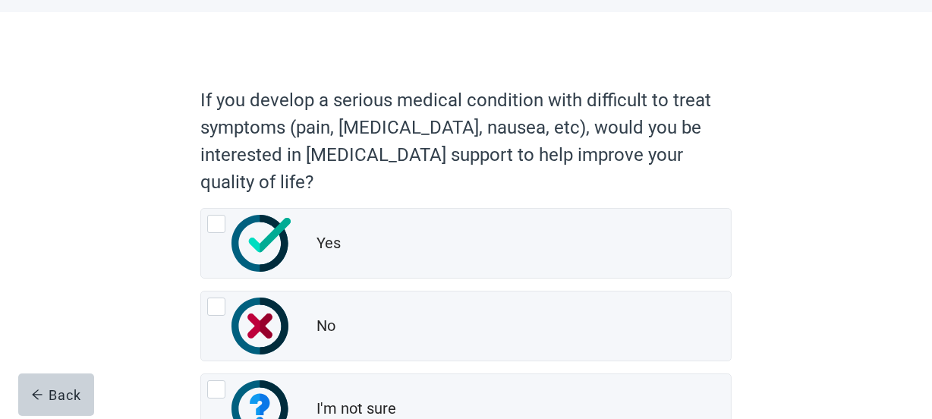
scroll to position [100, 0]
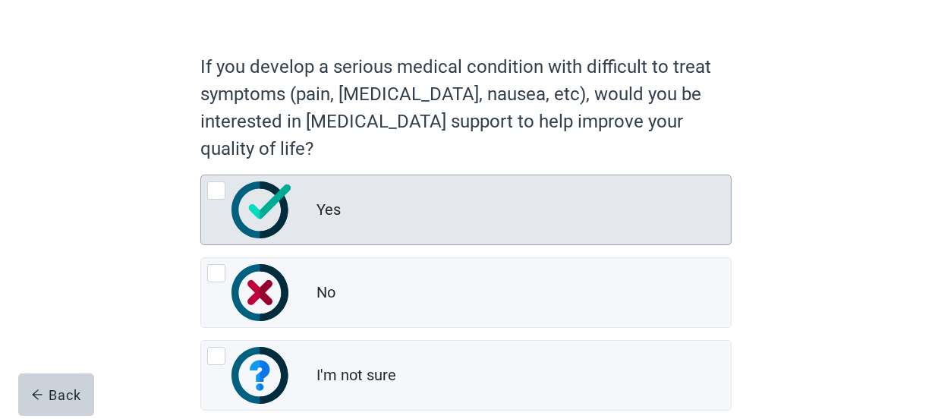
click at [215, 175] on div "Yes" at bounding box center [466, 209] width 530 height 69
click at [201, 175] on input "Yes" at bounding box center [200, 175] width 1 height 1
radio input "true"
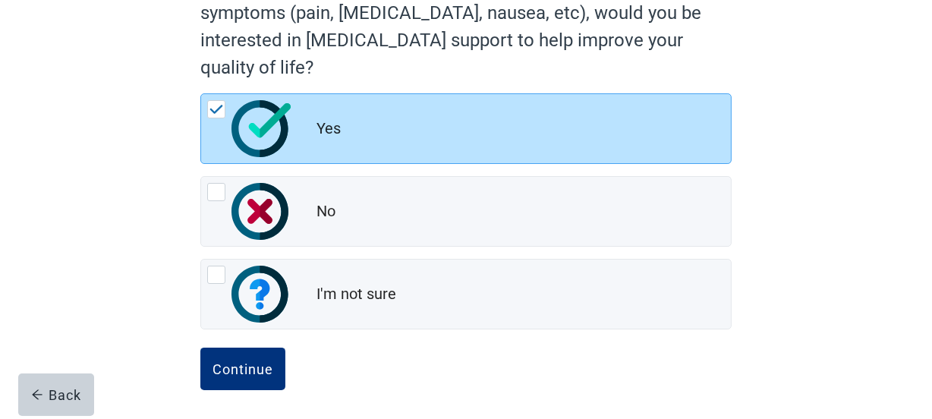
scroll to position [185, 0]
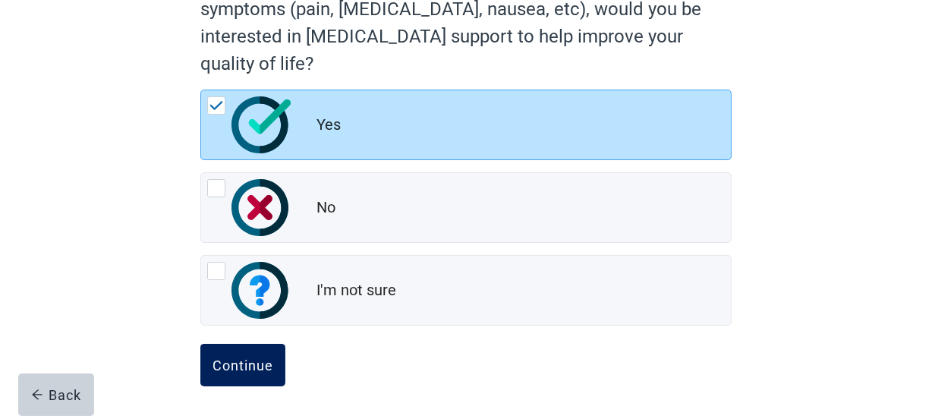
click at [246, 370] on div "Continue" at bounding box center [242, 364] width 61 height 15
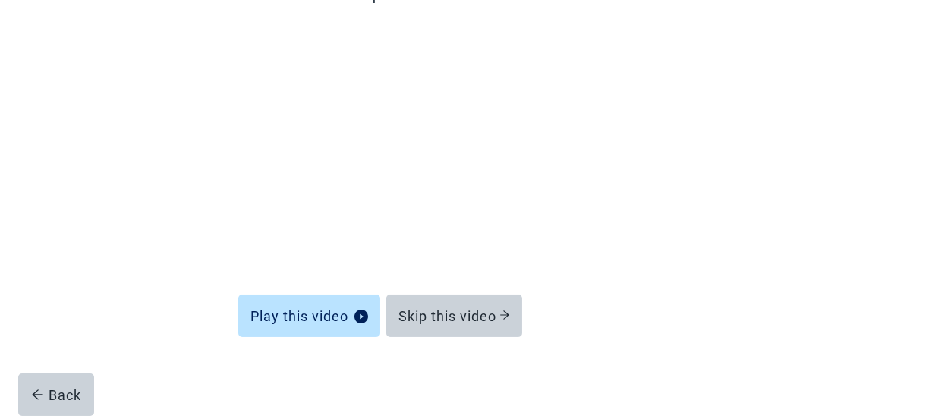
scroll to position [166, 0]
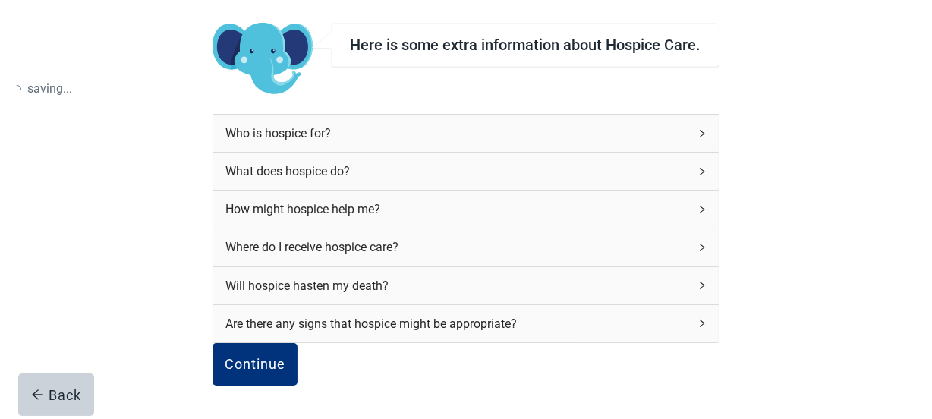
scroll to position [185, 0]
click at [285, 357] on div "Continue" at bounding box center [255, 364] width 61 height 15
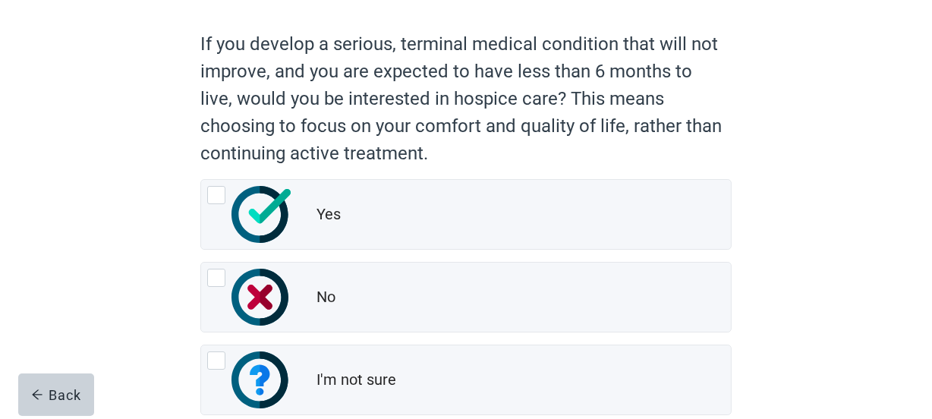
scroll to position [145, 0]
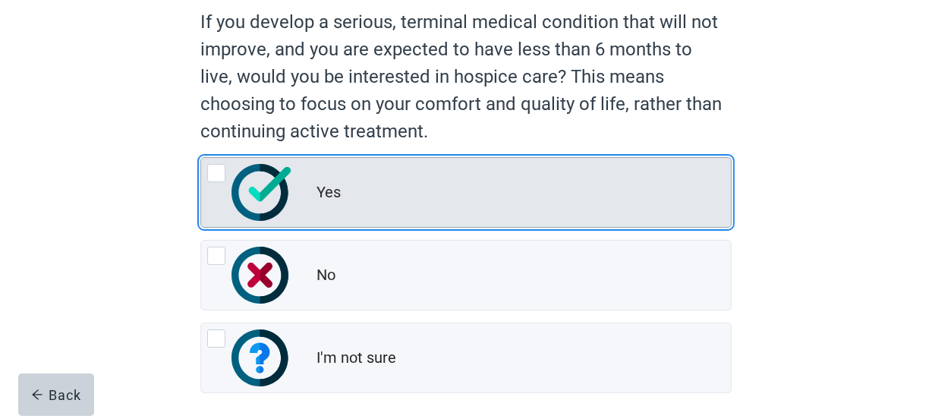
click at [208, 177] on div "Yes, radio button, not checked" at bounding box center [216, 173] width 18 height 18
click at [201, 158] on input "Yes" at bounding box center [200, 157] width 1 height 1
radio input "true"
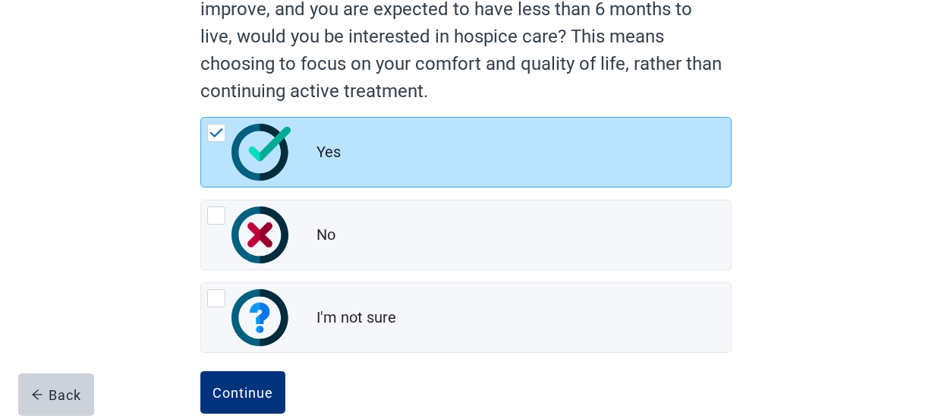
scroll to position [212, 0]
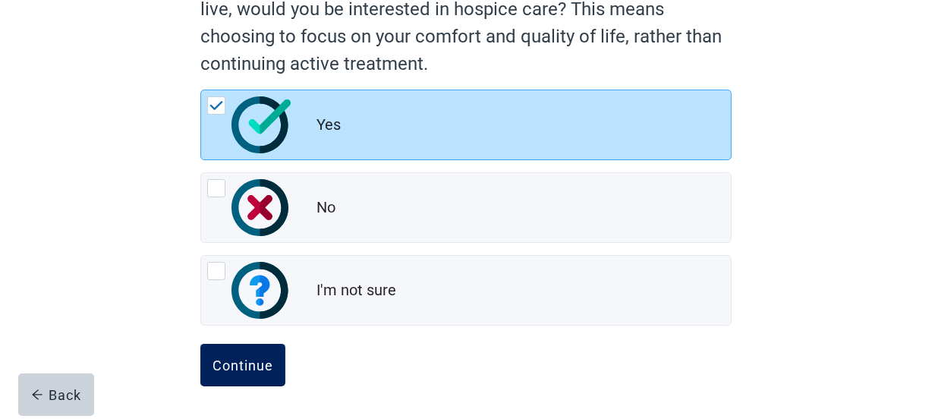
click at [250, 374] on button "Continue" at bounding box center [242, 365] width 85 height 42
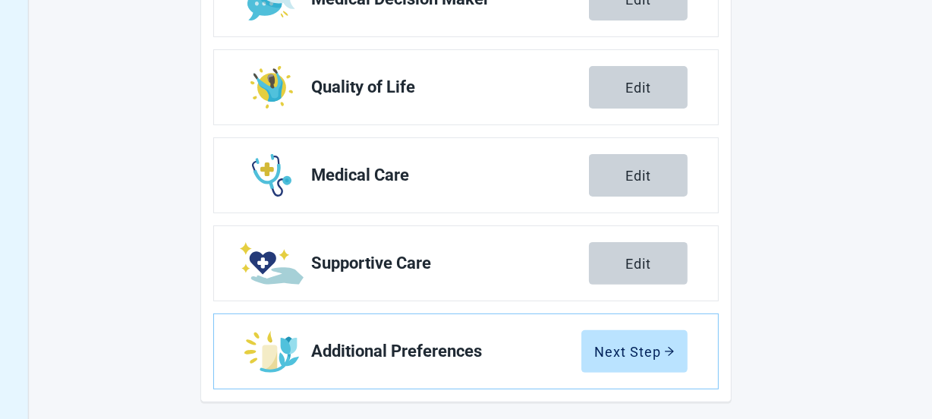
scroll to position [387, 0]
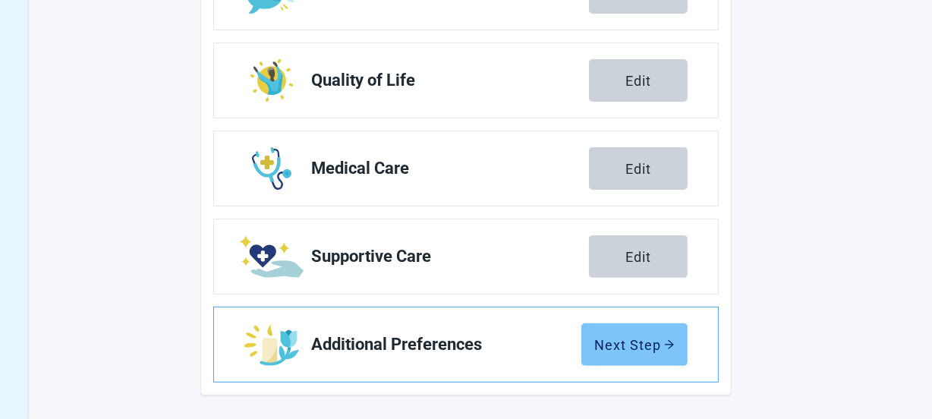
click at [634, 337] on div "Next Step" at bounding box center [634, 344] width 80 height 15
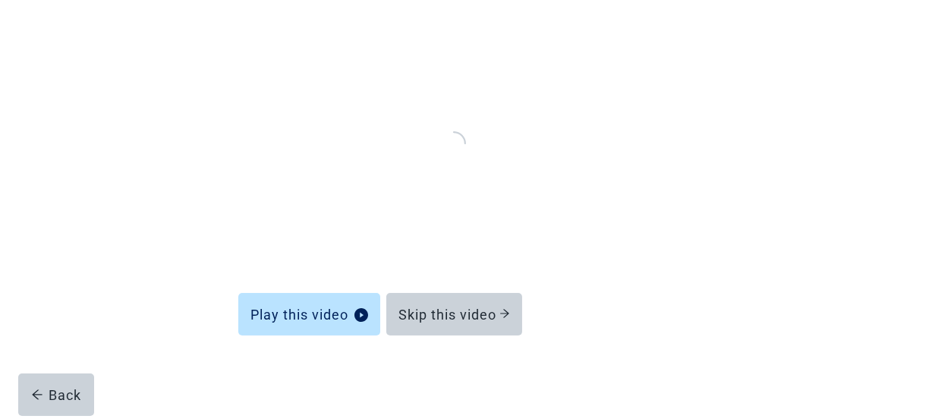
scroll to position [166, 0]
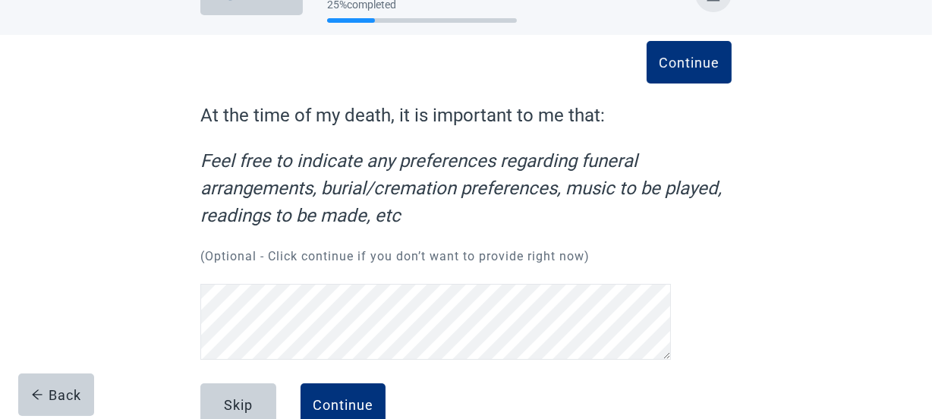
scroll to position [43, 0]
click at [337, 398] on div "Continue" at bounding box center [343, 405] width 61 height 15
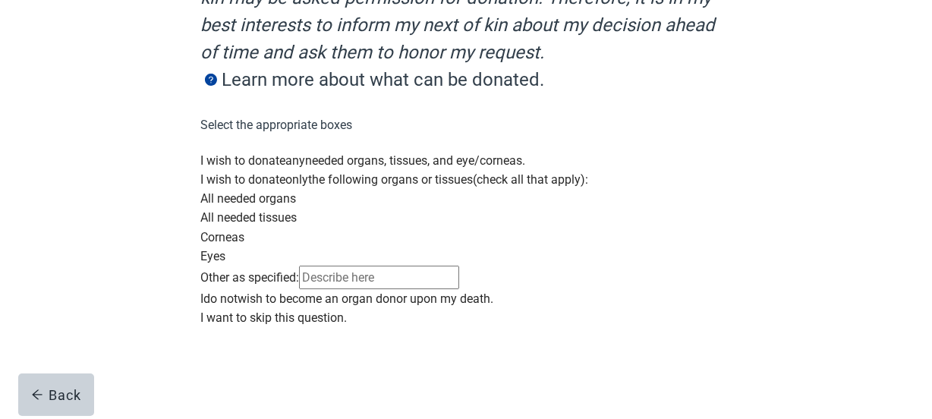
scroll to position [349, 0]
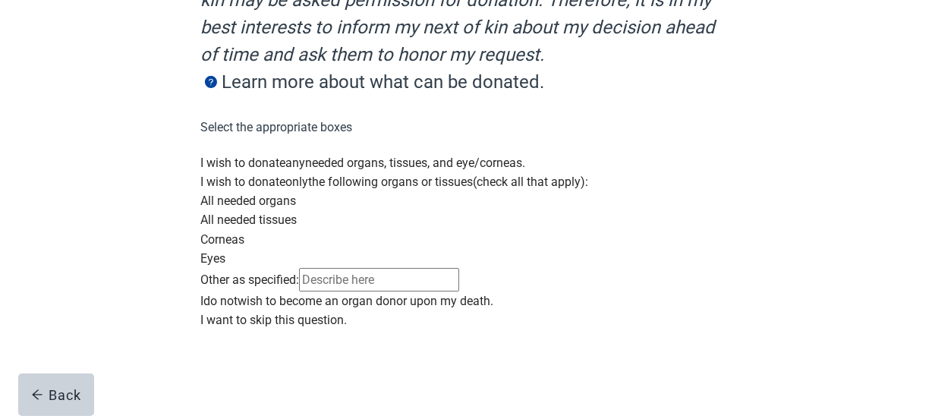
click at [220, 153] on div "Main content" at bounding box center [465, 153] width 531 height 0
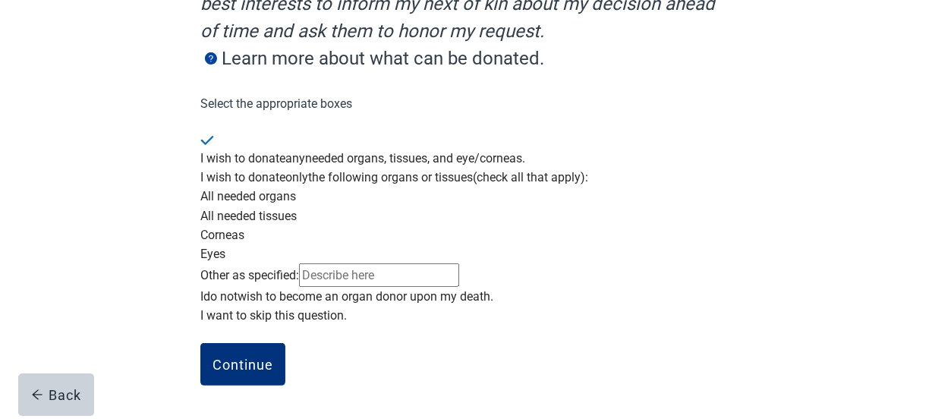
scroll to position [515, 0]
click at [262, 371] on div "Continue" at bounding box center [242, 364] width 61 height 15
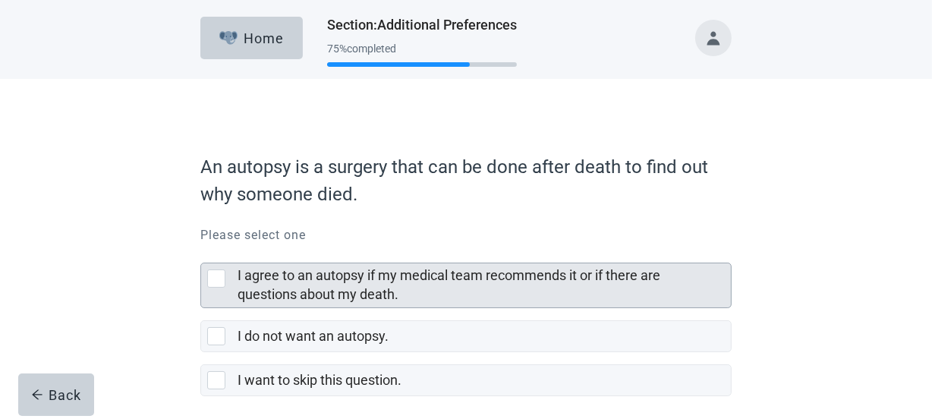
click at [216, 281] on div "I agree to an autopsy if my medical team recommends it or if there are question…" at bounding box center [216, 278] width 18 height 18
click at [201, 251] on input "I agree to an autopsy if my medical team recommends it or if there are question…" at bounding box center [200, 250] width 1 height 1
checkbox input "true"
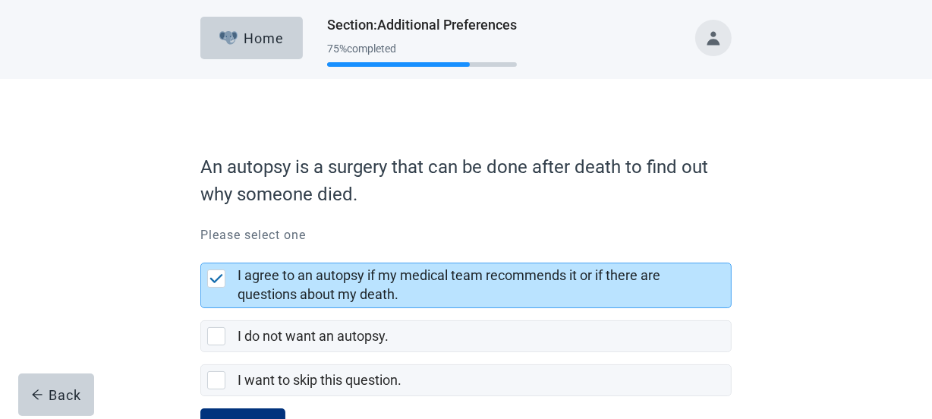
scroll to position [64, 0]
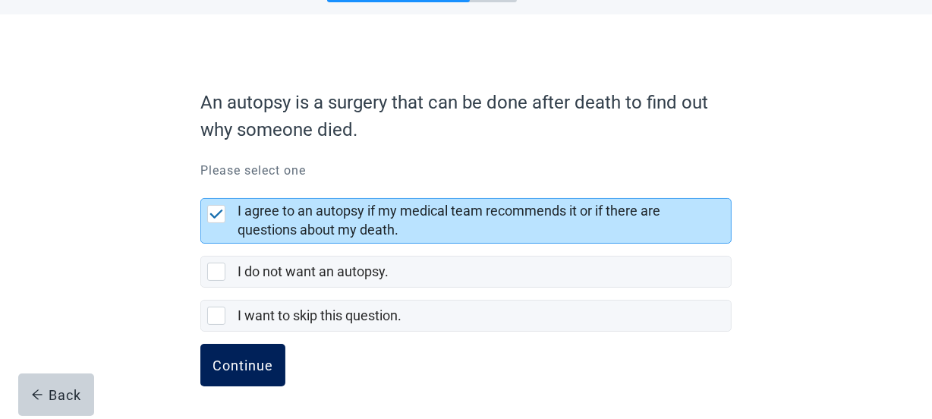
click at [269, 363] on div "Continue" at bounding box center [242, 364] width 61 height 15
